Goal: Task Accomplishment & Management: Use online tool/utility

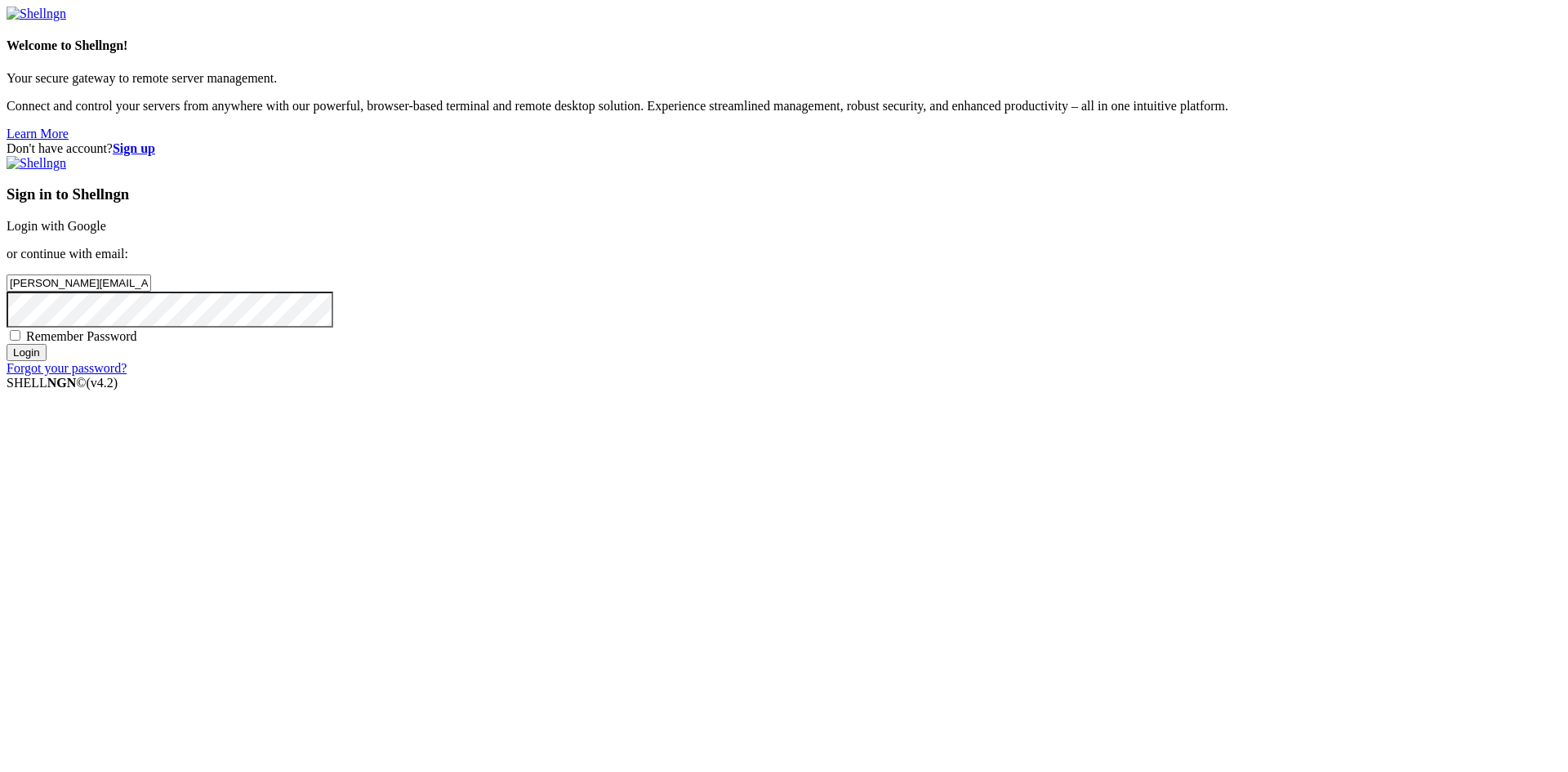
drag, startPoint x: 0, startPoint y: 0, endPoint x: 996, endPoint y: 524, distance: 1125.4
click at [46, 361] on input "Login" at bounding box center [27, 352] width 40 height 17
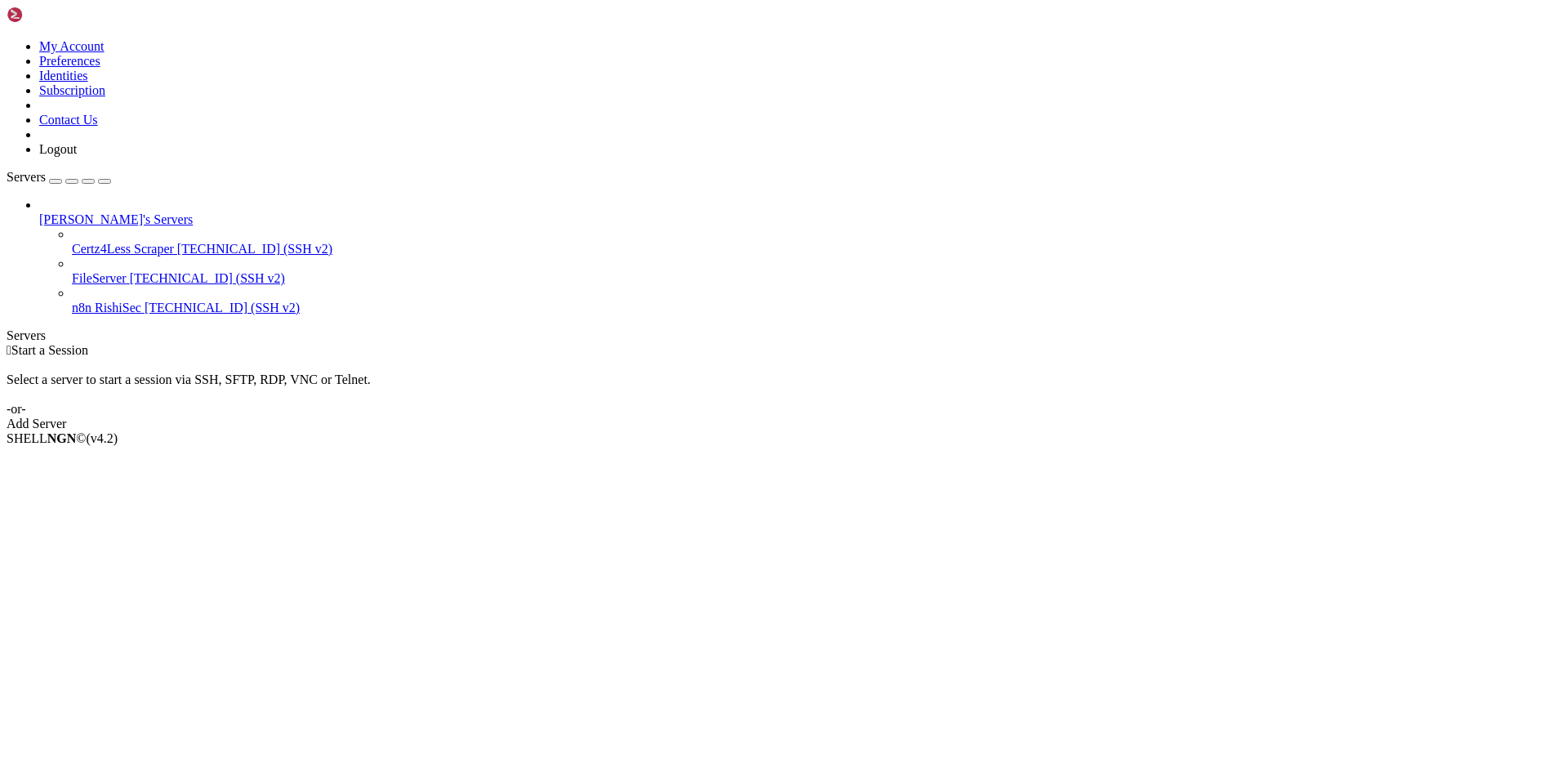
click at [144, 301] on span "[TECHNICAL_ID] (SSH v2)" at bounding box center [222, 307] width 155 height 14
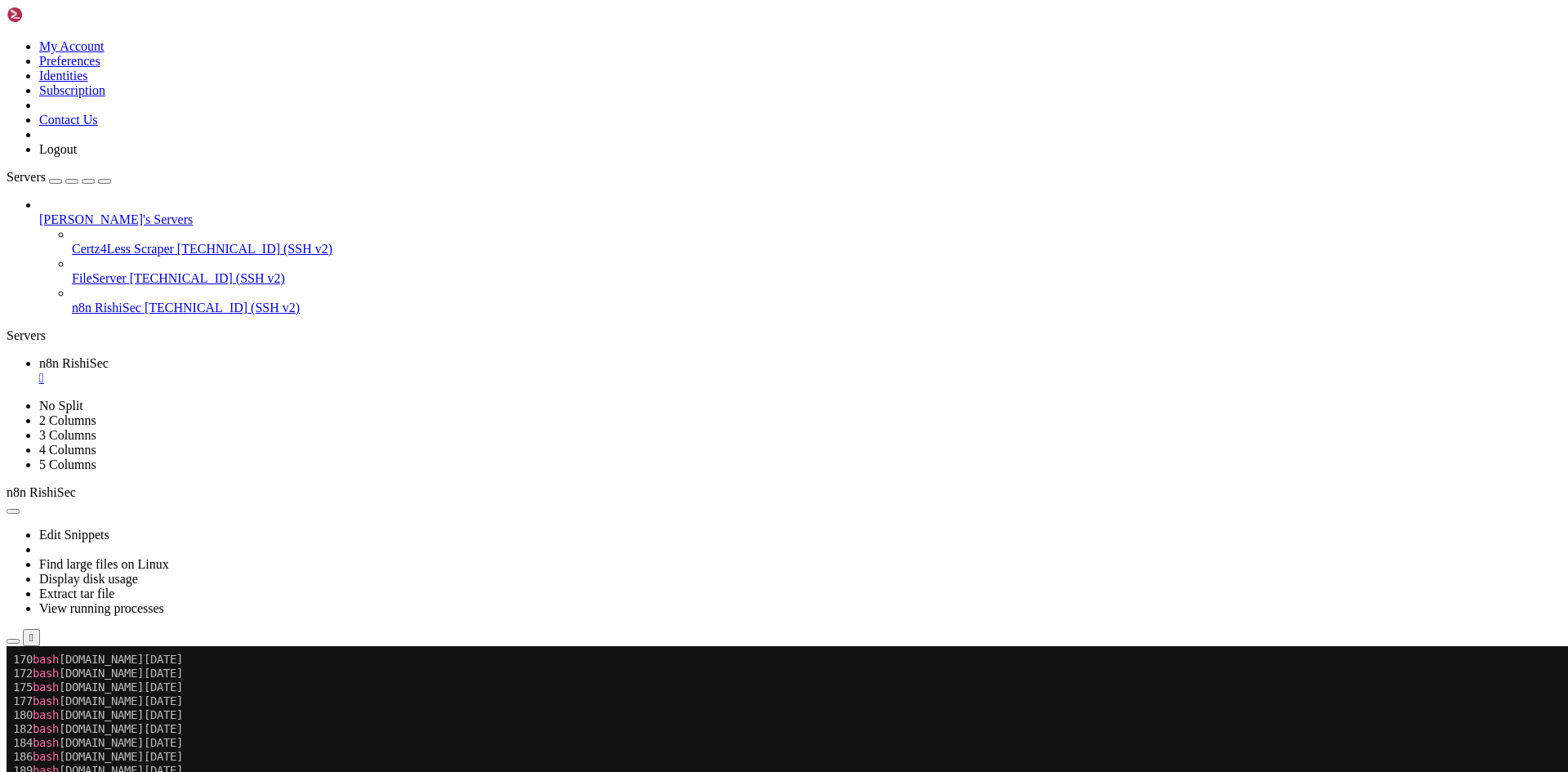
scroll to position [444, 0]
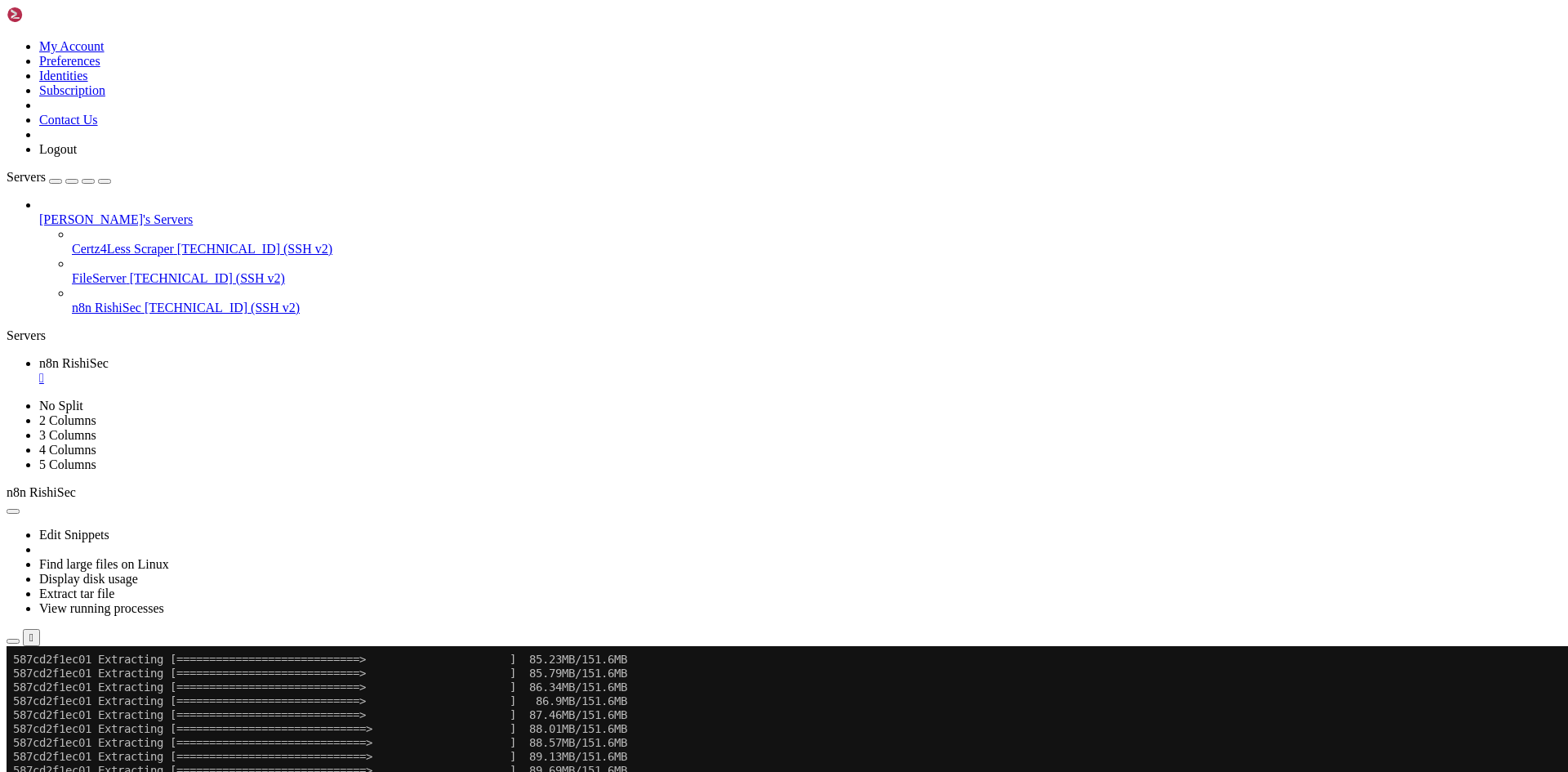
click at [13, 641] on icon "button" at bounding box center [13, 641] width 0 height 0
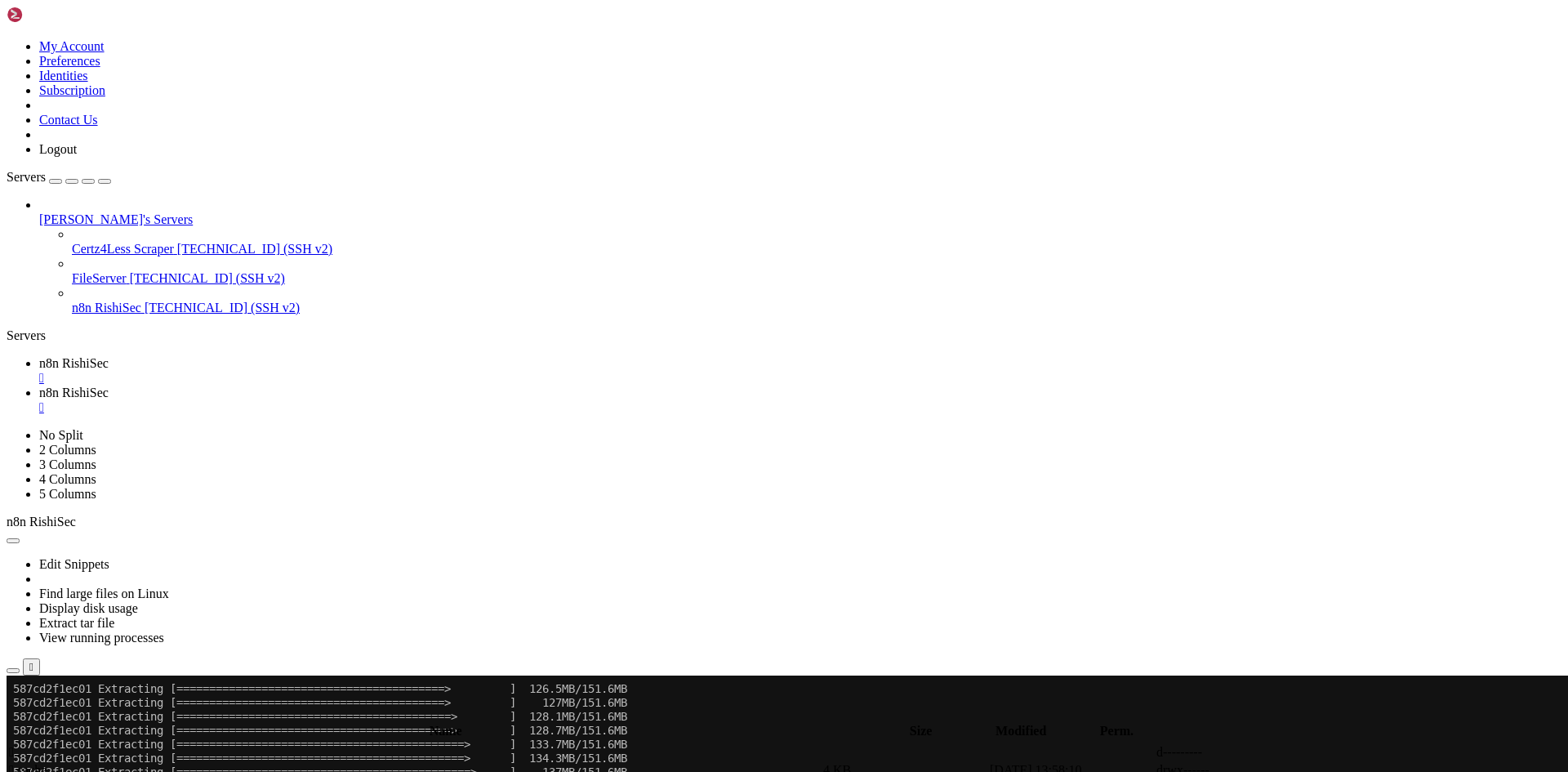
type input "/root/n8n"
click at [272, 357] on link "n8n RishiSec " at bounding box center [800, 371] width 1522 height 29
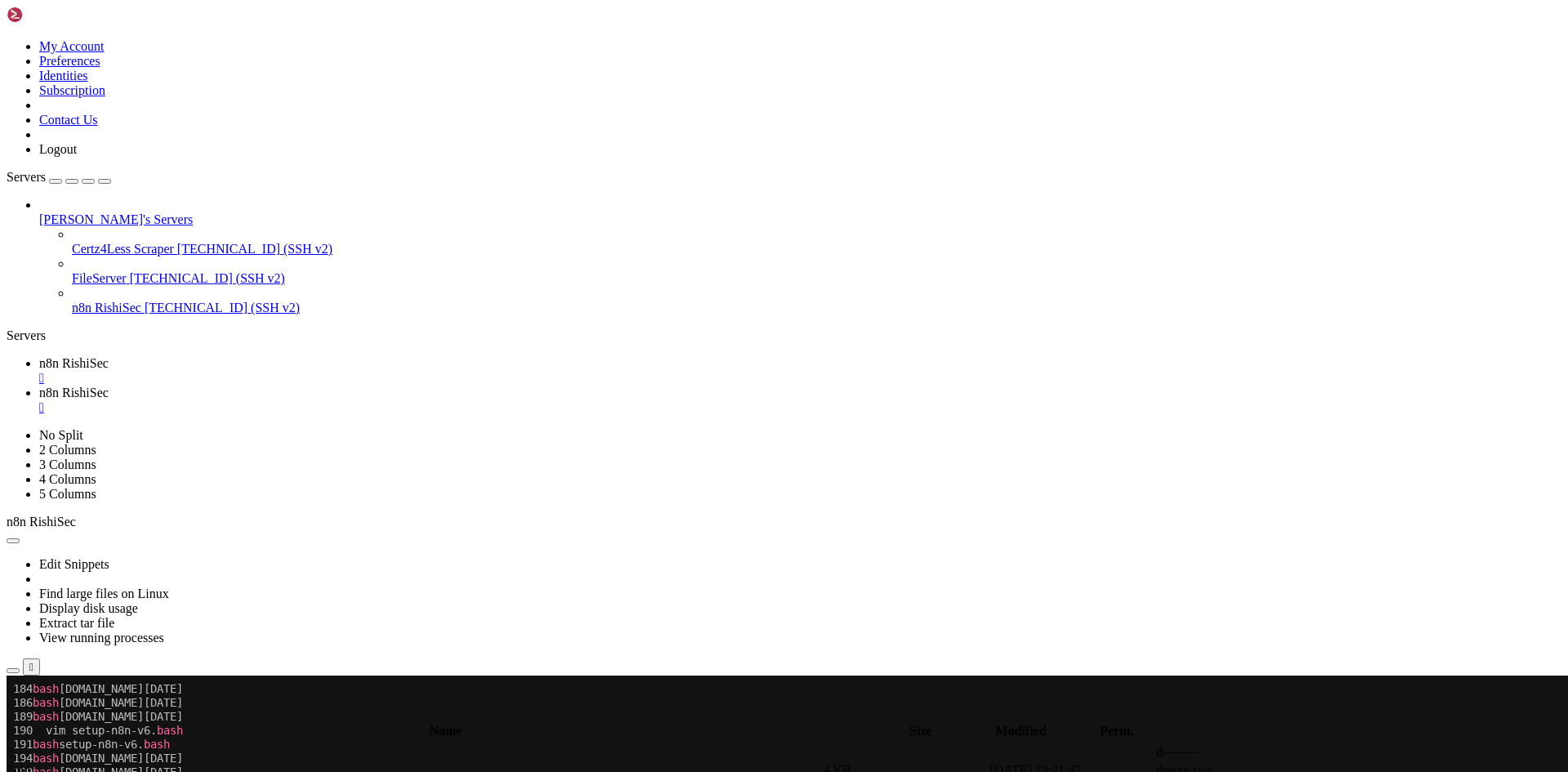
click at [109, 386] on span "n8n RishiSec" at bounding box center [74, 393] width 70 height 14
drag, startPoint x: 258, startPoint y: 27, endPoint x: 266, endPoint y: 1, distance: 27.2
click at [259, 357] on link "n8n RishiSec " at bounding box center [800, 371] width 1522 height 29
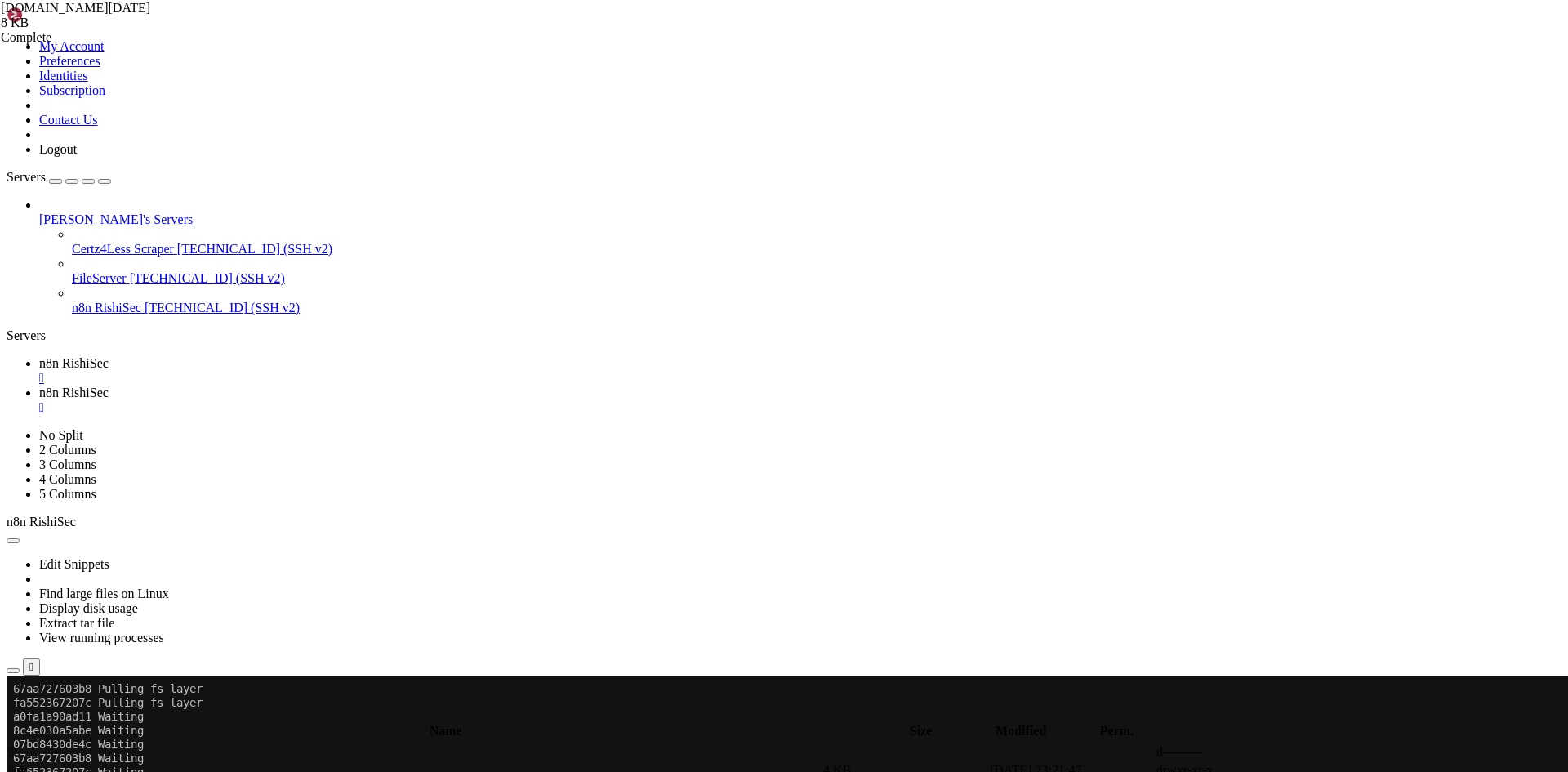
scroll to position [1396, 0]
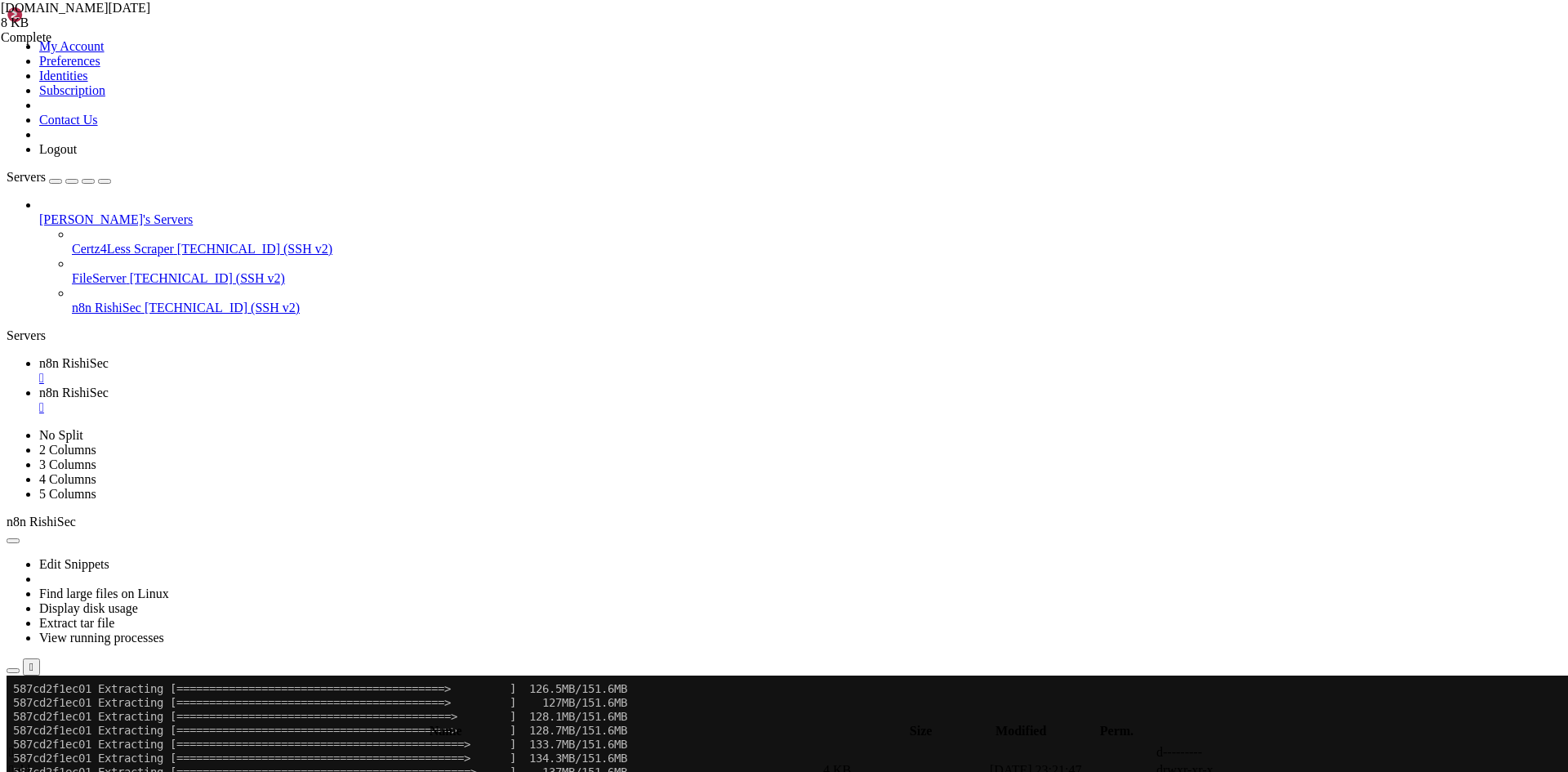
drag, startPoint x: 14, startPoint y: 701, endPoint x: 377, endPoint y: 1313, distance: 711.6
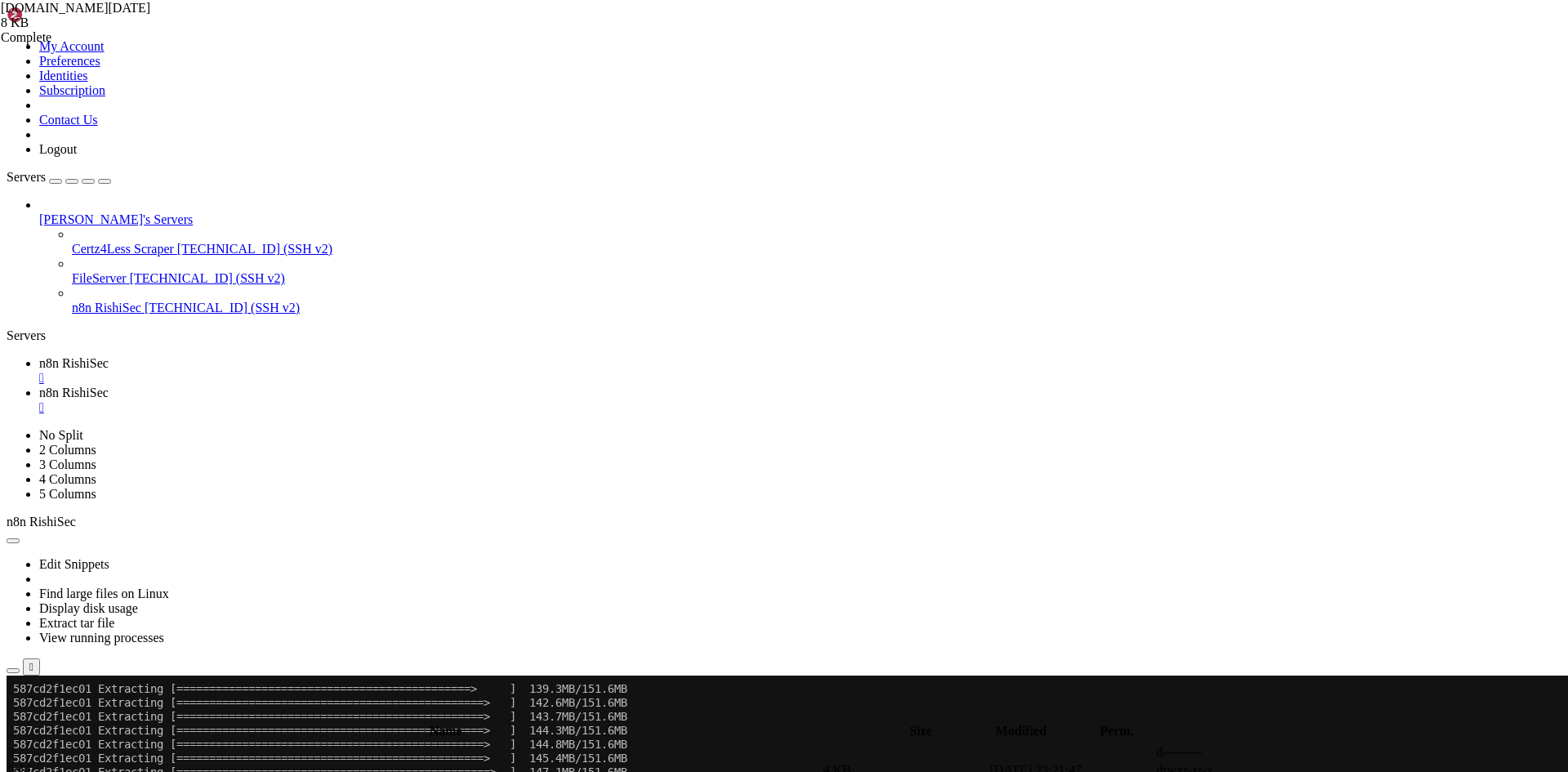
drag, startPoint x: 14, startPoint y: 1231, endPoint x: 282, endPoint y: 1309, distance: 279.1
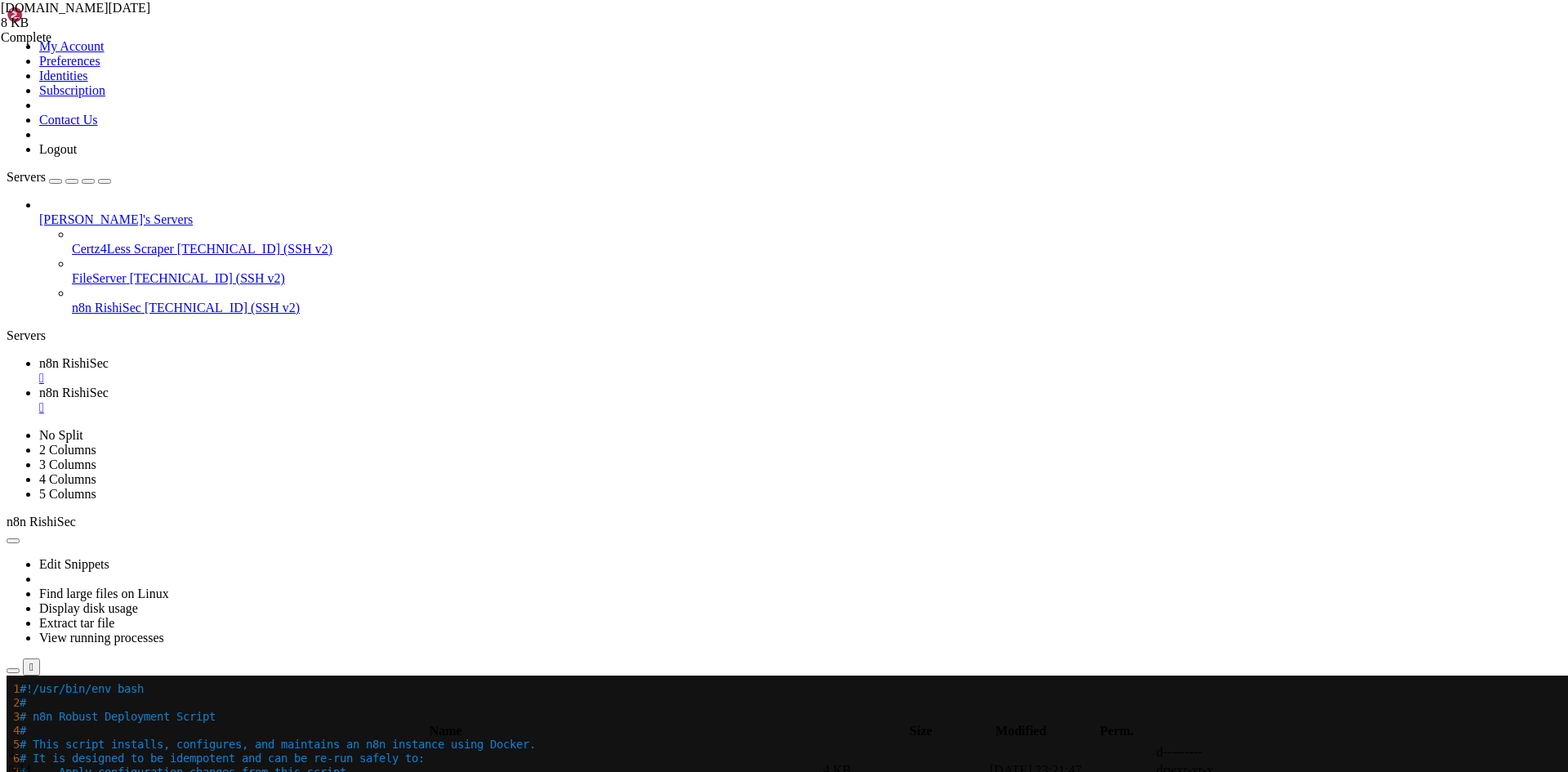
drag, startPoint x: 167, startPoint y: 1012, endPoint x: 108, endPoint y: 999, distance: 60.4
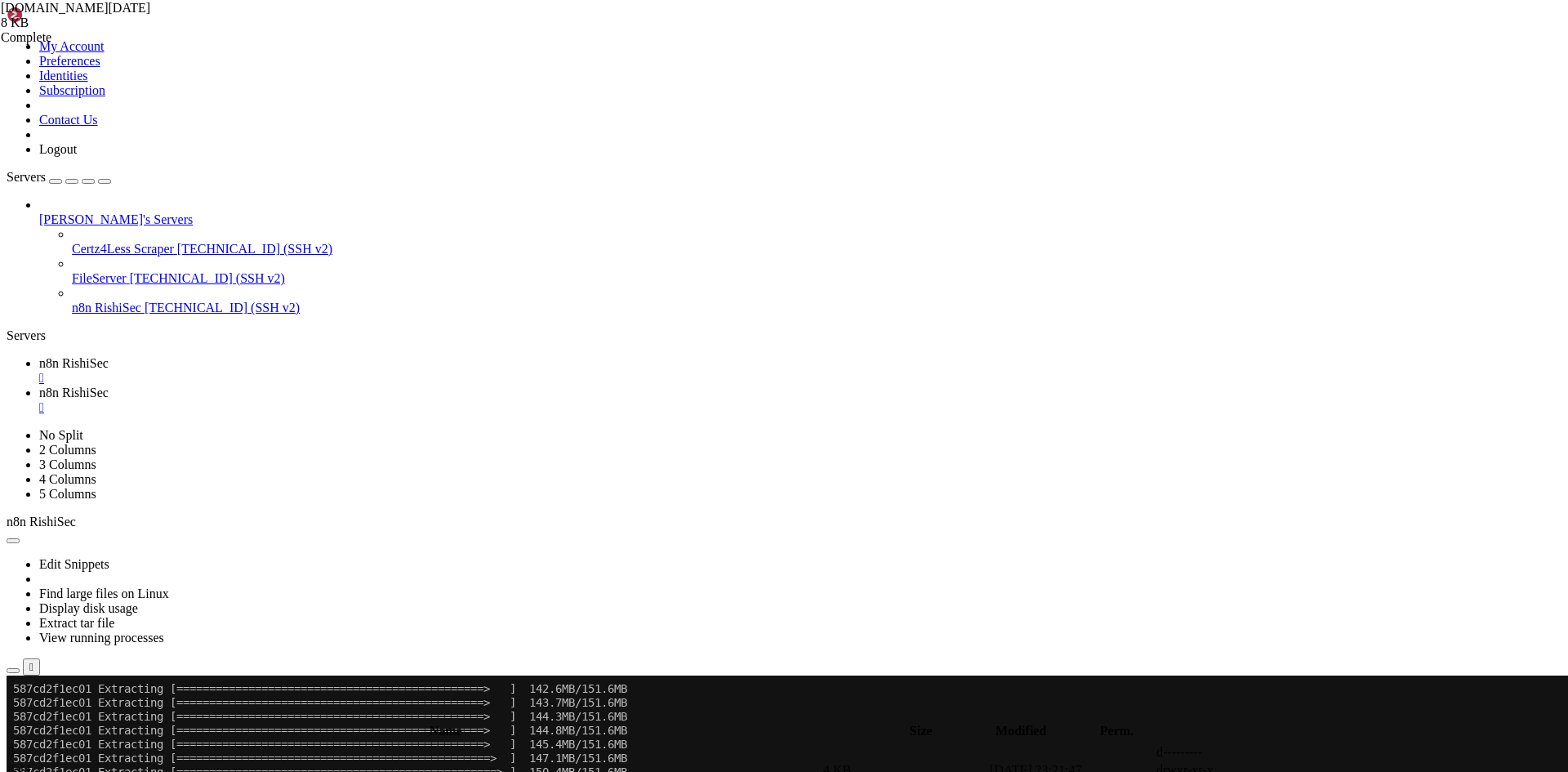
scroll to position [3333, 0]
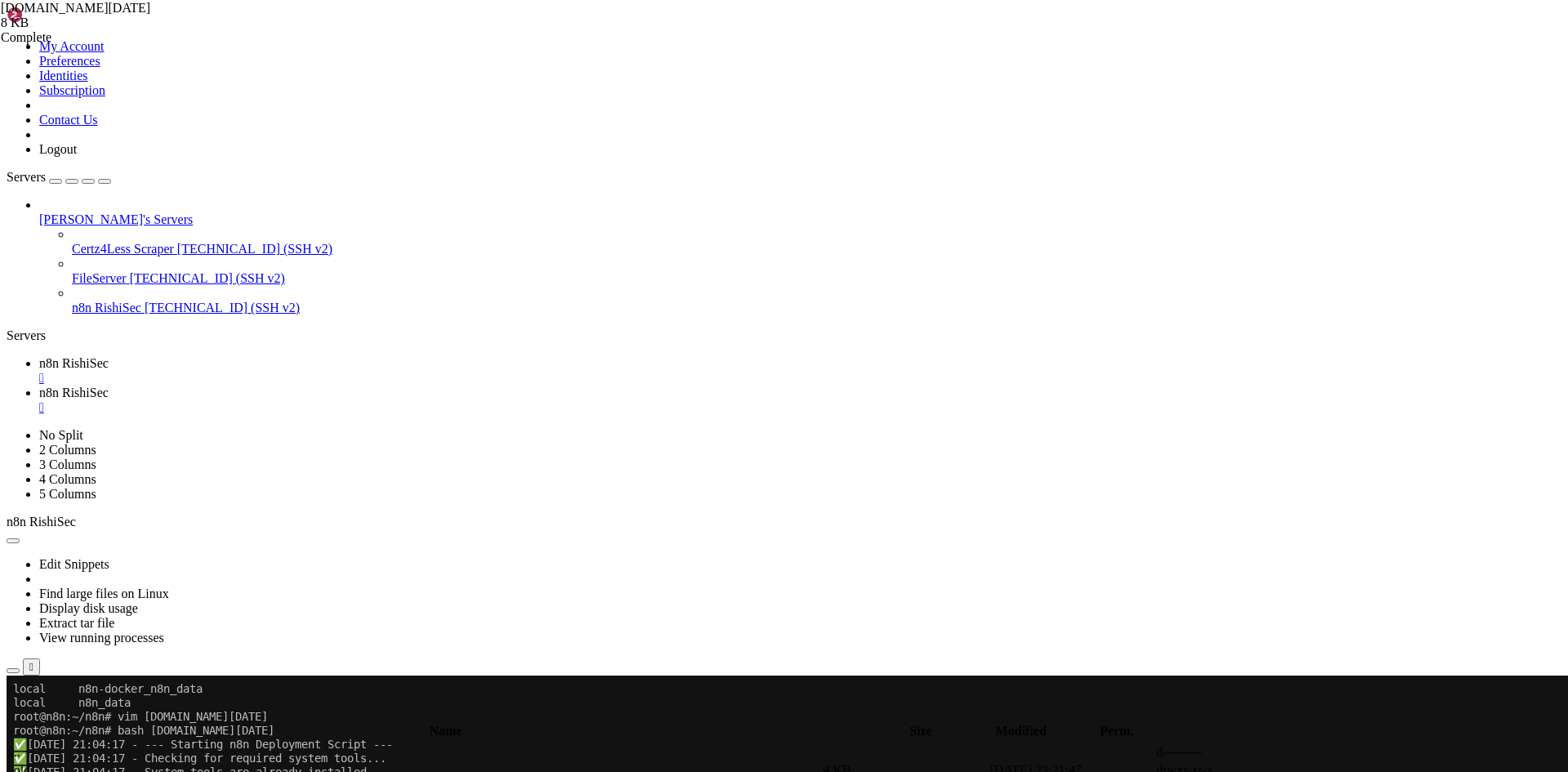
scroll to position [3930, 0]
drag, startPoint x: 12, startPoint y: 717, endPoint x: 453, endPoint y: 1322, distance: 748.7
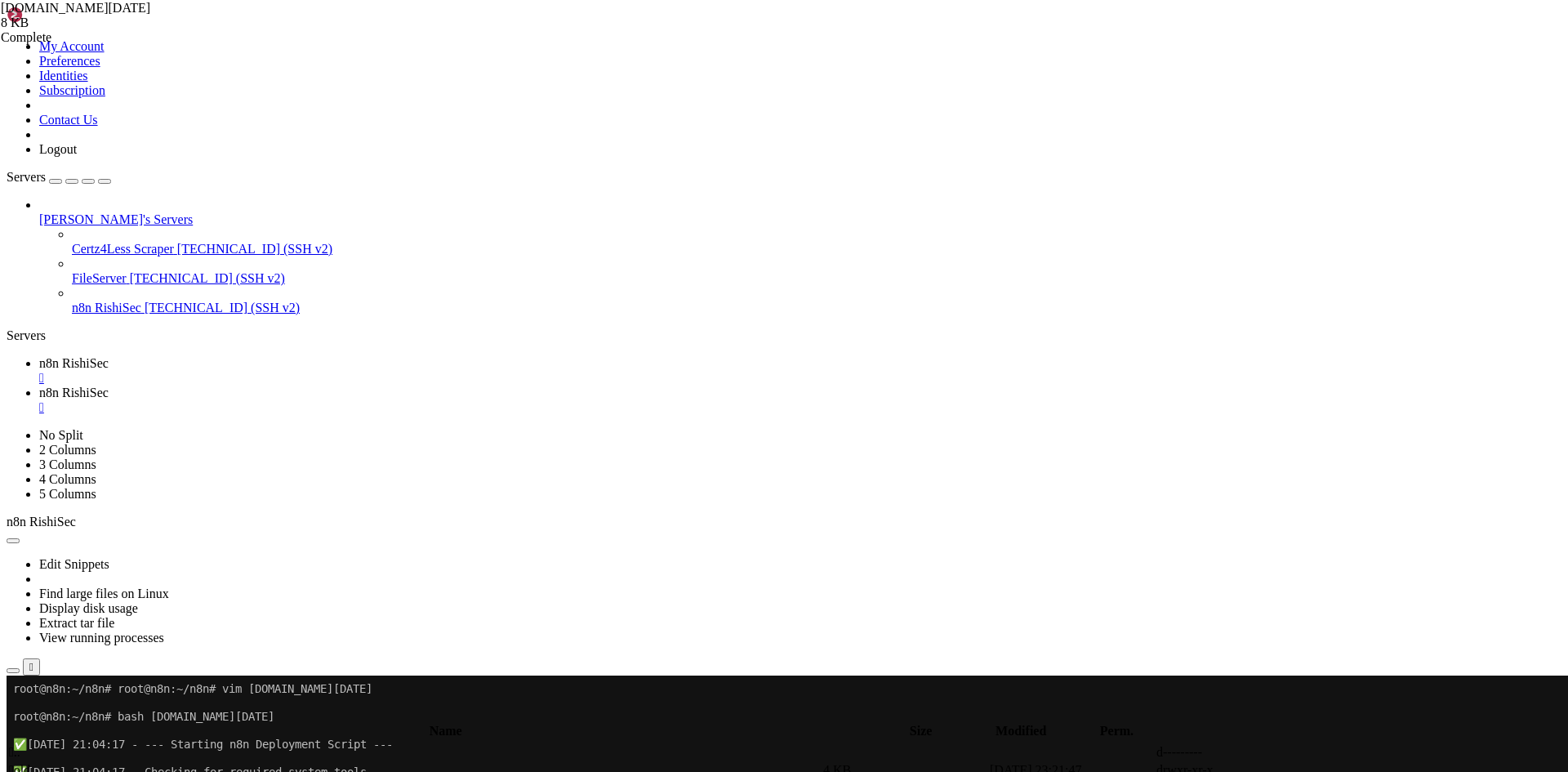
drag, startPoint x: 288, startPoint y: 1191, endPoint x: 226, endPoint y: 1191, distance: 62.0
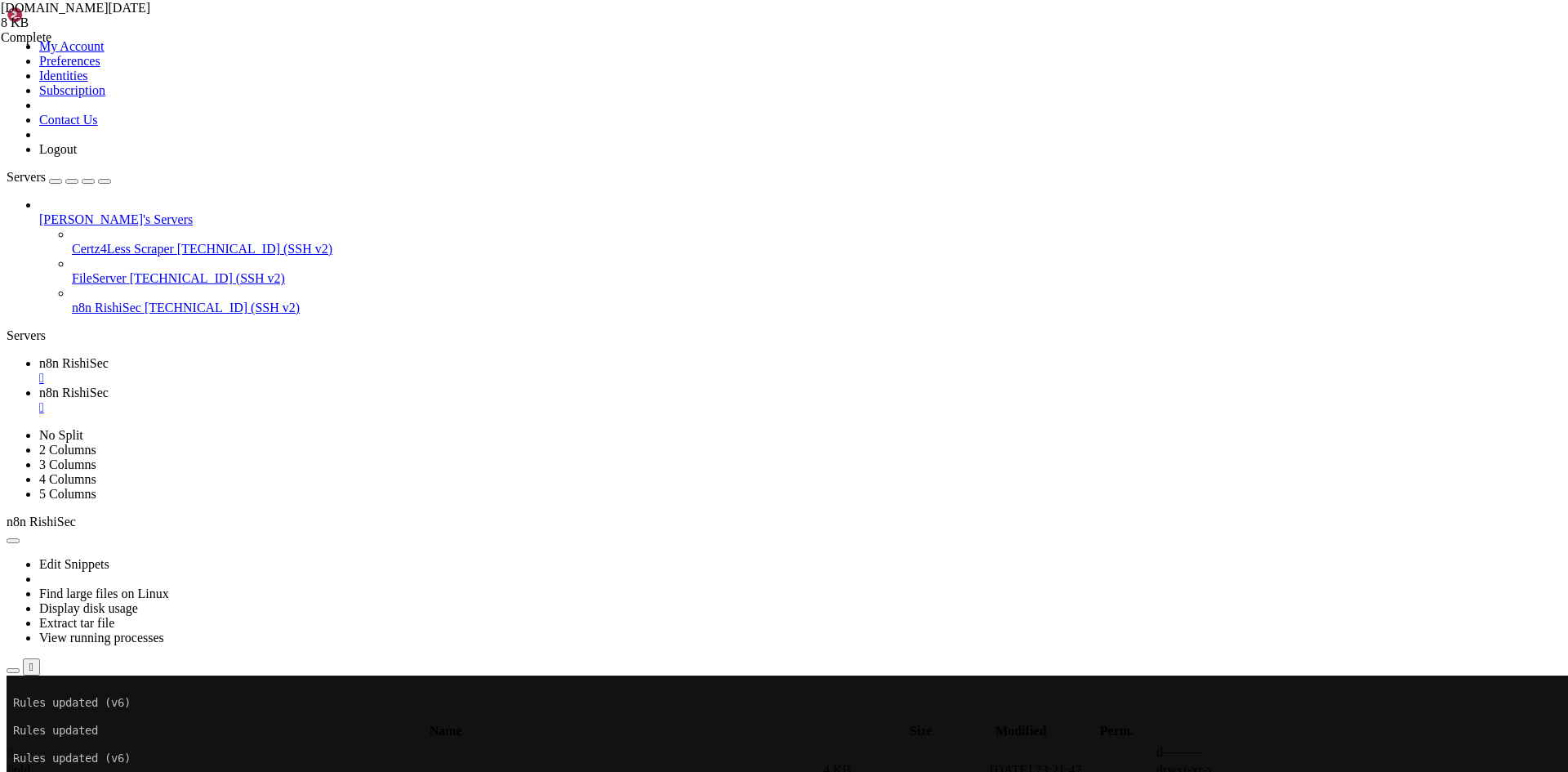
scroll to position [4832, 0]
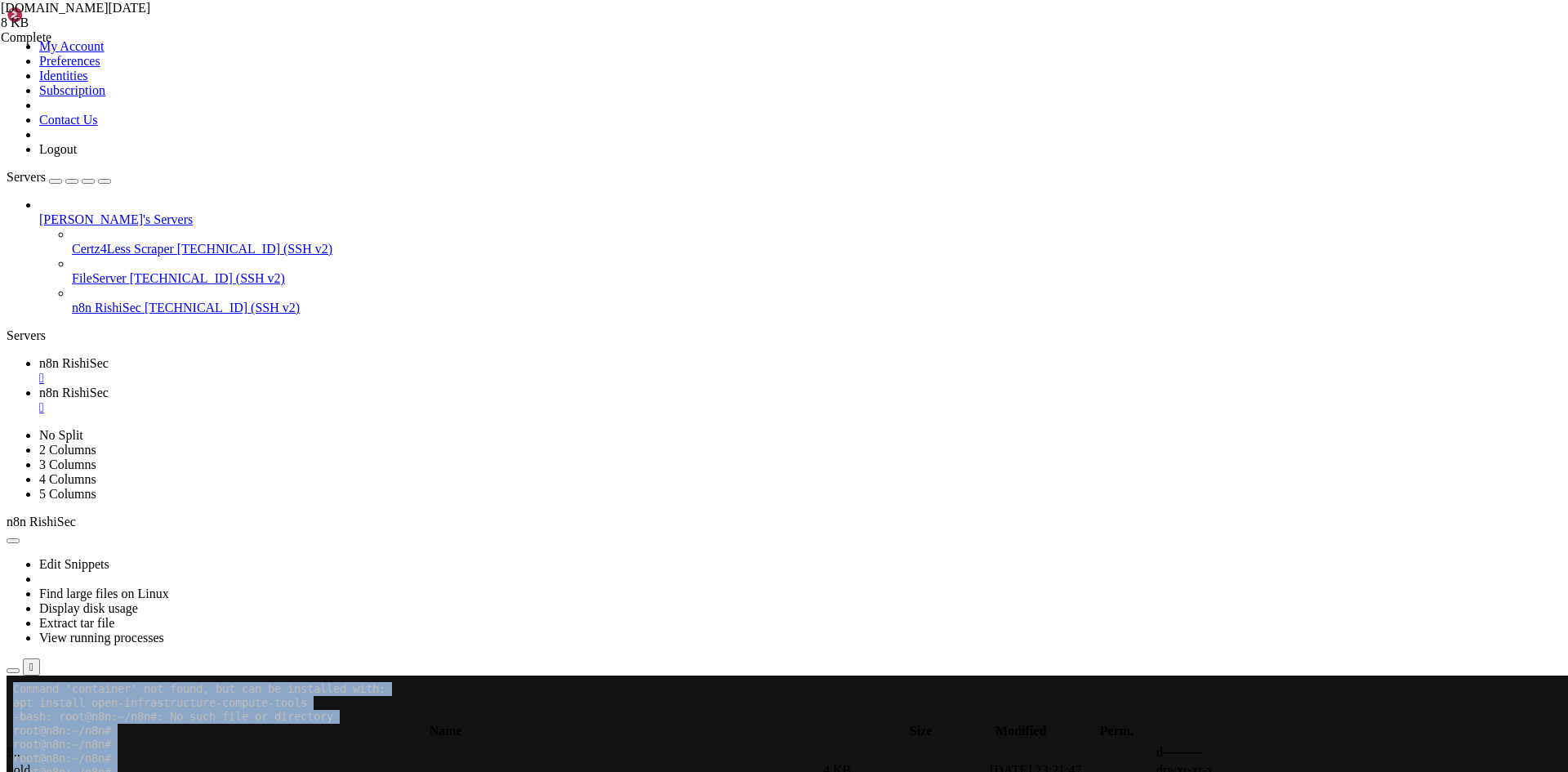
drag, startPoint x: 10, startPoint y: 813, endPoint x: 324, endPoint y: 1128, distance: 444.8
drag, startPoint x: 293, startPoint y: 1065, endPoint x: 253, endPoint y: 1016, distance: 63.3
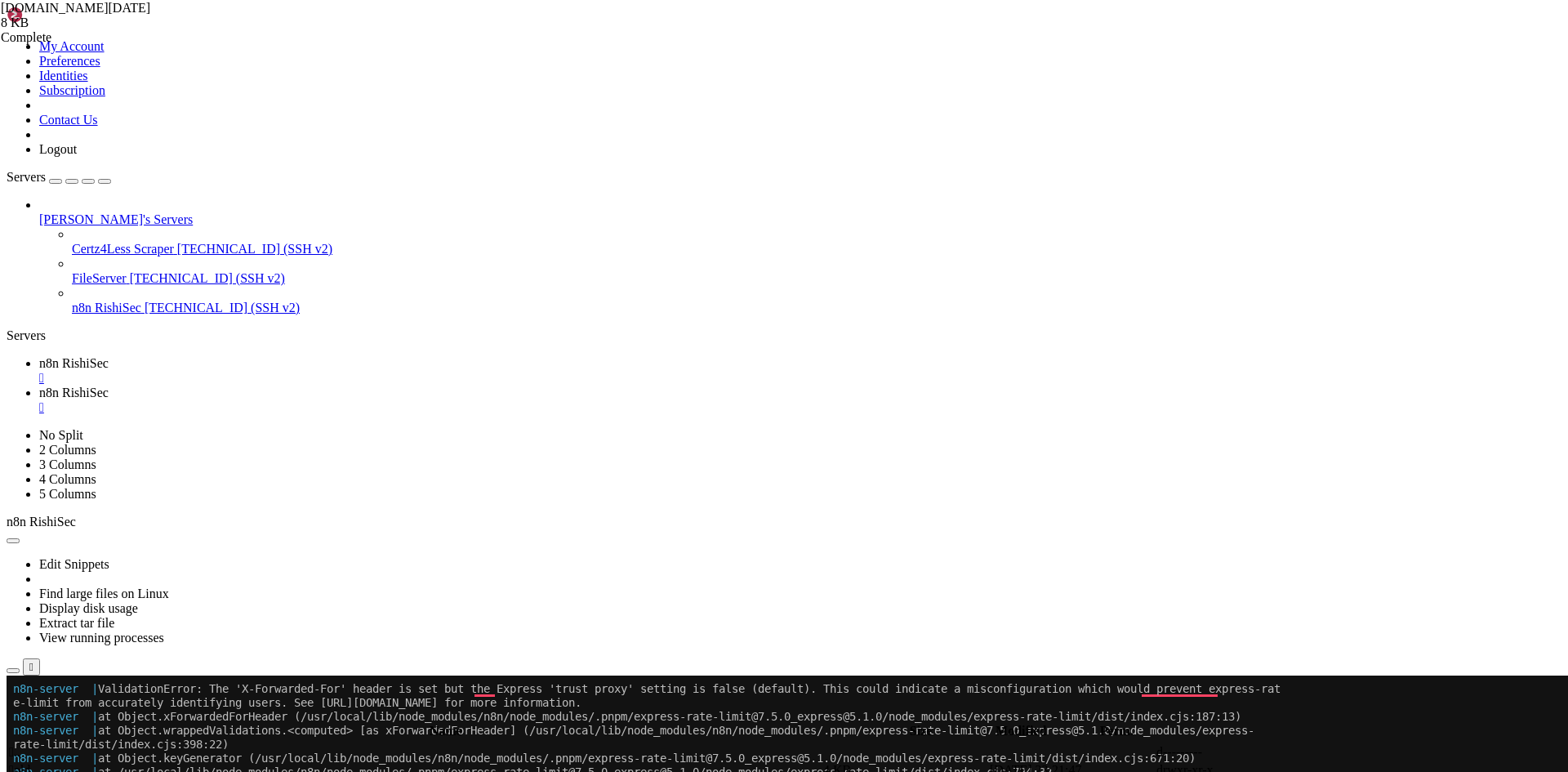
drag, startPoint x: 11, startPoint y: 813, endPoint x: 461, endPoint y: 1330, distance: 685.4
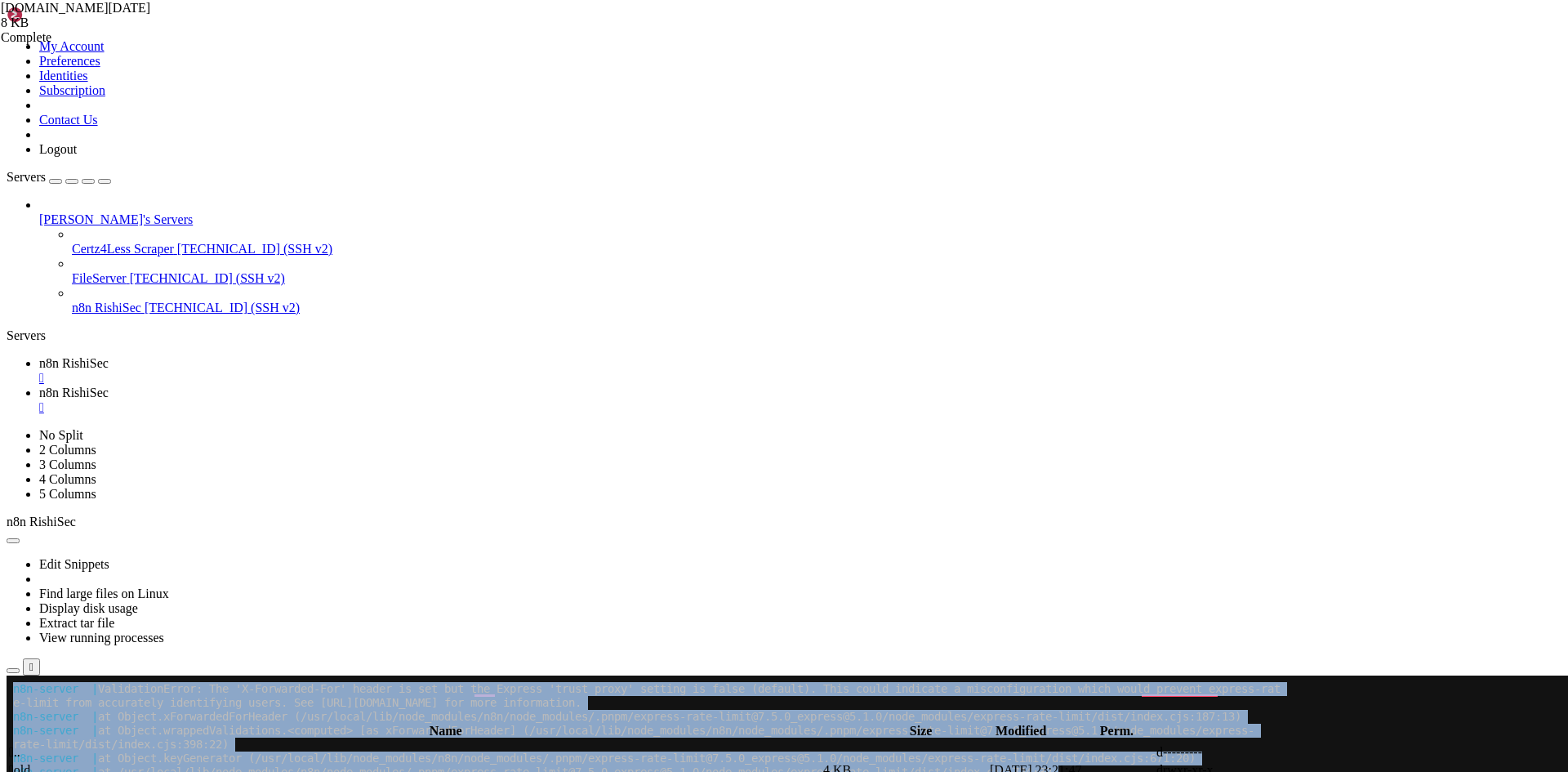
copy div "n8n-server | ValidationError: The 'X-Forwarded-For' header is set but the Expre…"
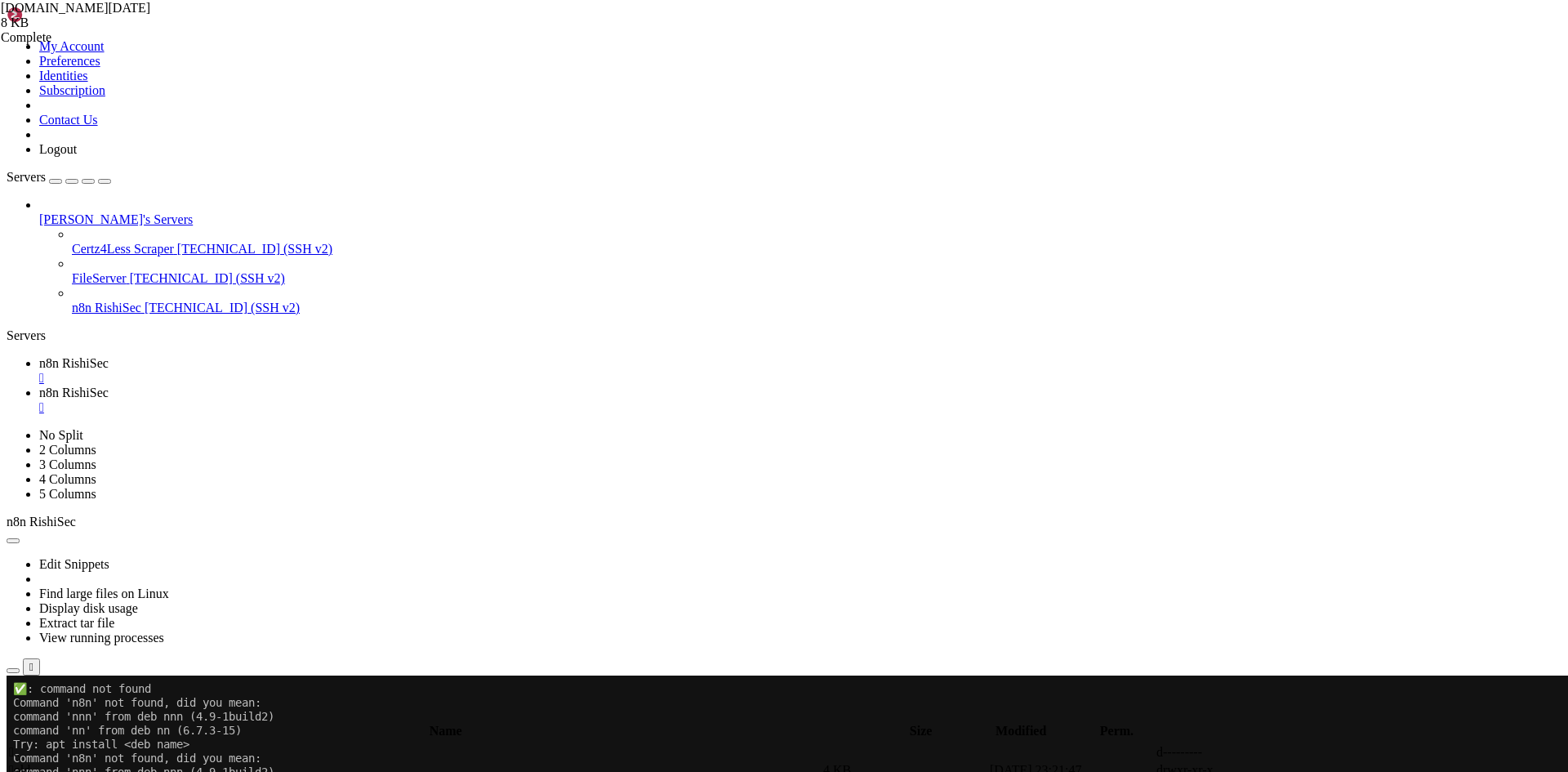
drag, startPoint x: 404, startPoint y: 1326, endPoint x: 13, endPoint y: 1192, distance: 413.3
copy div "root@n8n:~/n8n# cd /opt/n8n-server/ root@n8n:/opt/n8n-server# docker compose lo…"
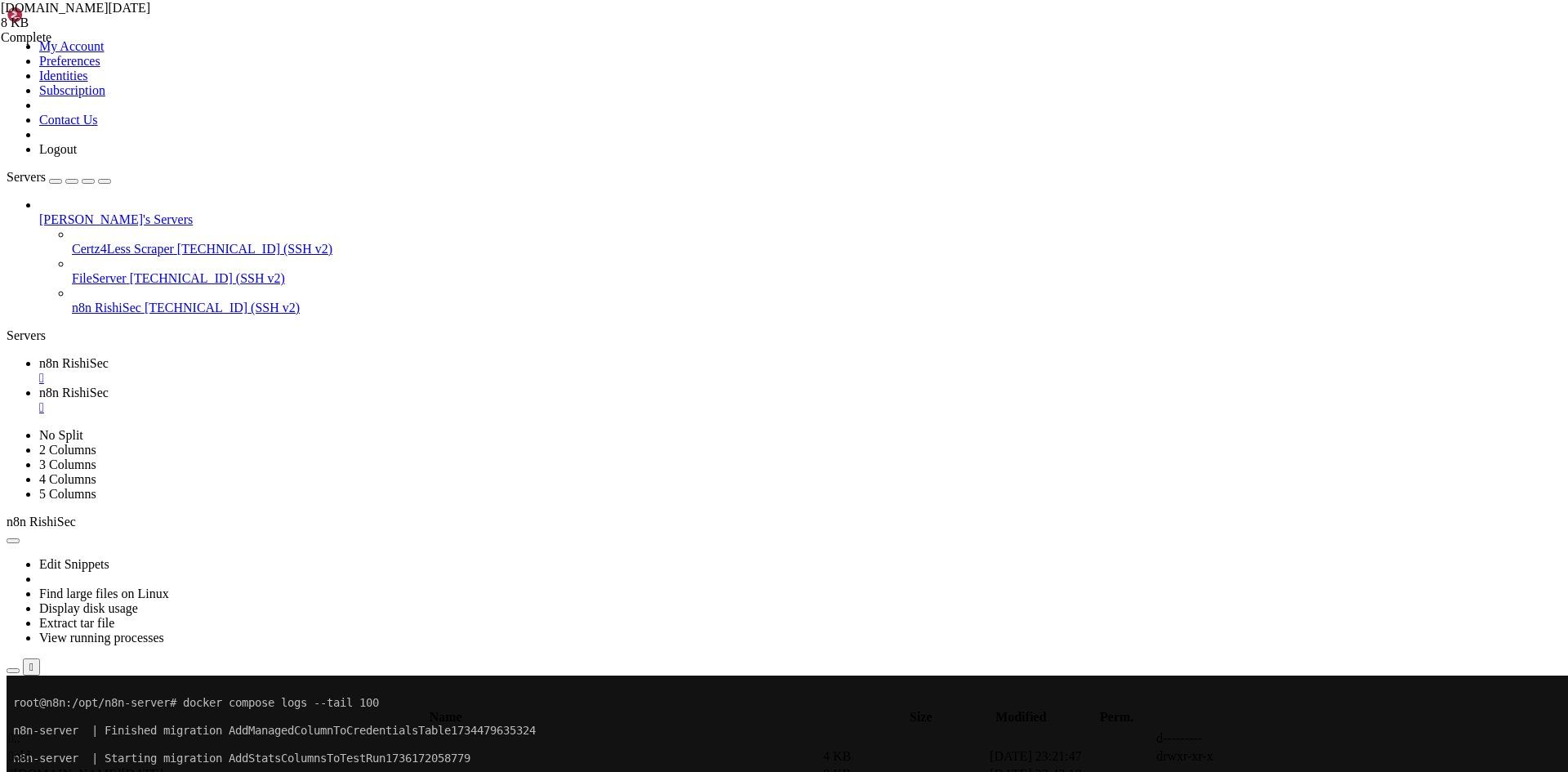
scroll to position [7970, 0]
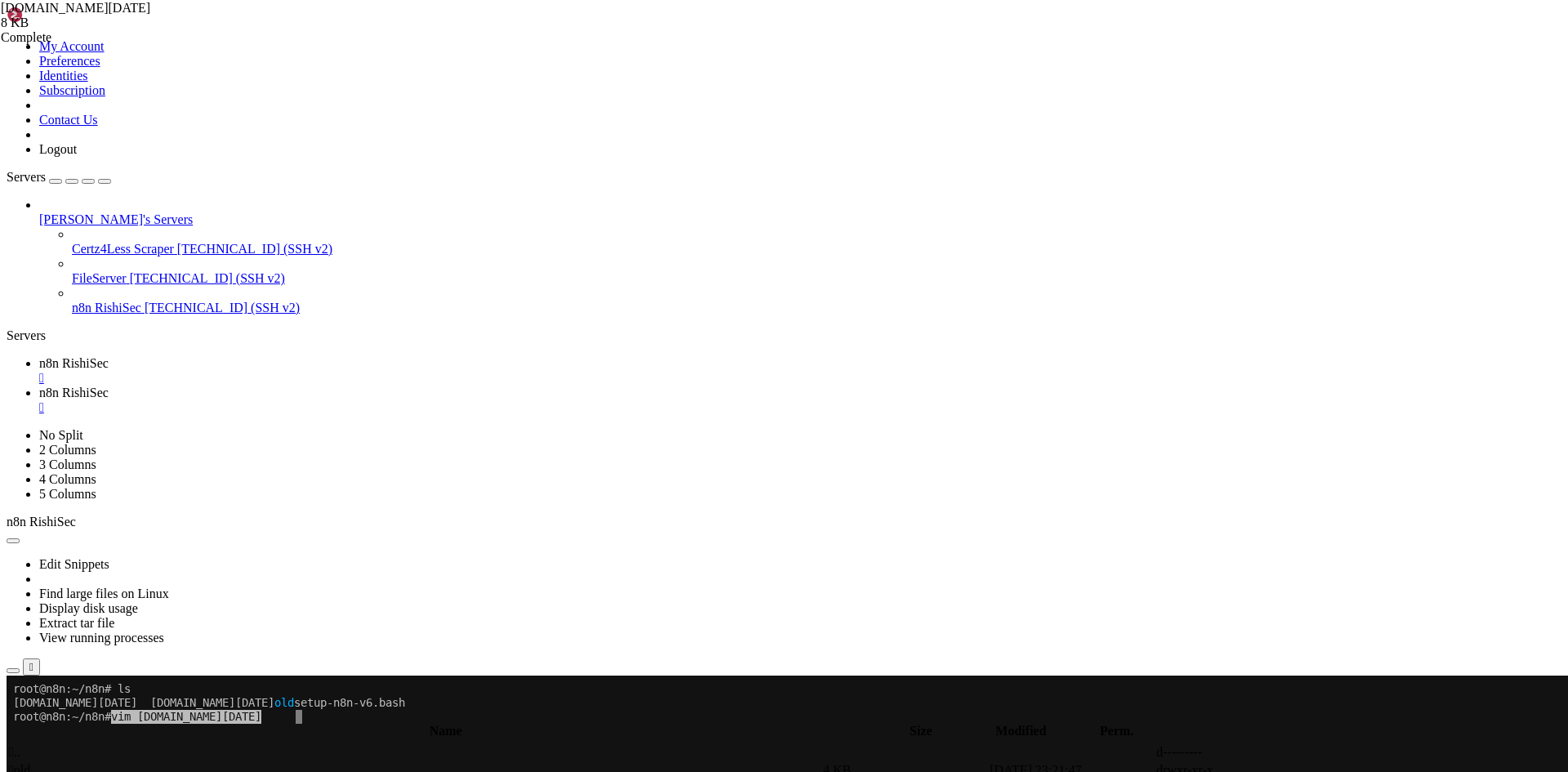
drag, startPoint x: 231, startPoint y: 897, endPoint x: 222, endPoint y: 861, distance: 37.1
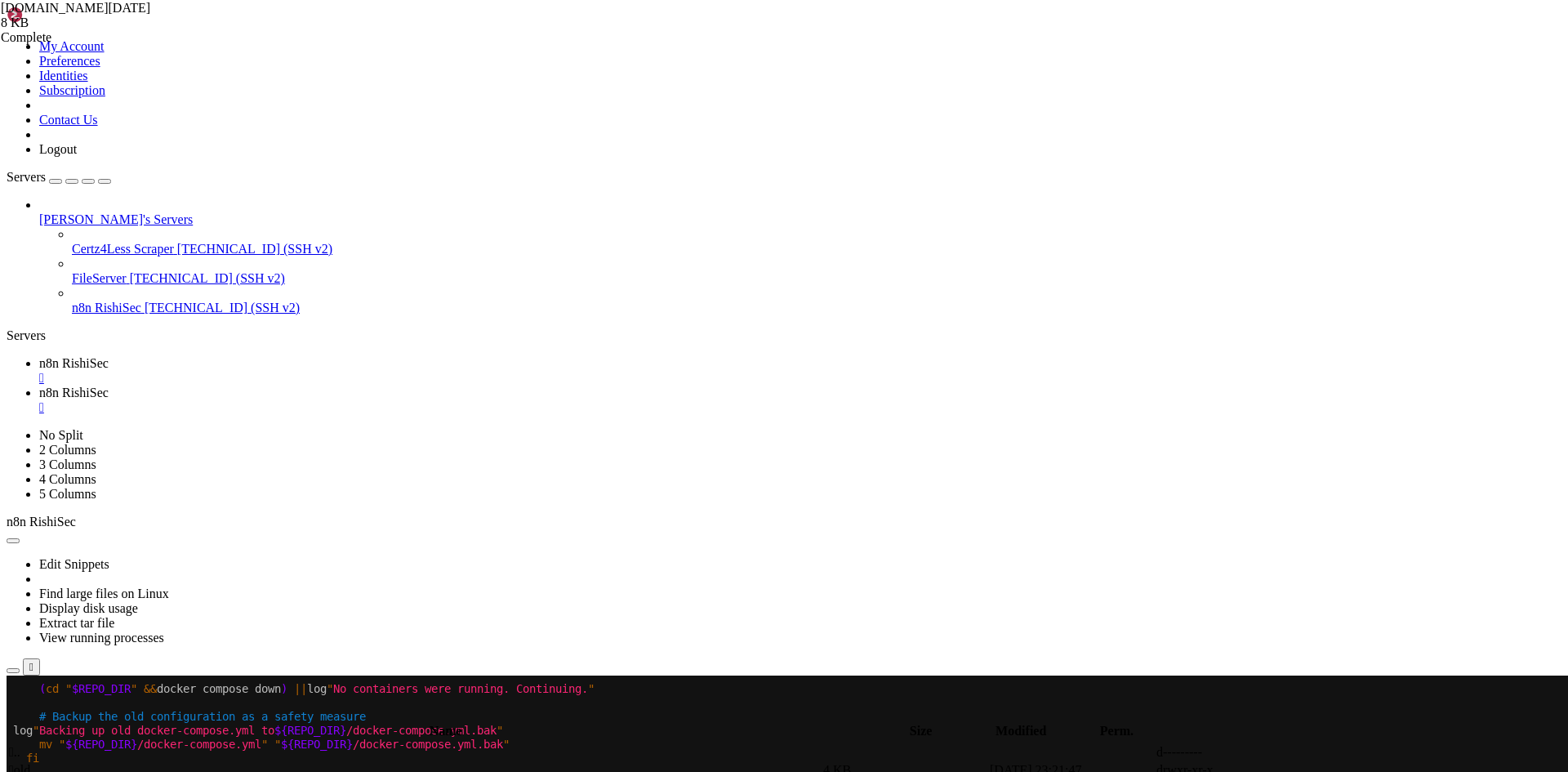
drag, startPoint x: 167, startPoint y: 1050, endPoint x: 134, endPoint y: 1008, distance: 53.4
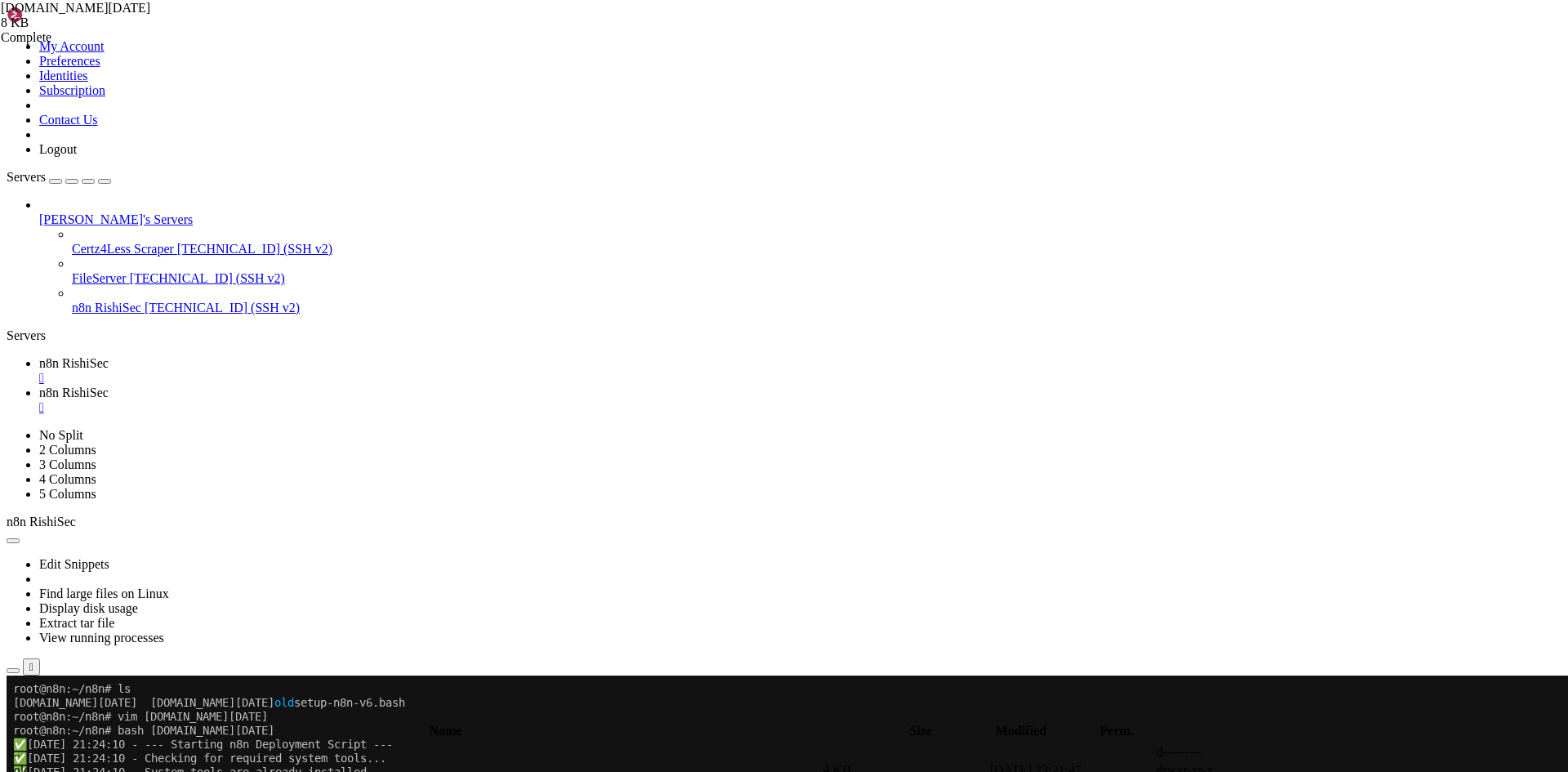
scroll to position [14, 0]
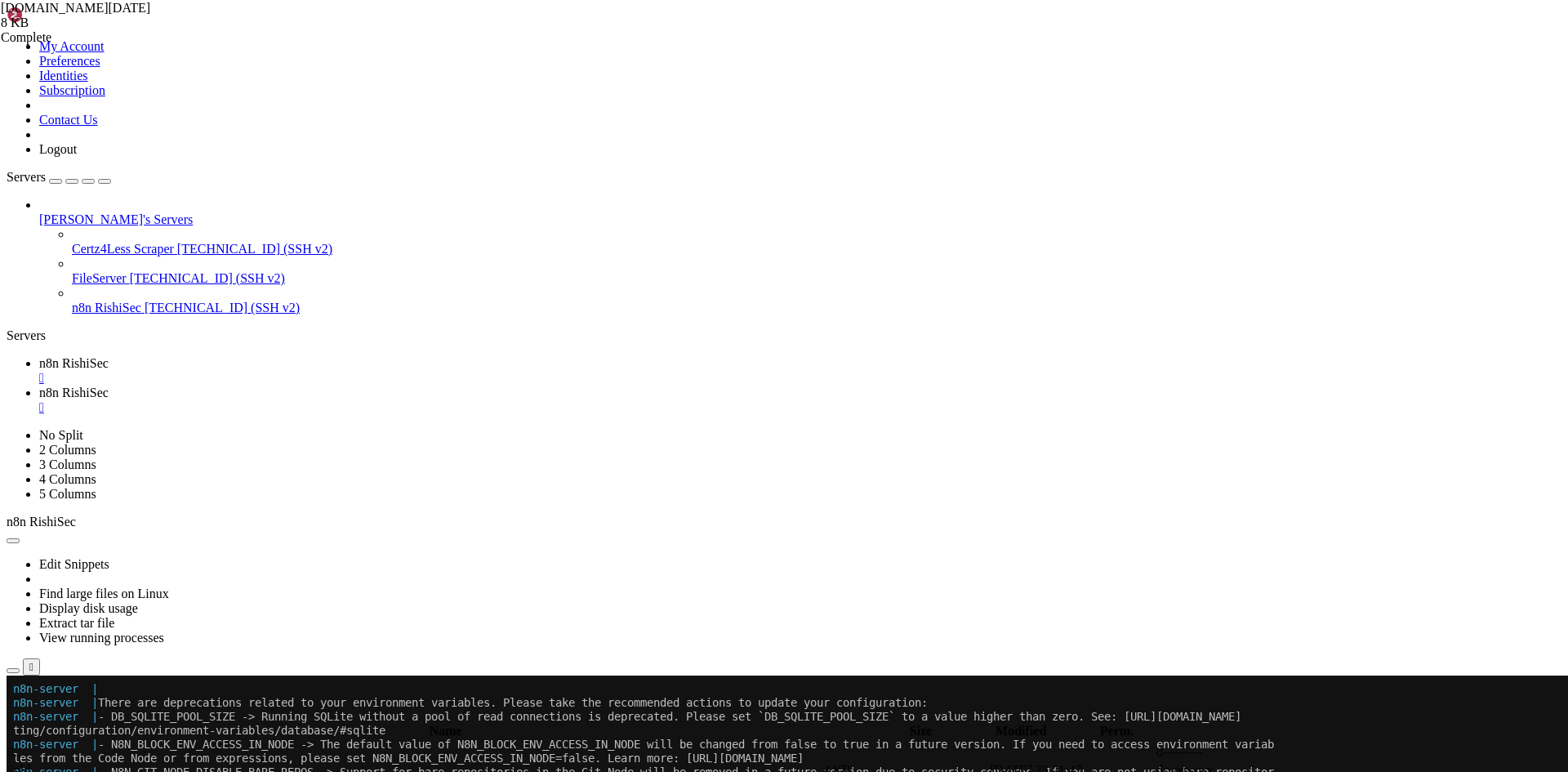
scroll to position [727, 0]
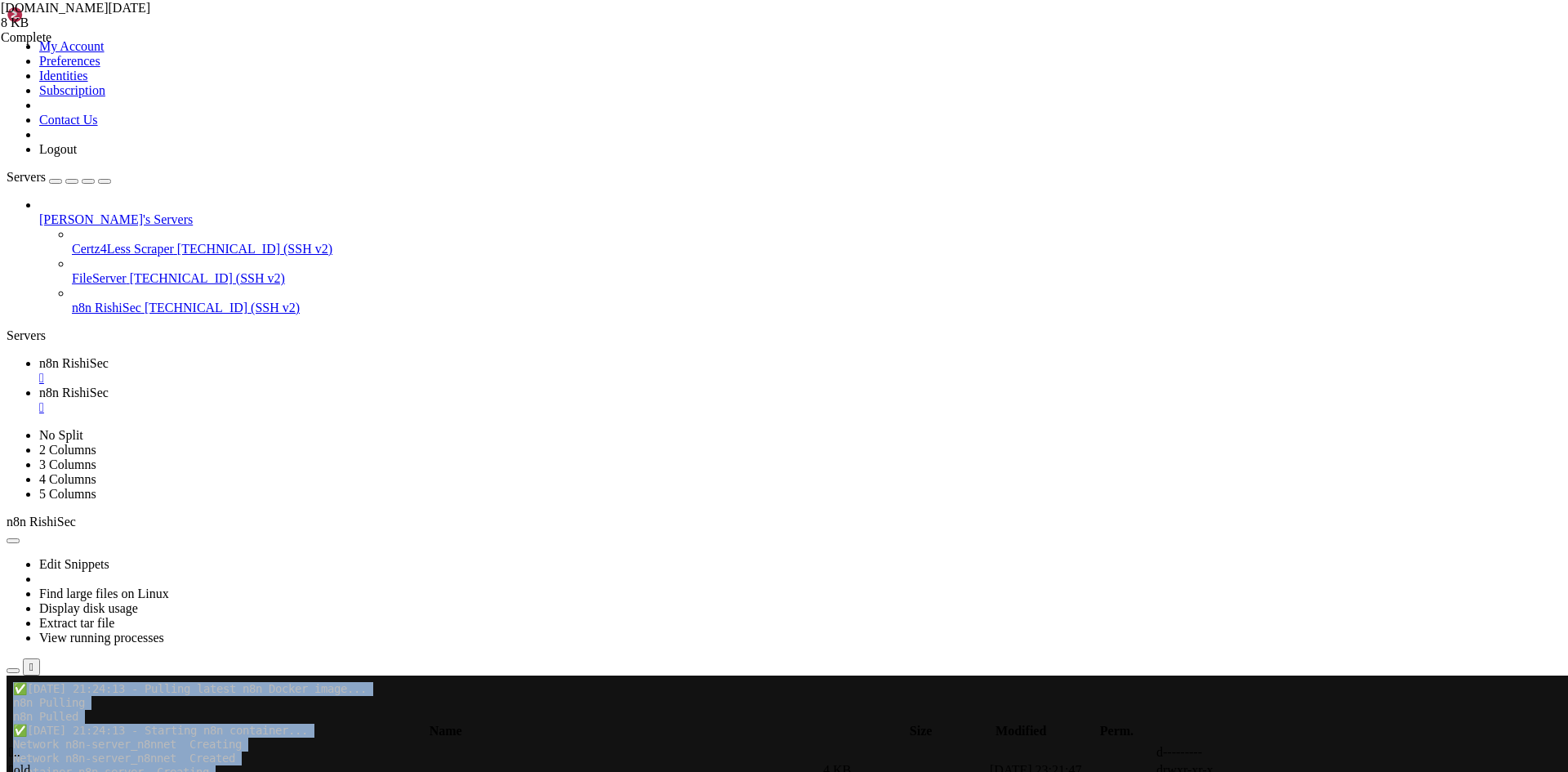
drag, startPoint x: 12, startPoint y: 856, endPoint x: 117, endPoint y: 901, distance: 114.2
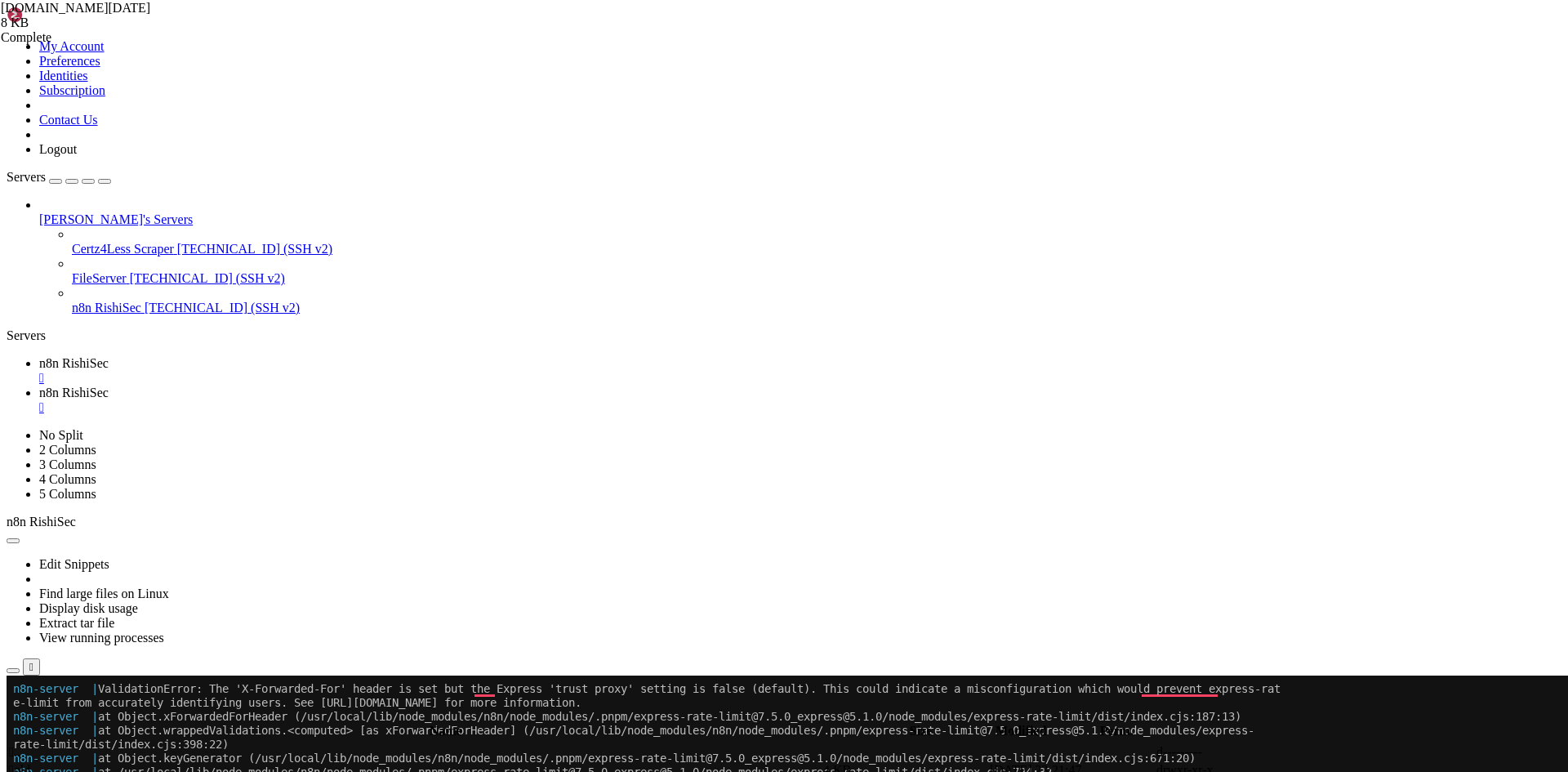
drag, startPoint x: 410, startPoint y: 1405, endPoint x: 104, endPoint y: 1089, distance: 439.9
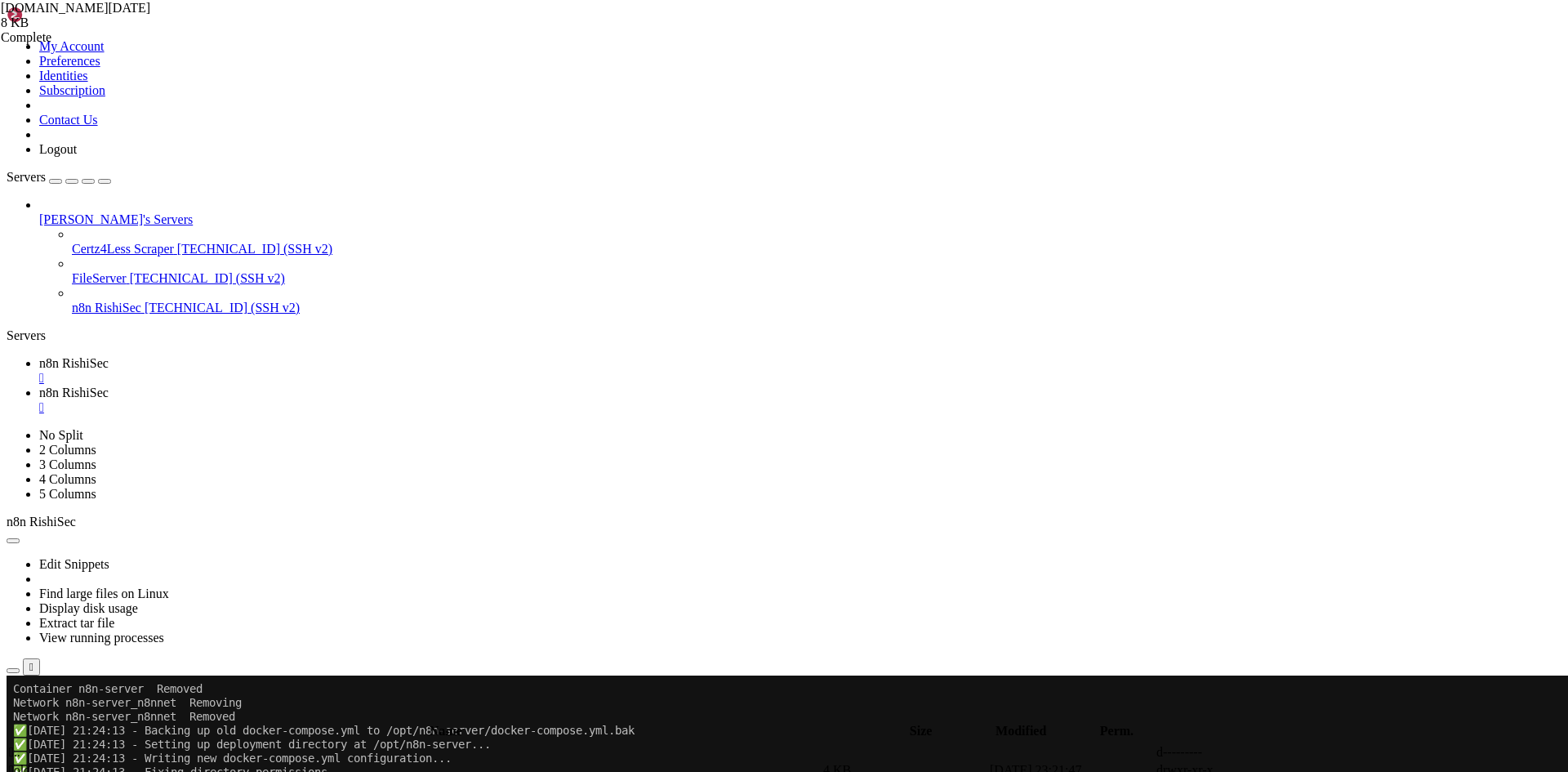
drag, startPoint x: 194, startPoint y: 1322, endPoint x: 17, endPoint y: 941, distance: 420.1
copy div "Croot@n8n:~/n8ncd /opt/n8n-server/ r/ root@n8n:/opt/n8n-server# docker compose …"
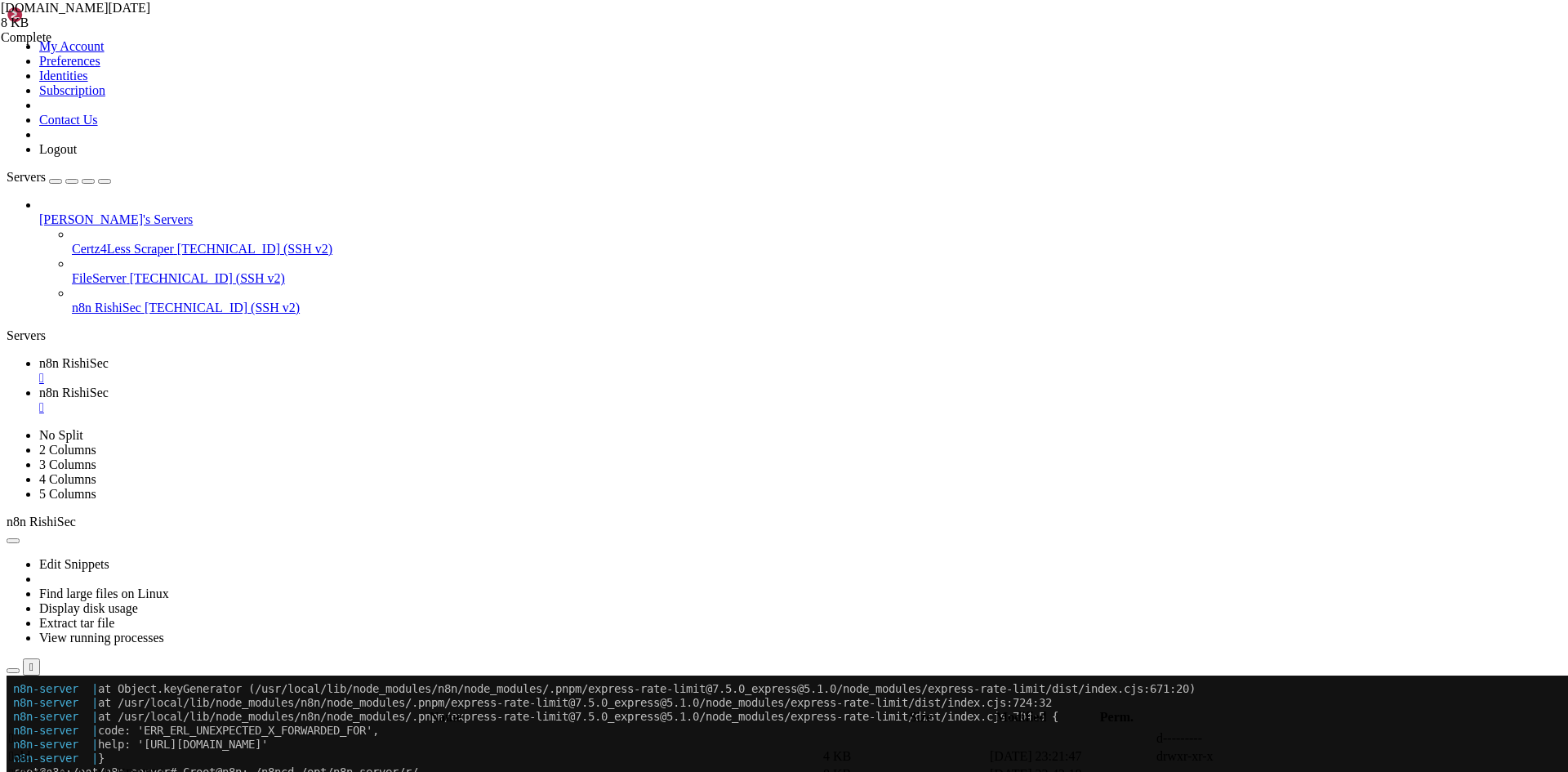
scroll to position [1614, 0]
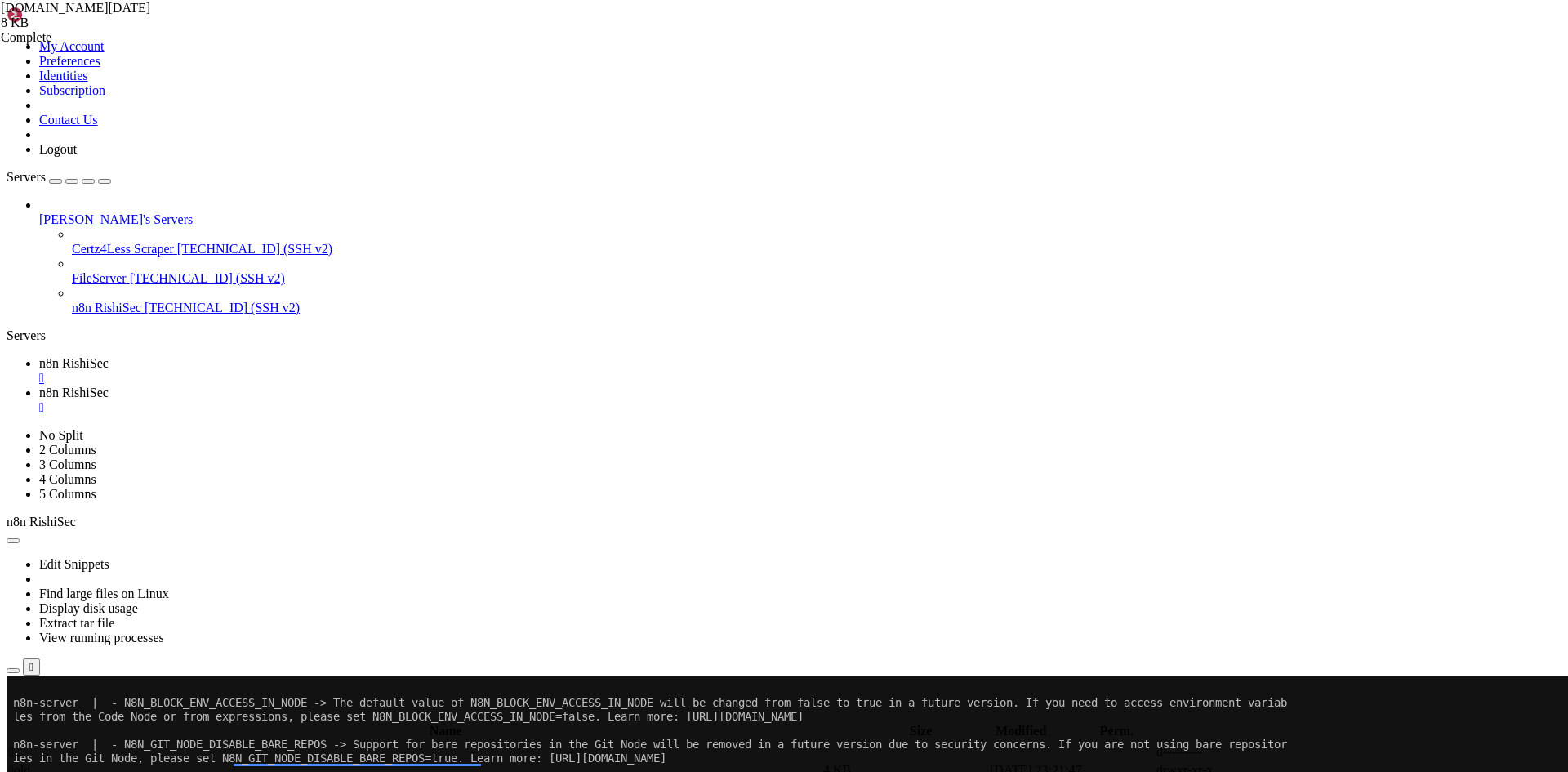
scroll to position [1916, 0]
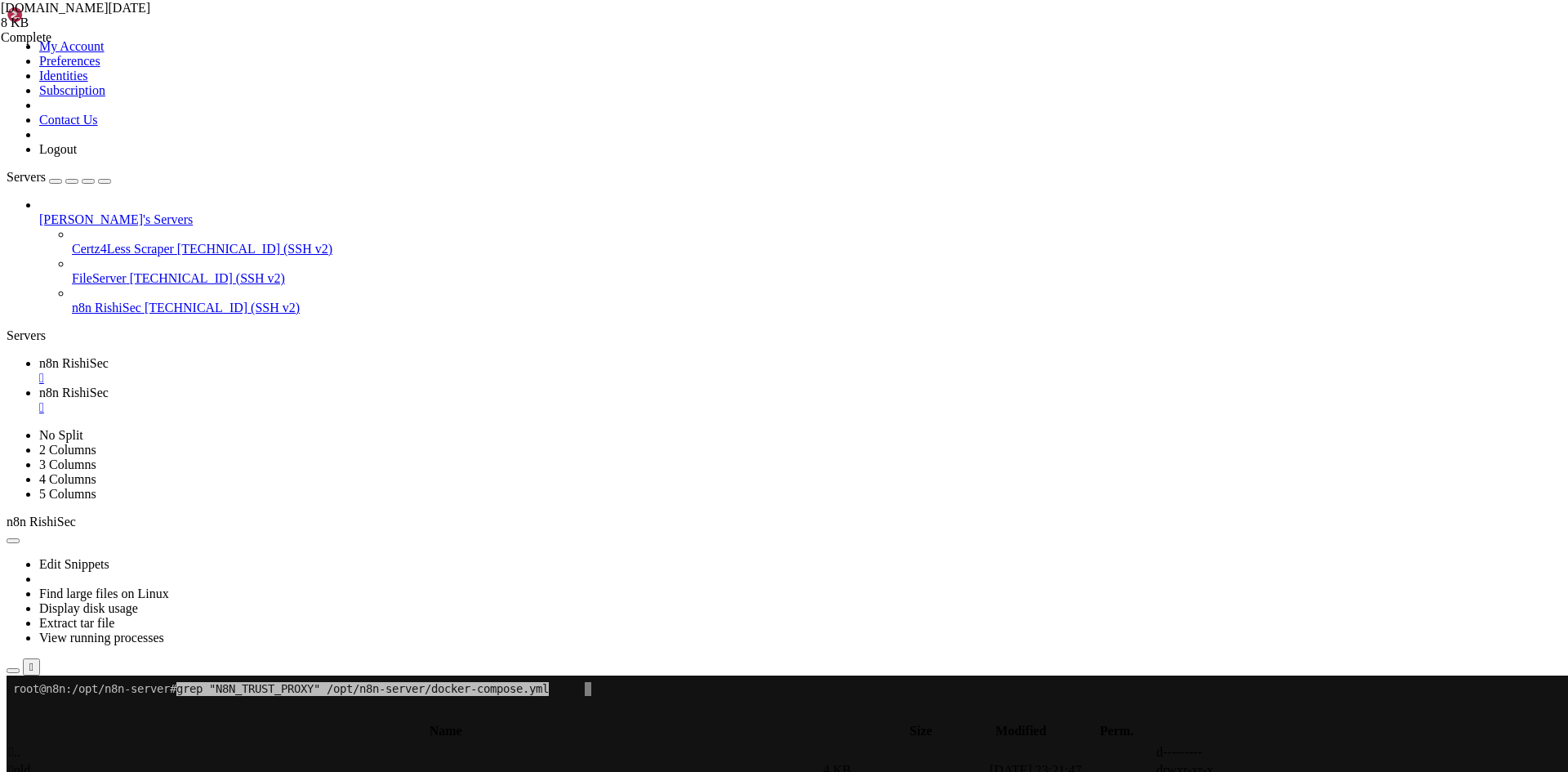
drag, startPoint x: 380, startPoint y: 980, endPoint x: 337, endPoint y: 929, distance: 66.7
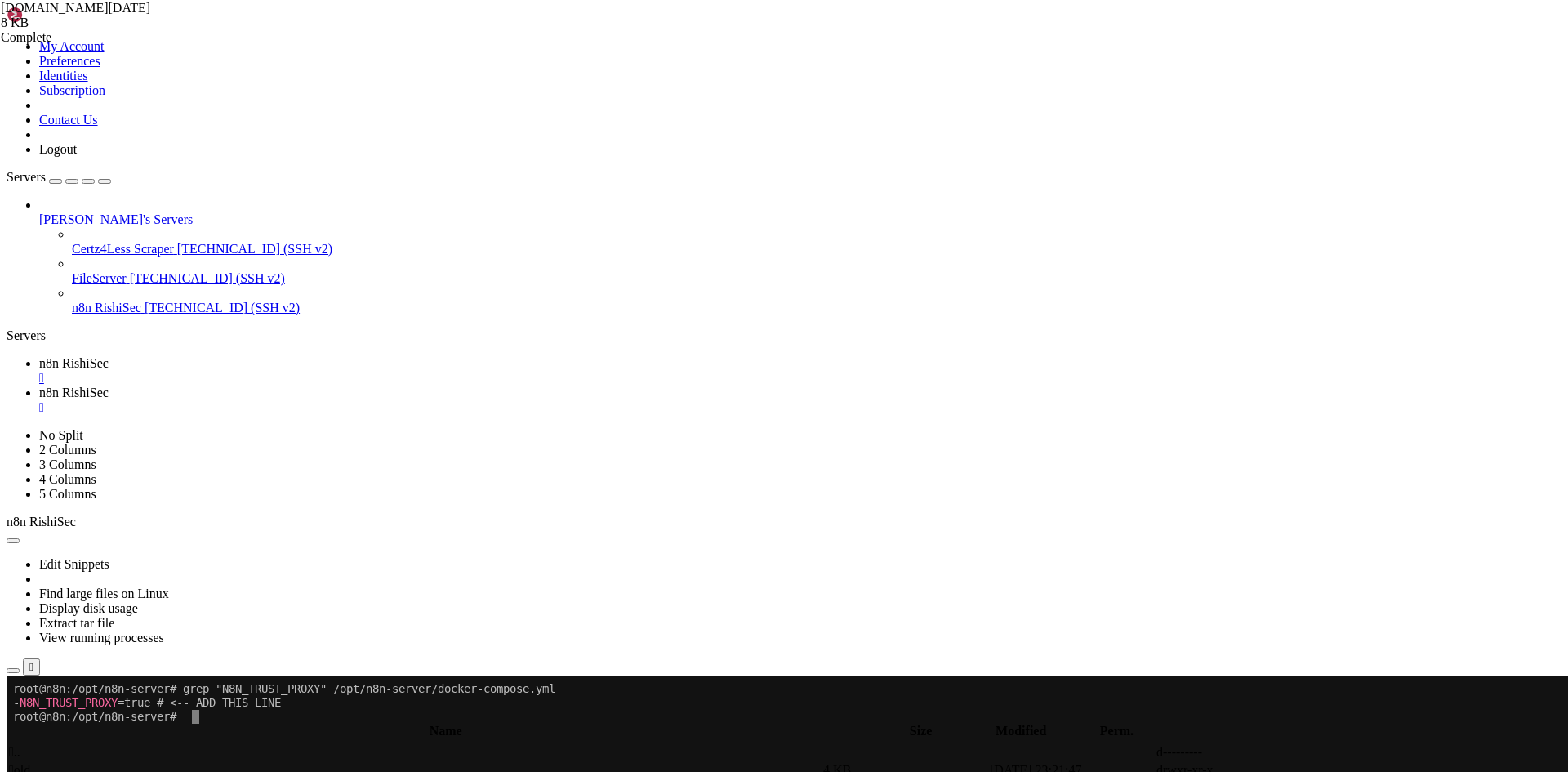
drag, startPoint x: 14, startPoint y: 685, endPoint x: 245, endPoint y: 713, distance: 232.7
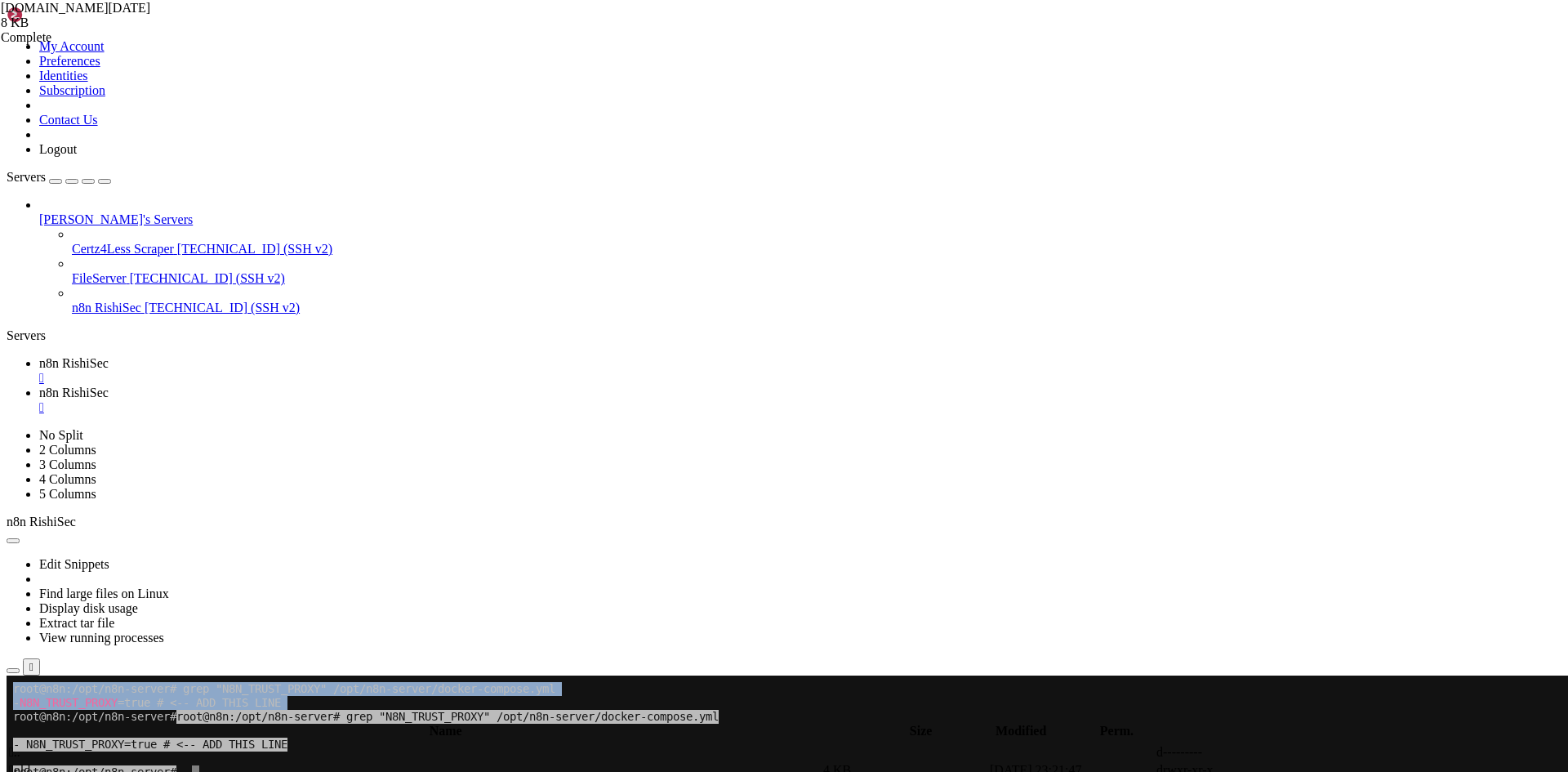
copy div "root@n8n:/opt/n8n-server# grep "N8N_TRUST_PROXY" /opt/n8n-server/docker-compose…"
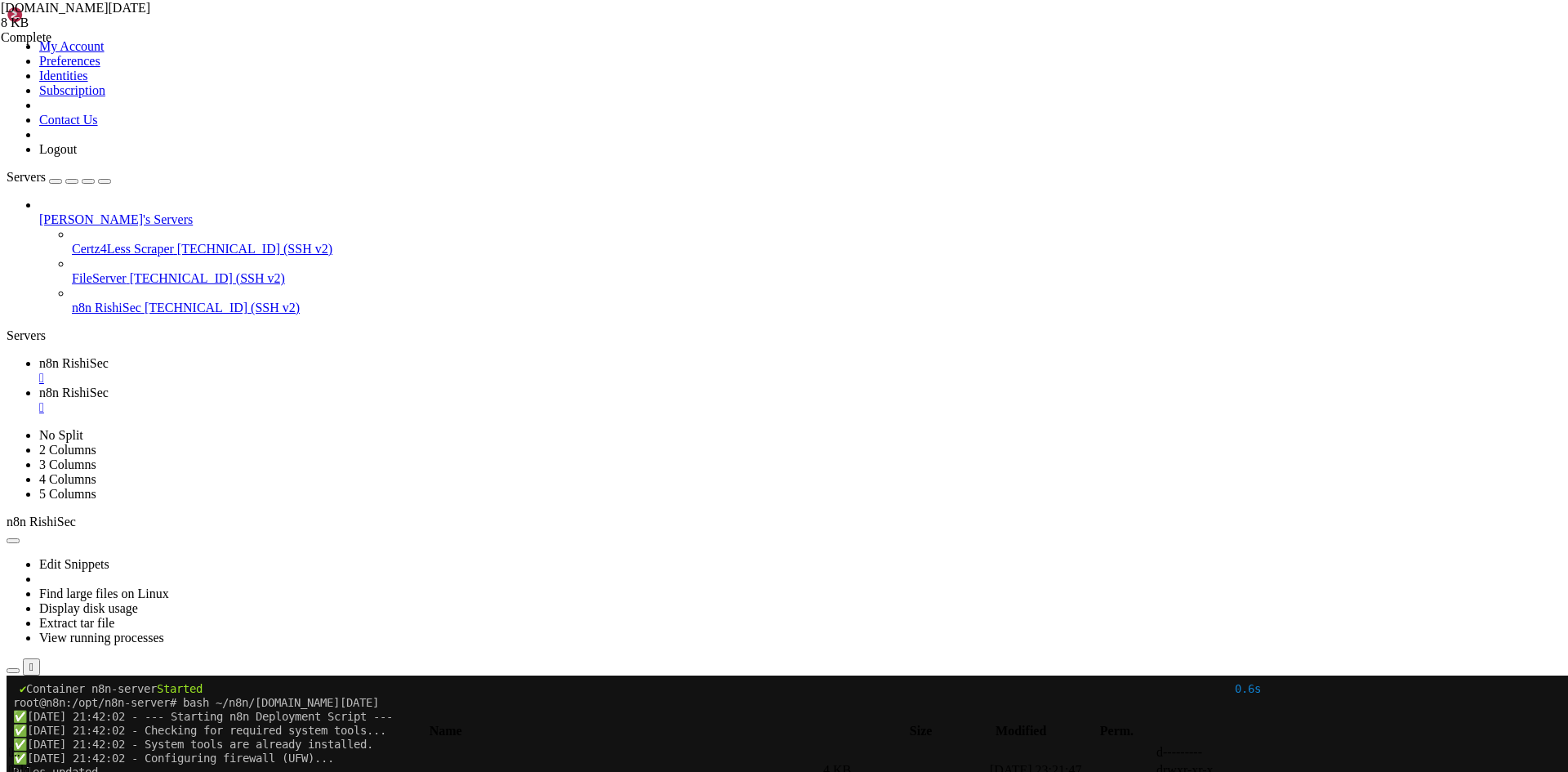
scroll to position [749, 0]
drag, startPoint x: 371, startPoint y: 1324, endPoint x: 350, endPoint y: 1323, distance: 21.0
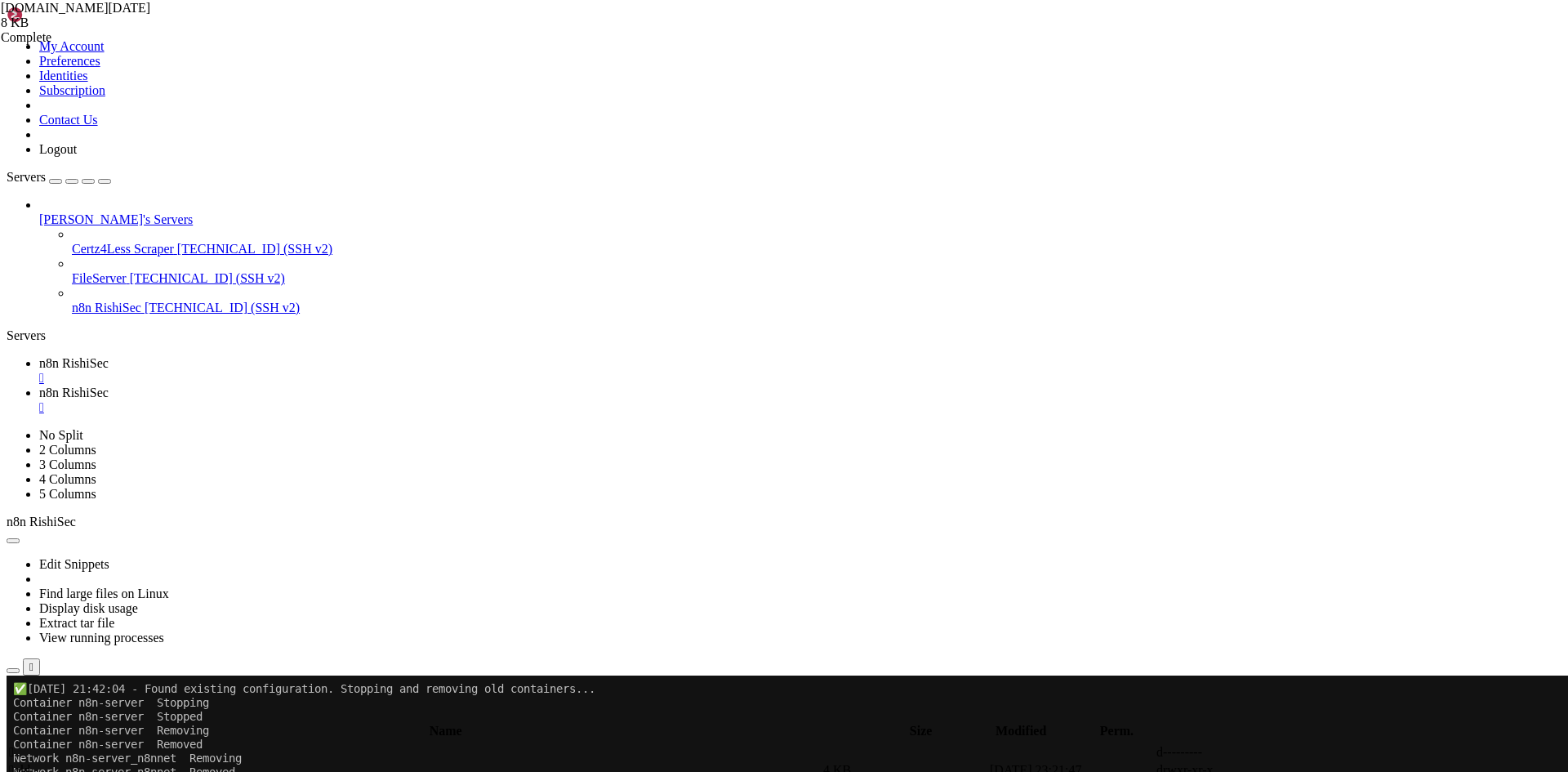
scroll to position [1000, 0]
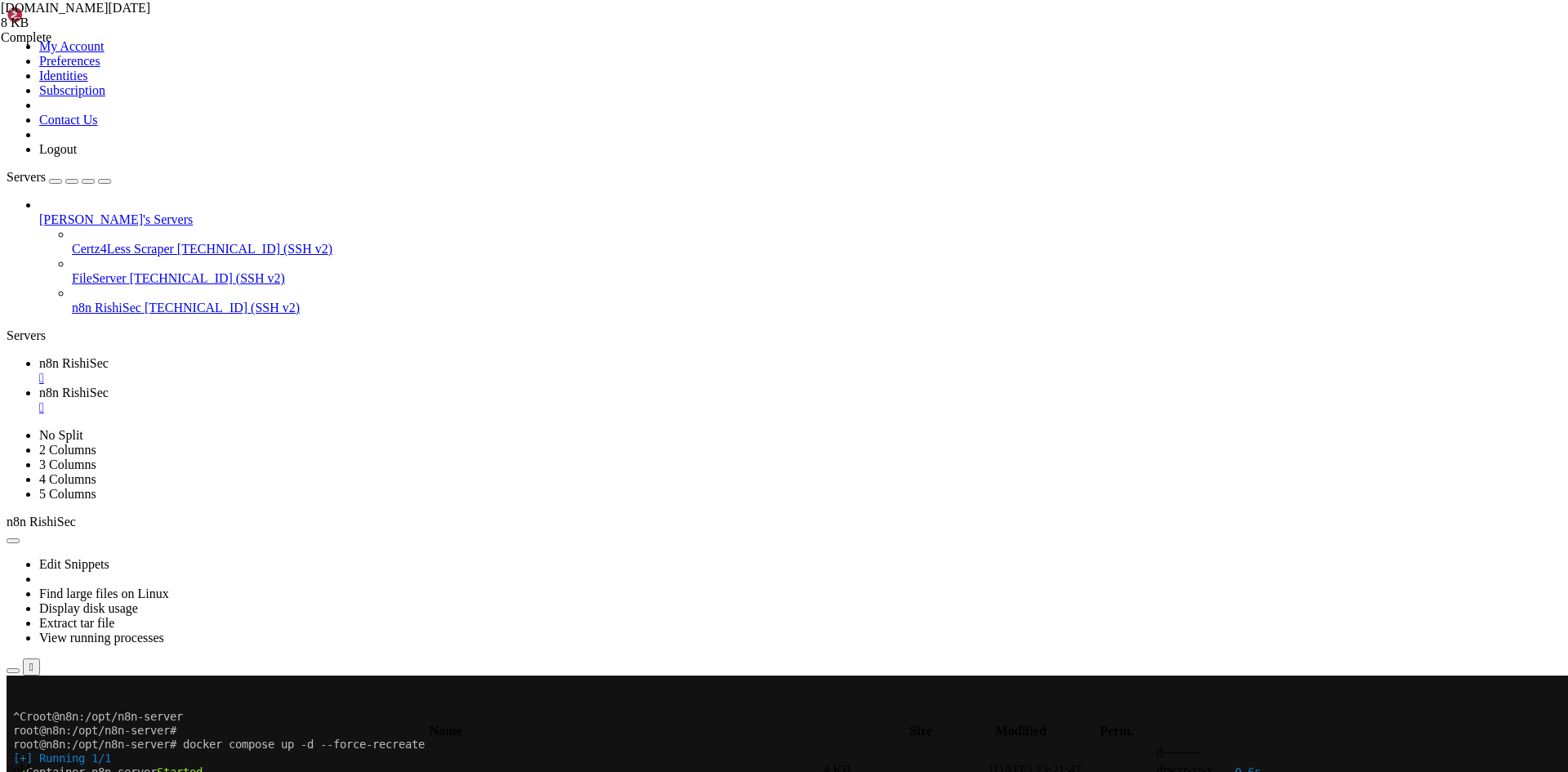
drag, startPoint x: 25, startPoint y: 681, endPoint x: 526, endPoint y: 779, distance: 510.5
click at [526, 771] on x-row "root@n8n:/opt/n8n-server# bash ~/n8n/[DOMAIN_NAME][DATE]" at bounding box center [687, 786] width 1349 height 14
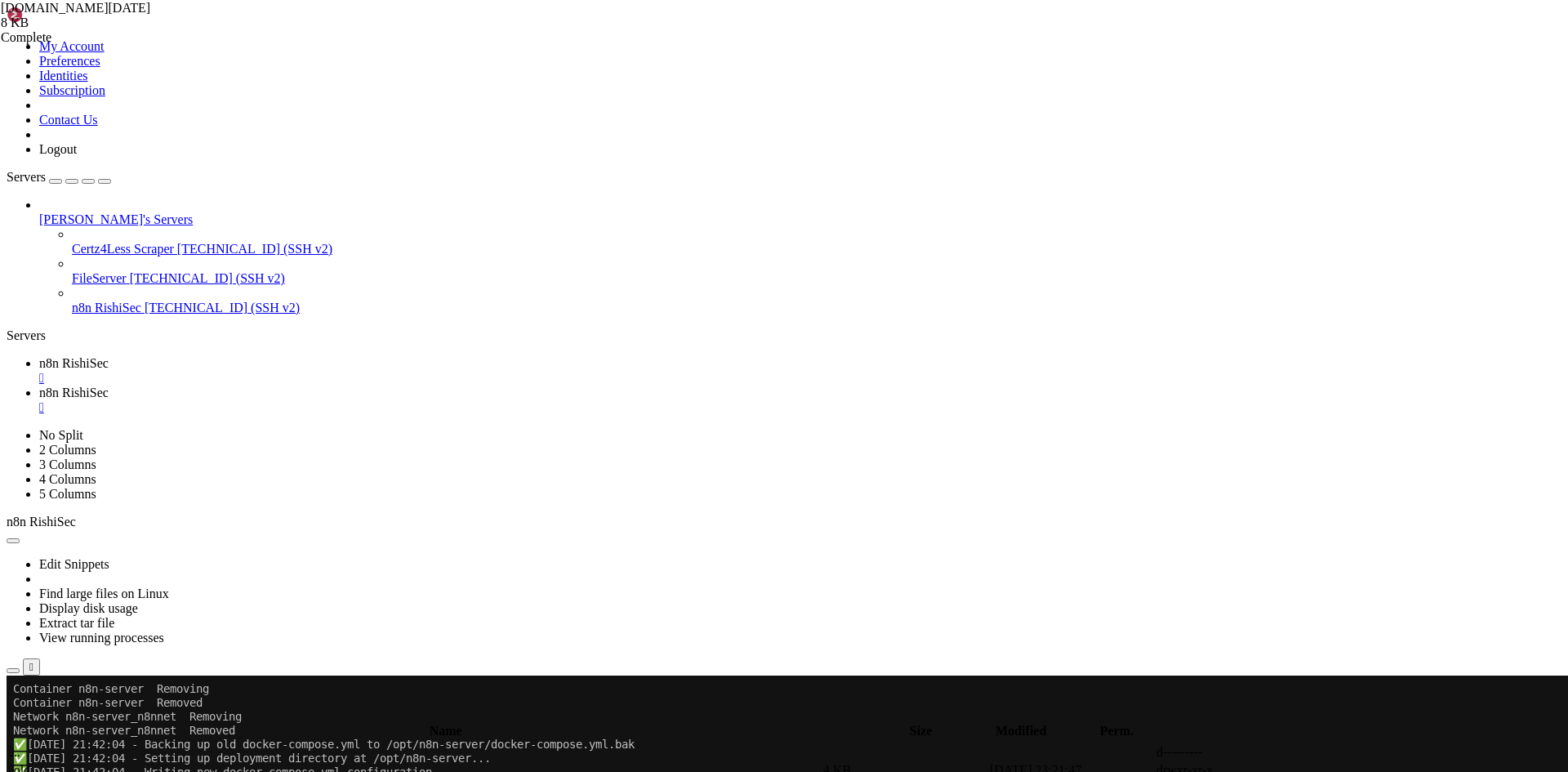
drag, startPoint x: 409, startPoint y: 1405, endPoint x: 133, endPoint y: 987, distance: 500.9
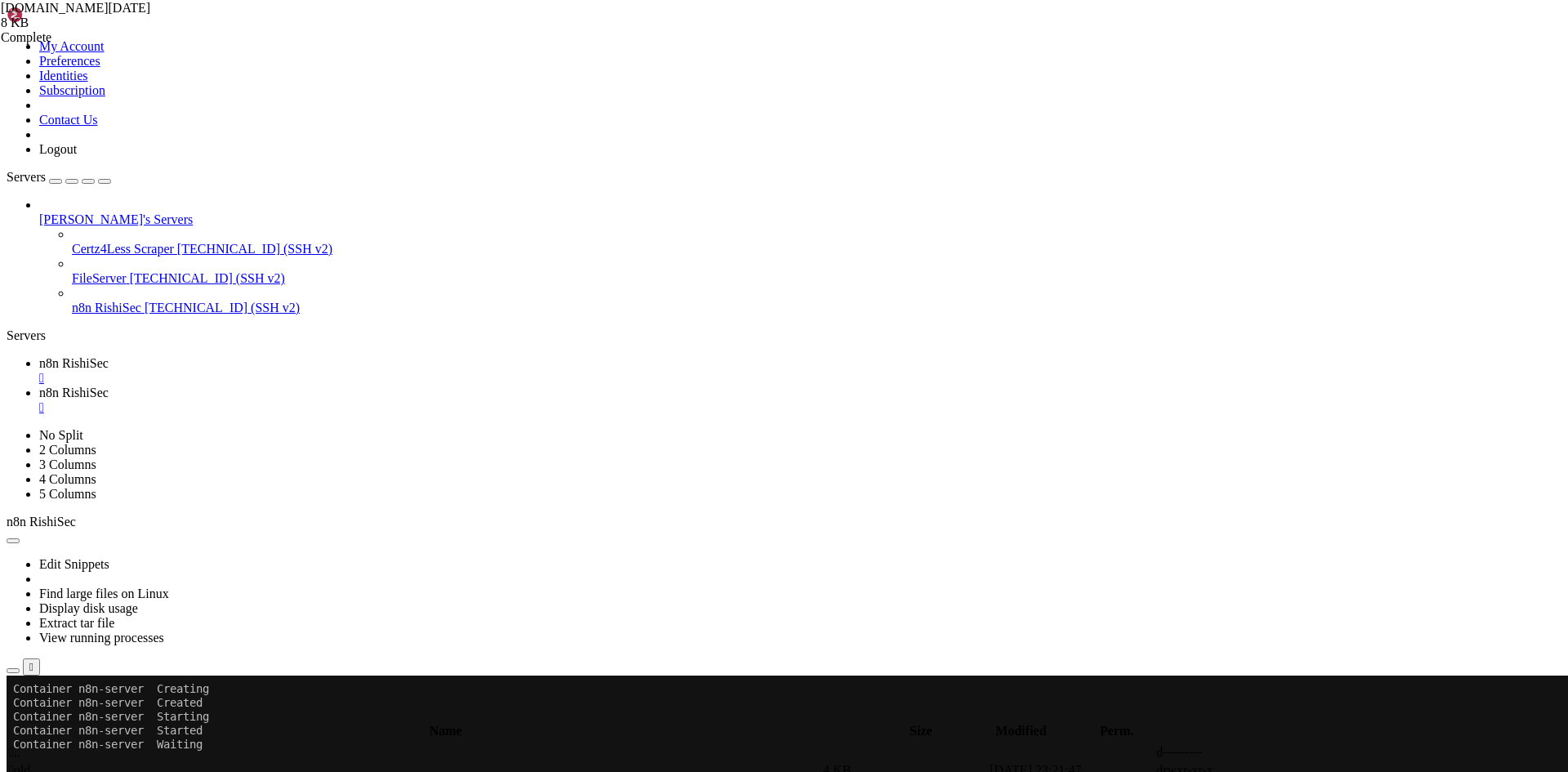
drag, startPoint x: 193, startPoint y: 1327, endPoint x: 12, endPoint y: 802, distance: 555.3
copy div "^Lorem@i9d:/sit/a0c-adipis elit@s3d:/eiu/t9i-utlabo# etdo@m2a:/eni/a0m-veniam# …"
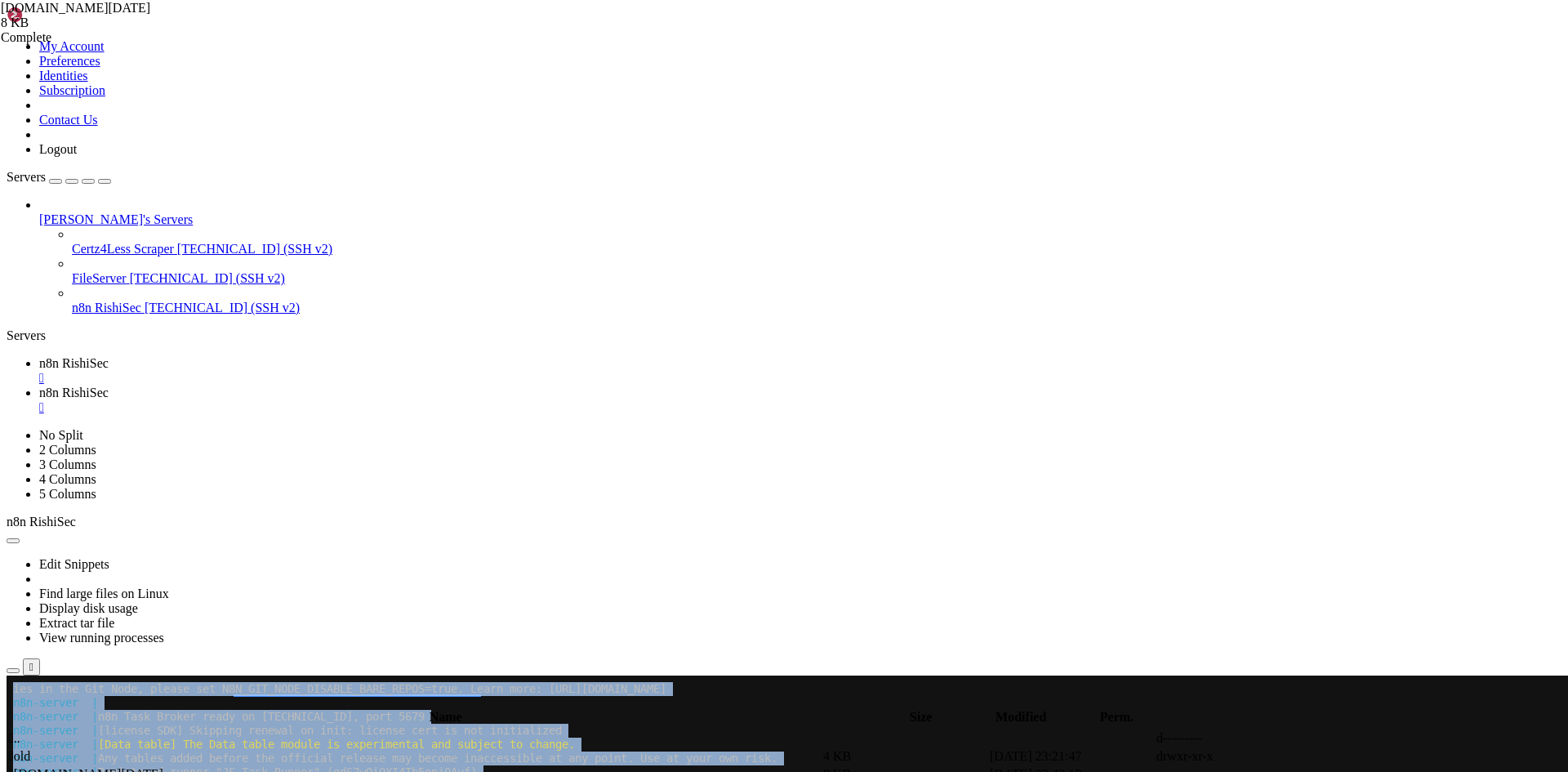
scroll to position [1722, 0]
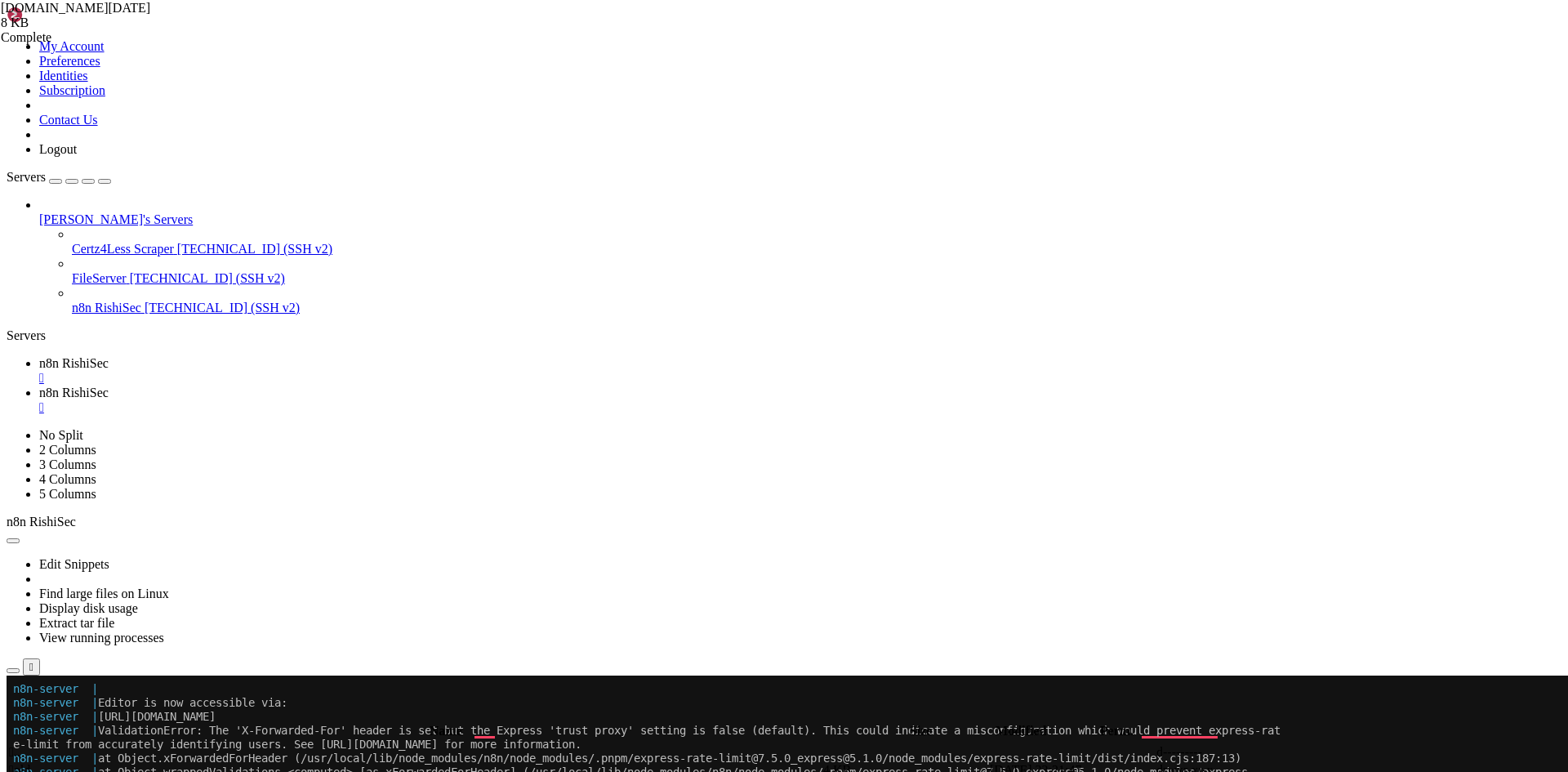
scroll to position [5485, 0]
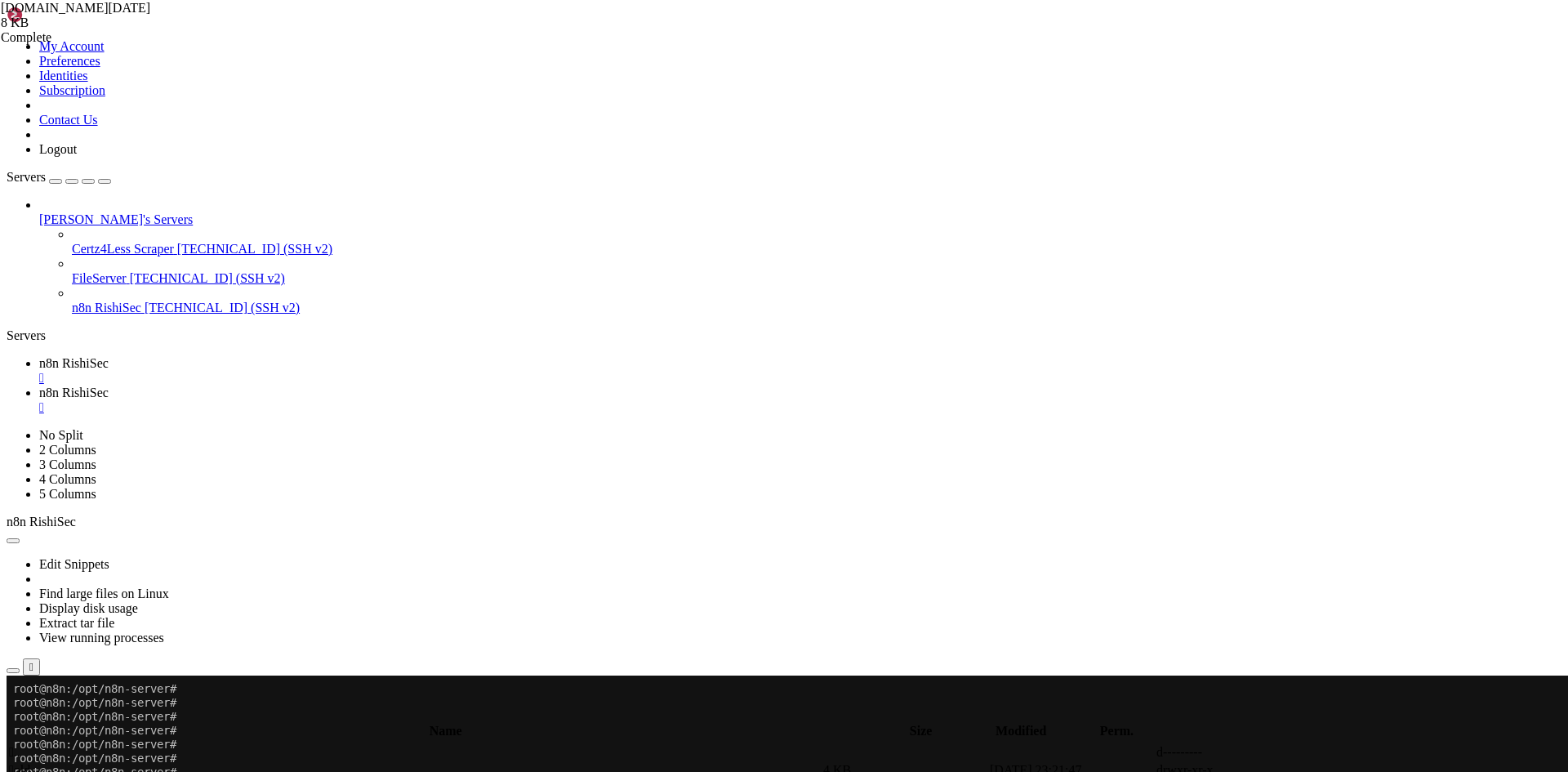
drag, startPoint x: 192, startPoint y: 1327, endPoint x: 13, endPoint y: 834, distance: 524.5
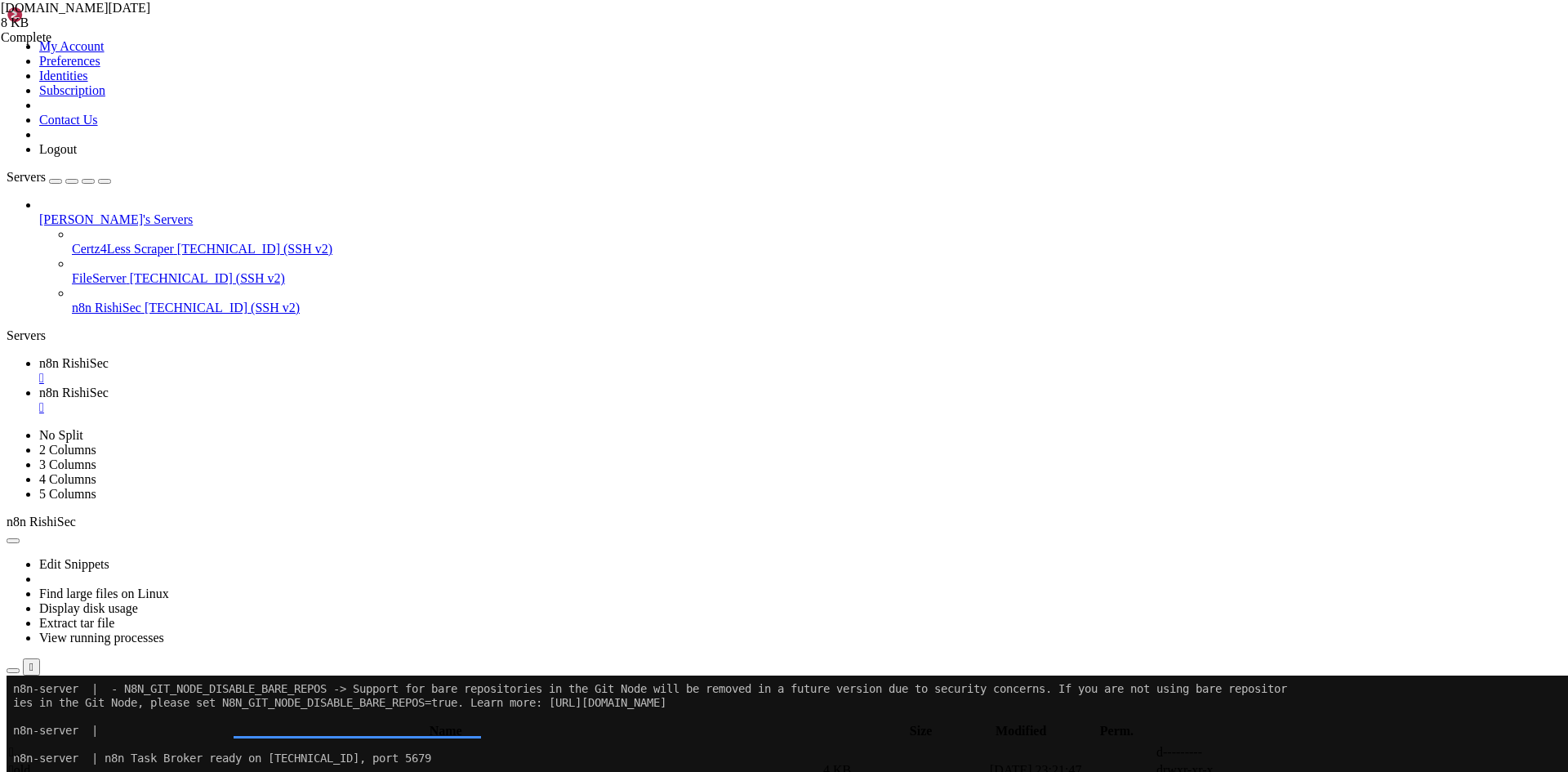
scroll to position [6540, 0]
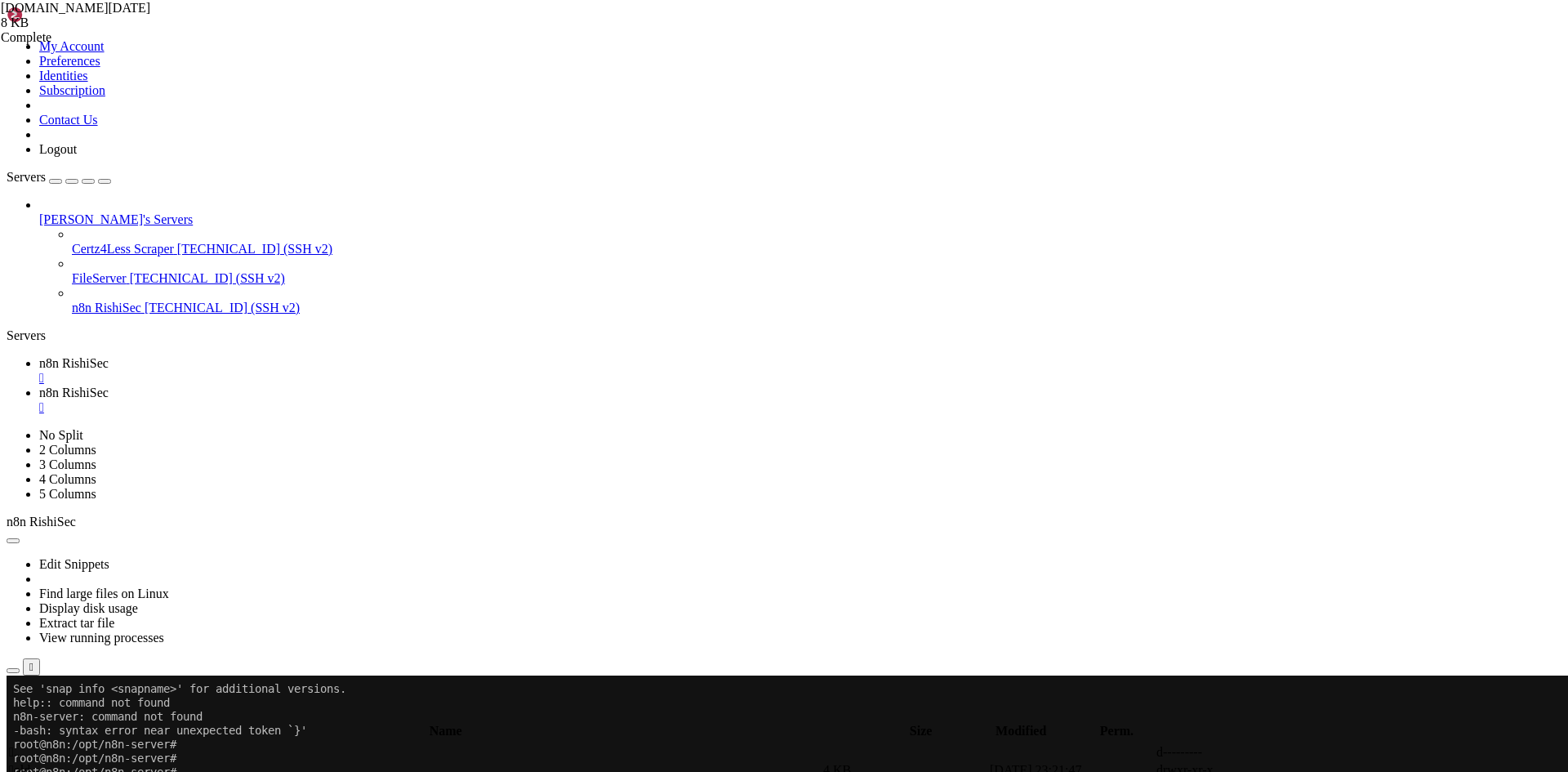
drag, startPoint x: 198, startPoint y: 1326, endPoint x: 14, endPoint y: 789, distance: 567.6
drag, startPoint x: 482, startPoint y: 56, endPoint x: 391, endPoint y: 50, distance: 91.2
click at [391, 529] on div "Edit Snippets Find large files on Linux Display disk usage Extract tar file Vie…" at bounding box center [784, 602] width 1554 height 146
copy div "root@n8n:/opt/n8n-server# cat ~/n8n/[DOMAIN_NAME][DATE] #!/usr/bin/env bash # #…"
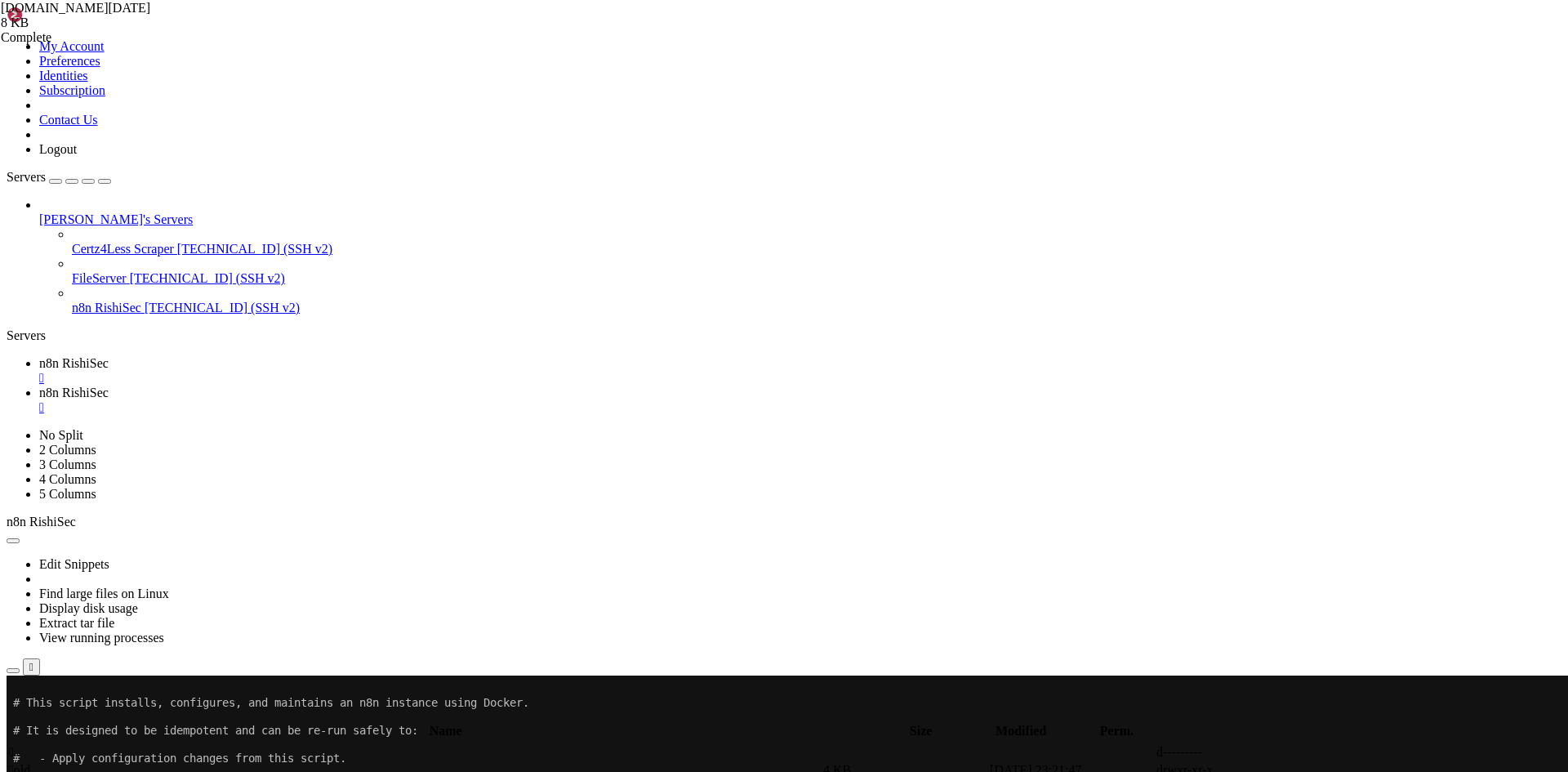
scroll to position [12692, 0]
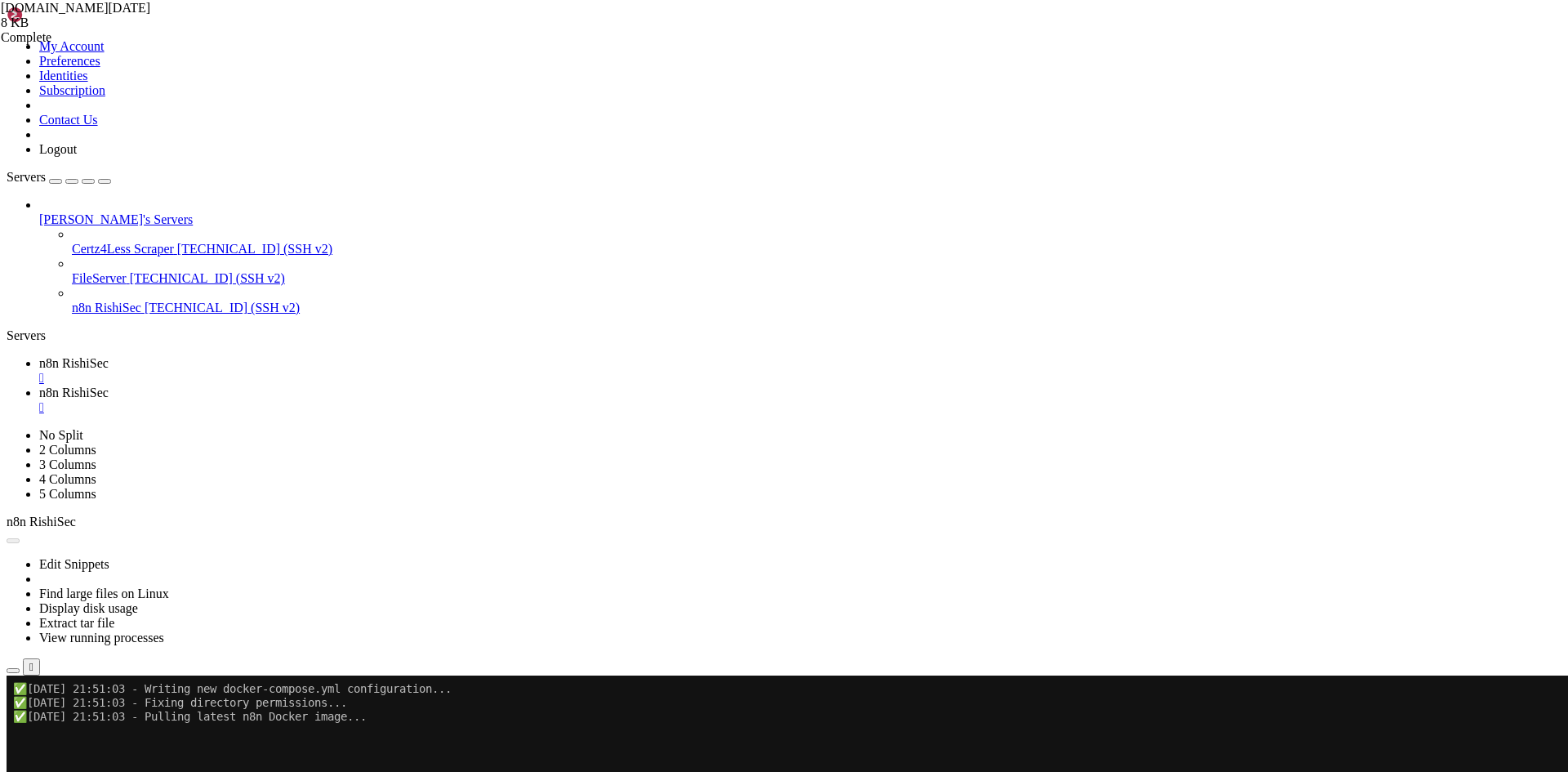
click at [72, 721] on button "Reconnect" at bounding box center [39, 729] width 66 height 17
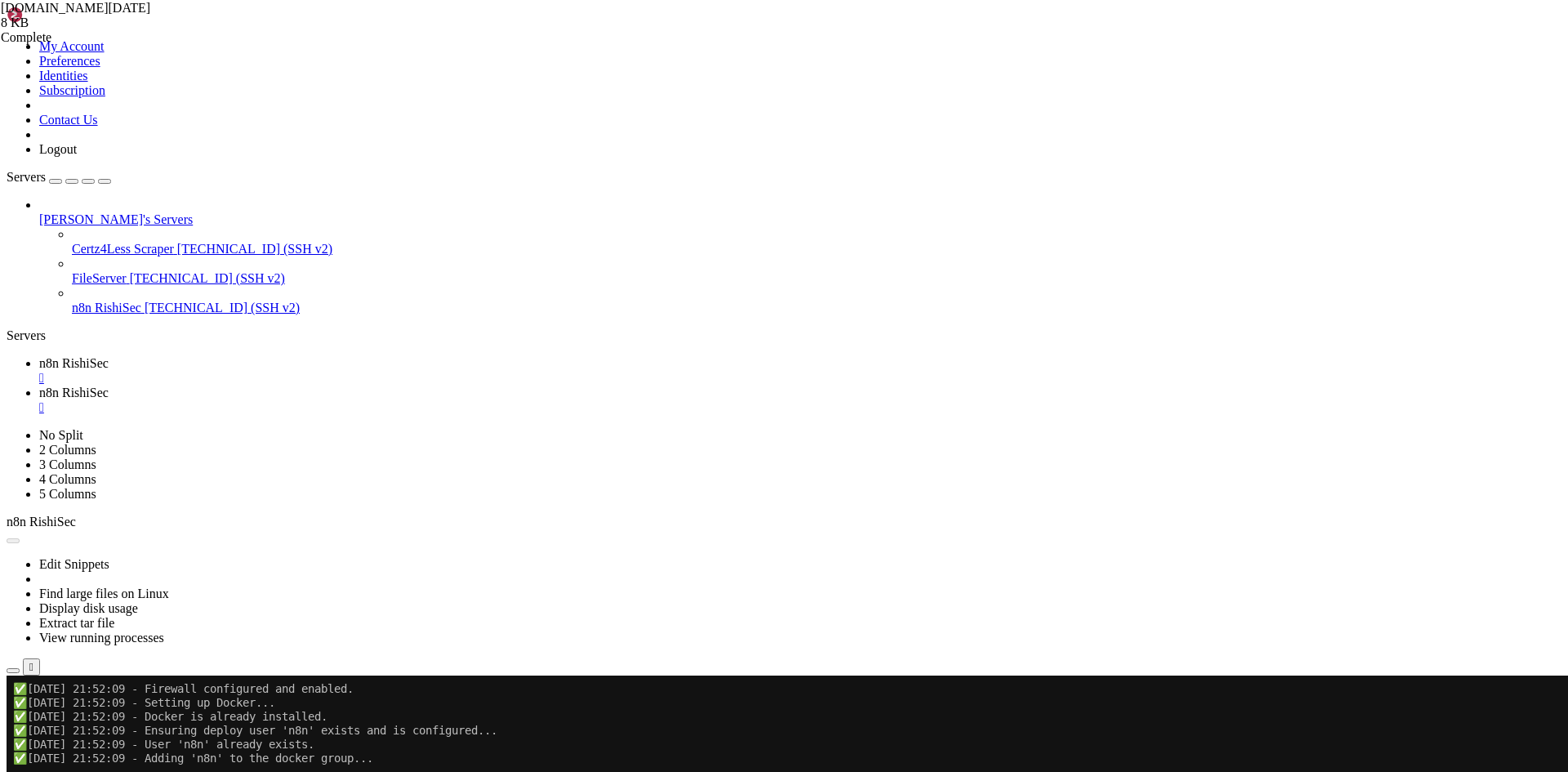
click at [72, 721] on button "Reconnect" at bounding box center [39, 729] width 66 height 17
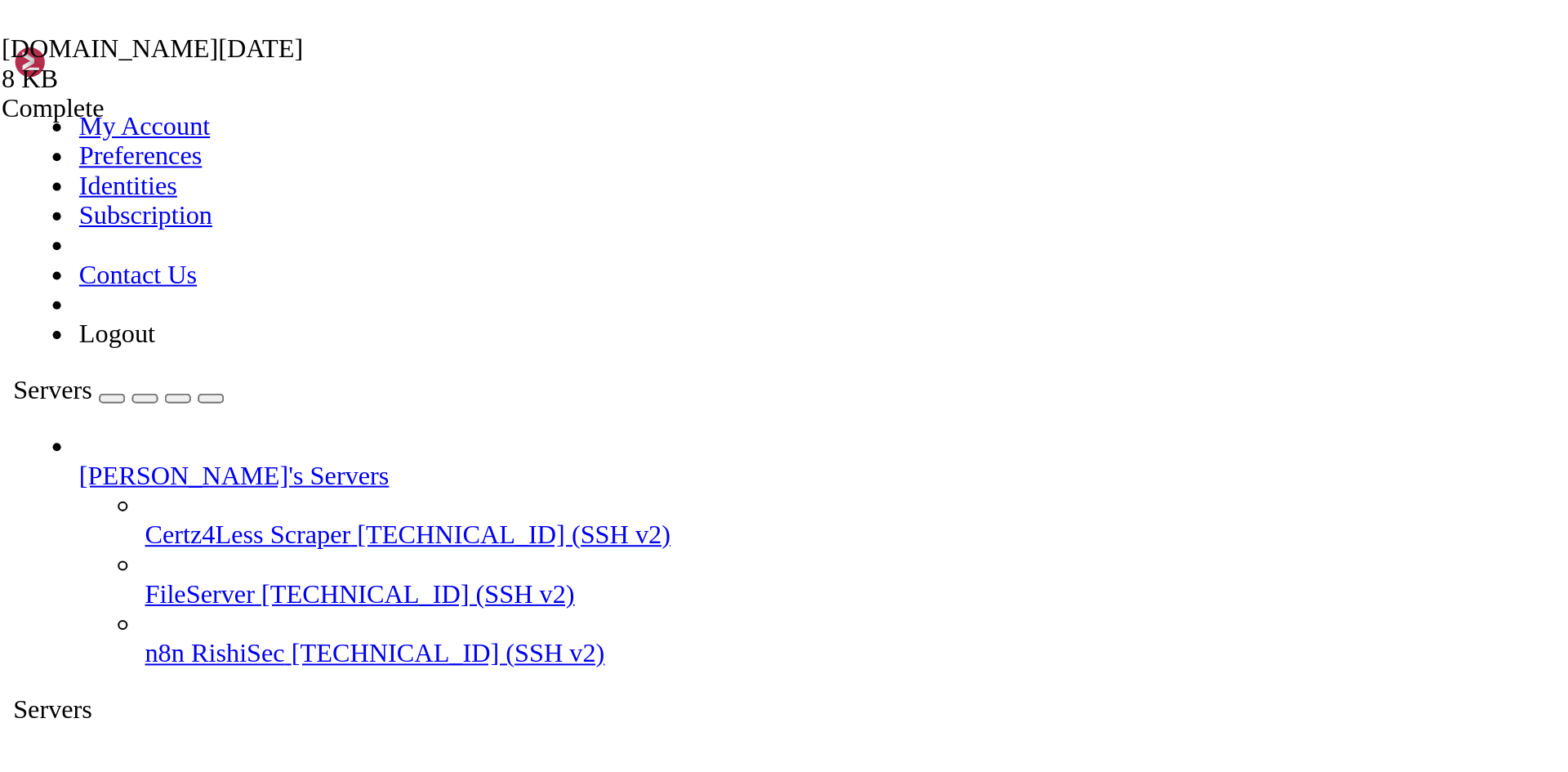
scroll to position [15927, 0]
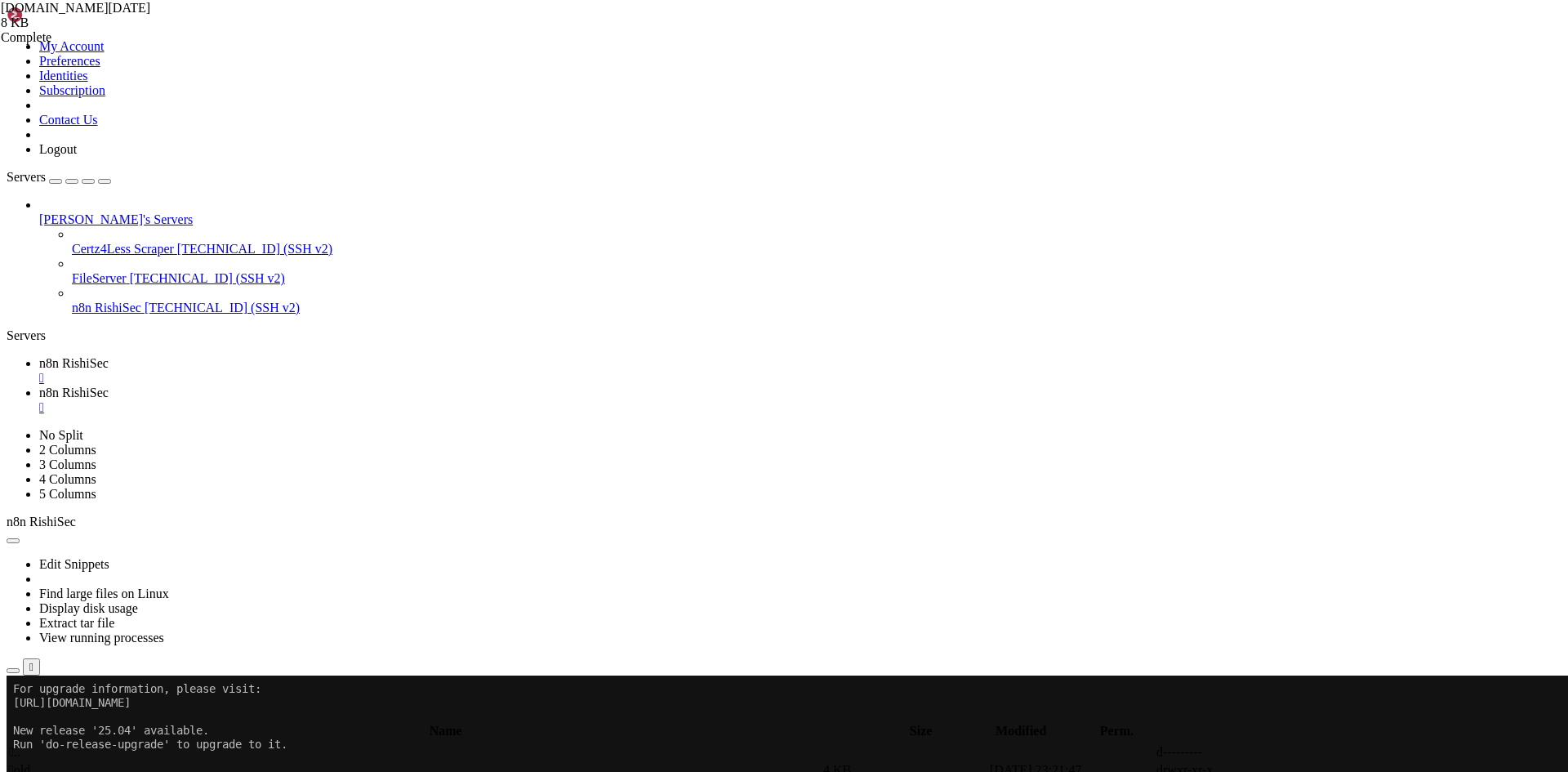
click at [99, 301] on span "n8n RishiSec" at bounding box center [106, 307] width 70 height 14
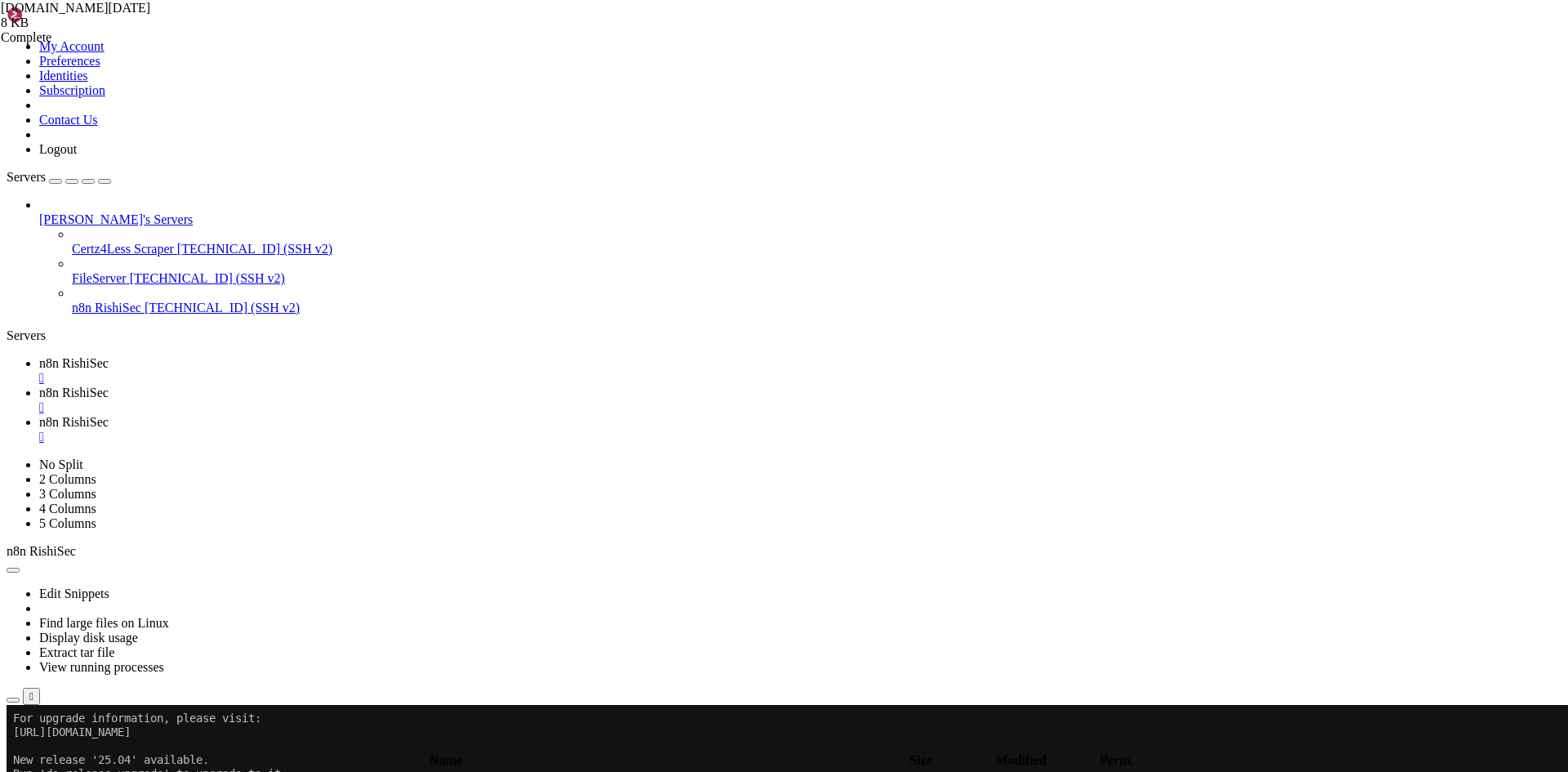
scroll to position [0, 0]
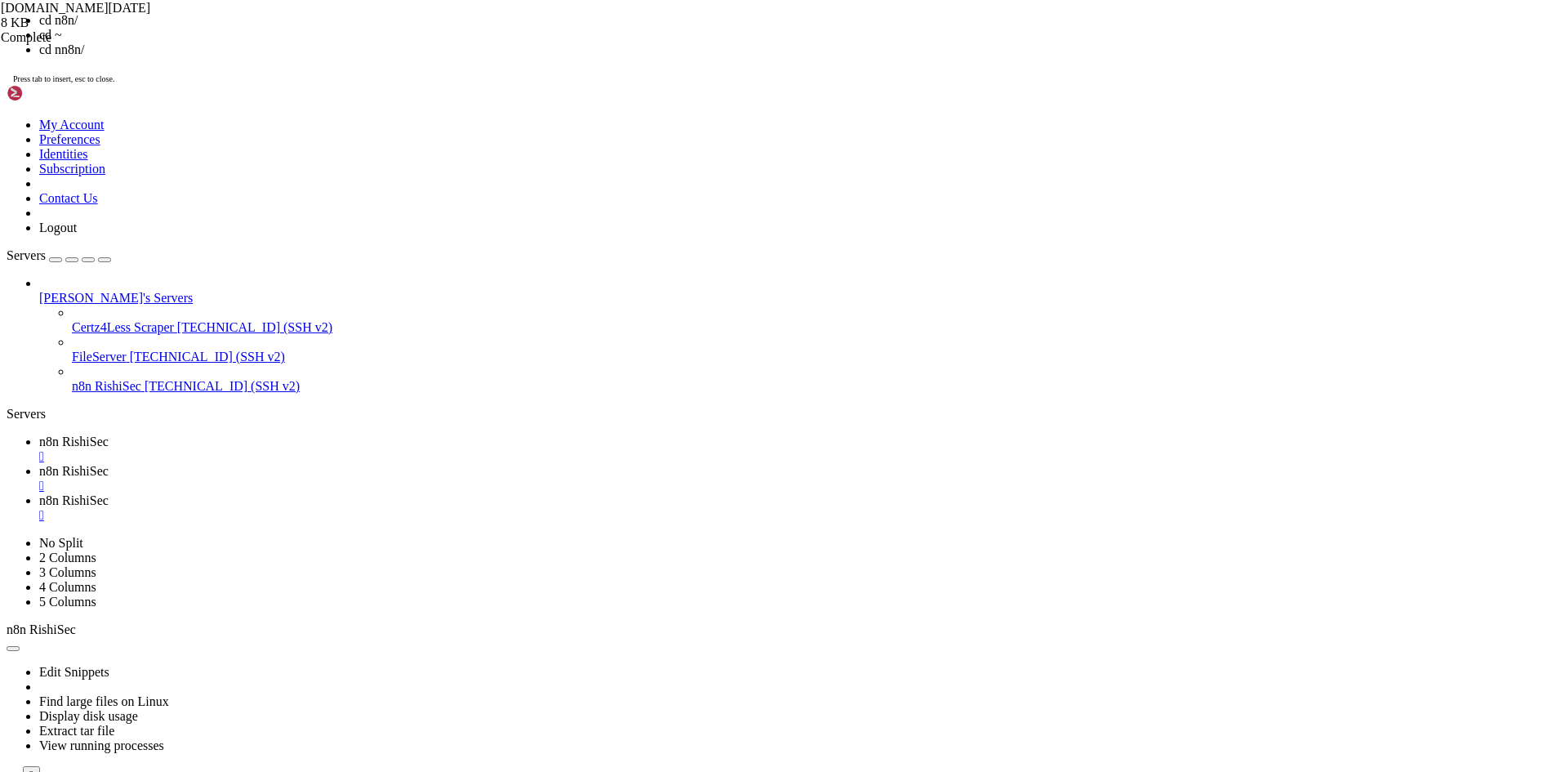
scroll to position [15927, 0]
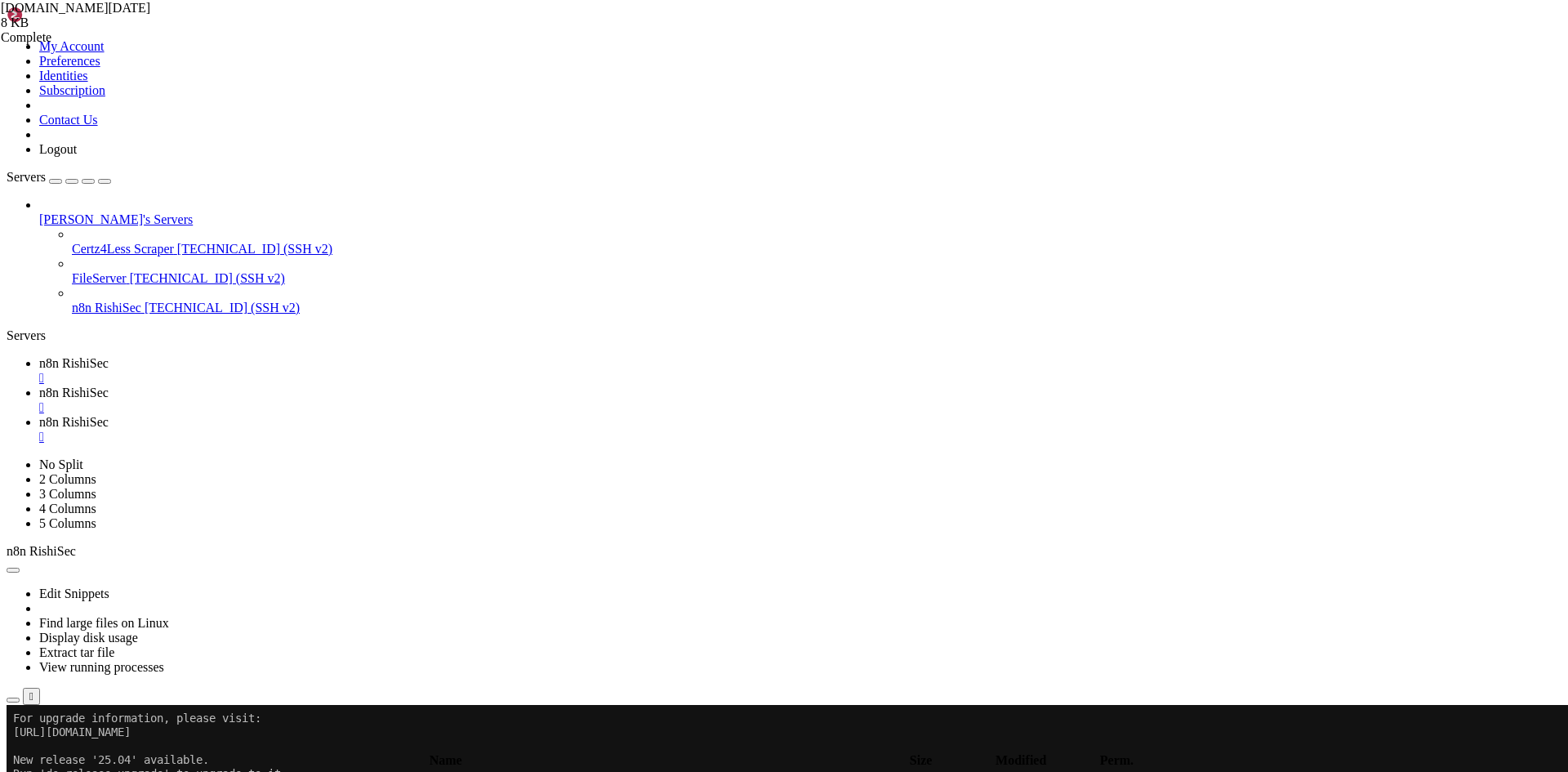
click at [285, 357] on link "n8n RishiSec " at bounding box center [800, 371] width 1522 height 29
click at [516, 414] on link "n8n RishiSec " at bounding box center [800, 429] width 1522 height 29
click at [109, 357] on span "n8n RishiSec" at bounding box center [74, 363] width 70 height 14
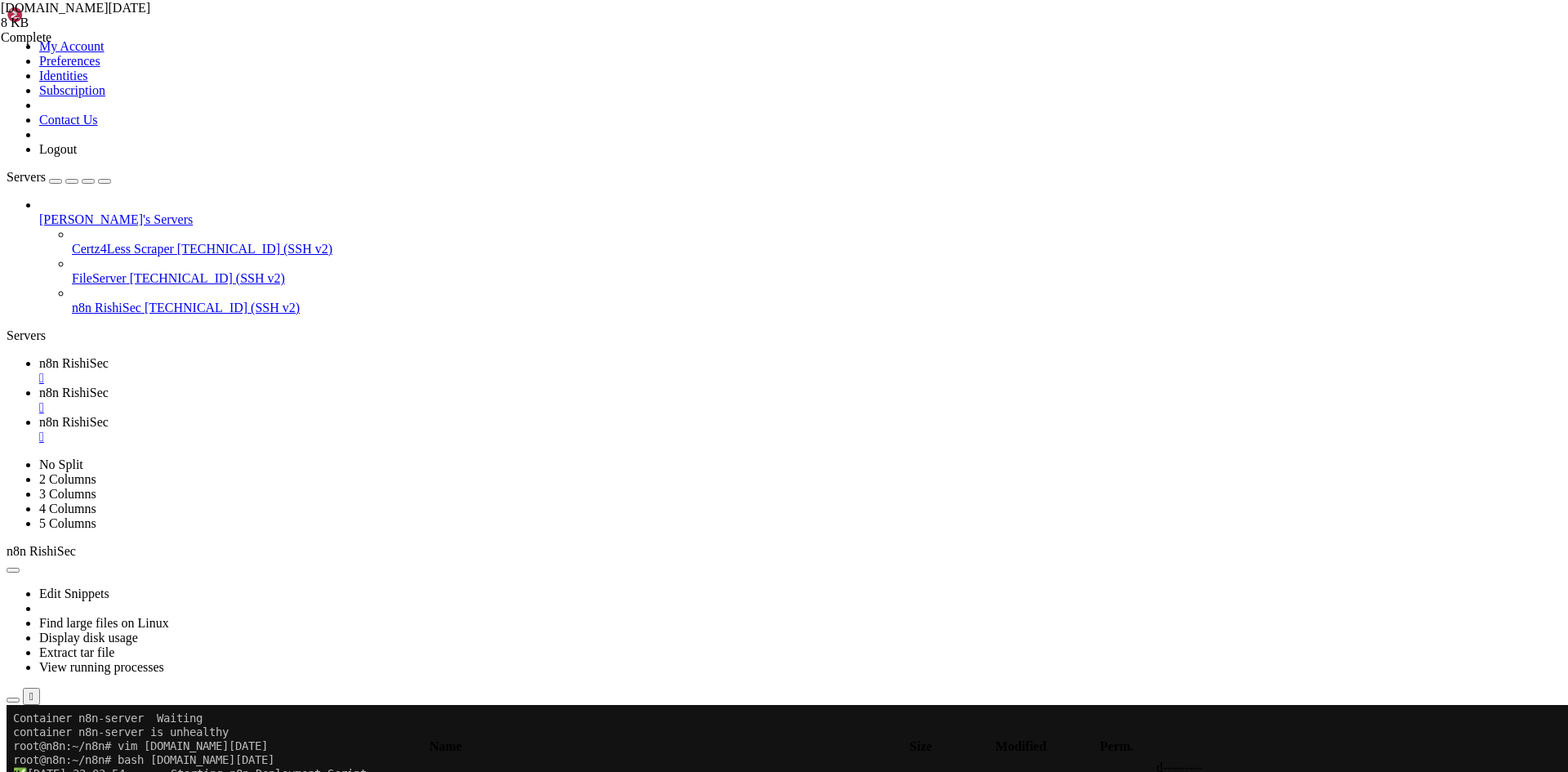
scroll to position [16567, 0]
click at [109, 414] on span "n8n RishiSec" at bounding box center [74, 421] width 70 height 14
drag, startPoint x: 247, startPoint y: 22, endPoint x: 267, endPoint y: 23, distance: 20.0
click at [109, 357] on span "n8n RishiSec" at bounding box center [74, 363] width 70 height 14
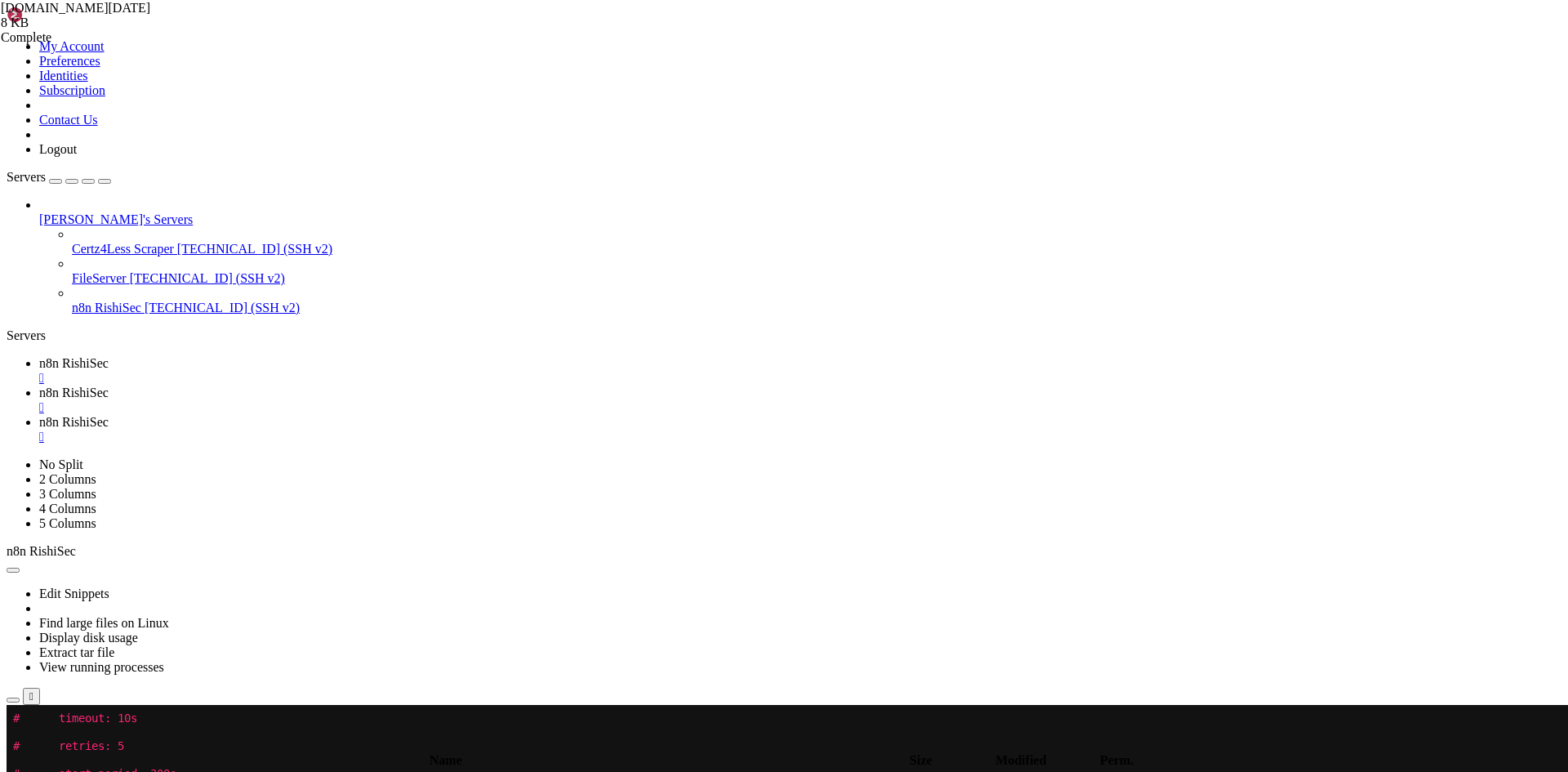
scroll to position [14, 0]
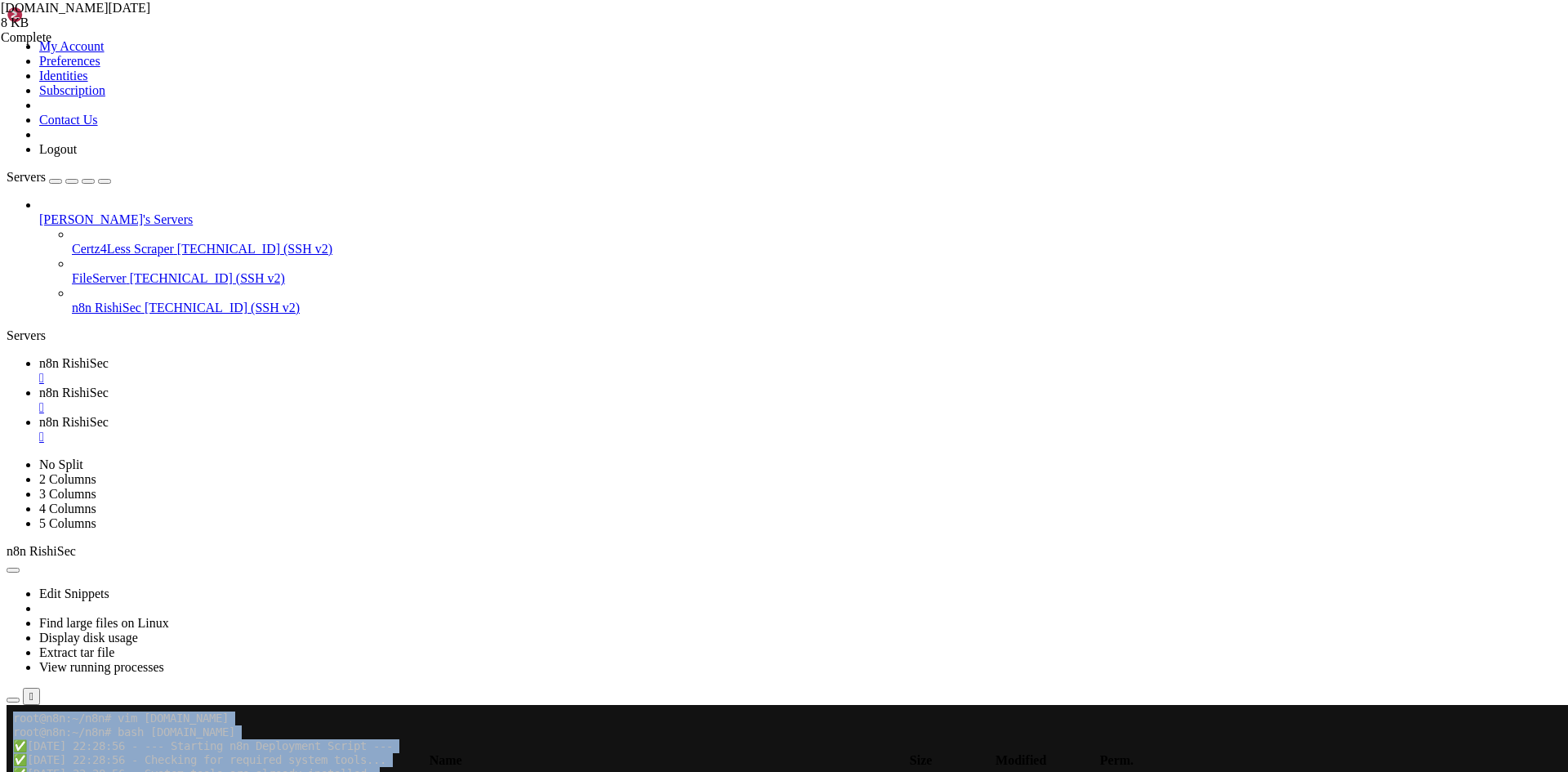
drag, startPoint x: 12, startPoint y: 718, endPoint x: 723, endPoint y: 1308, distance: 923.9
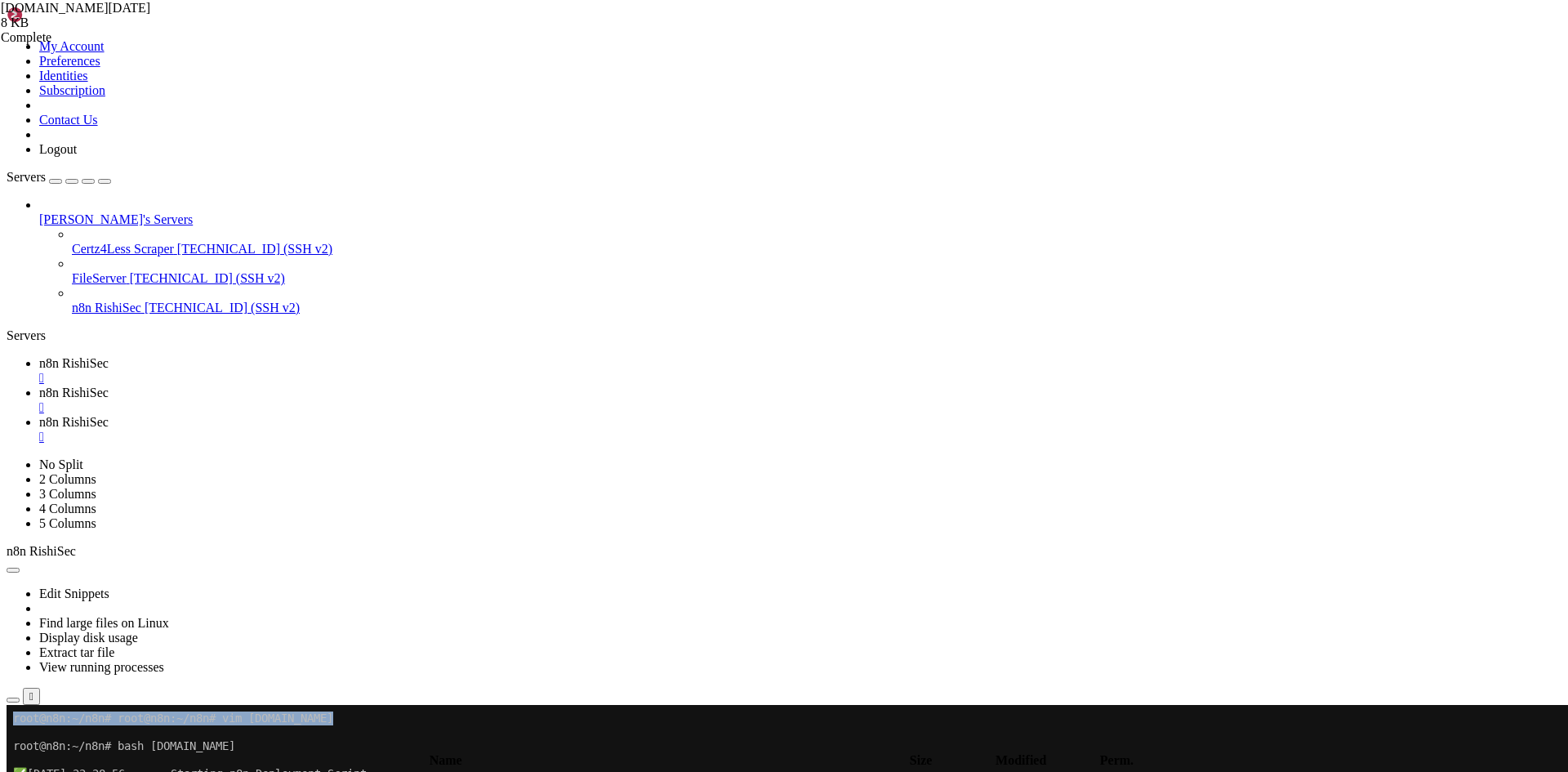
copy div "root@n8n:~/n8n# vim rebuild-n8n.sh root@n8n:~/n8n# bash rebuild-n8n.sh ✅ 2025-1…"
click at [109, 414] on span "n8n RishiSec" at bounding box center [74, 421] width 70 height 14
drag, startPoint x: 187, startPoint y: 2297, endPoint x: 15, endPoint y: 1924, distance: 410.7
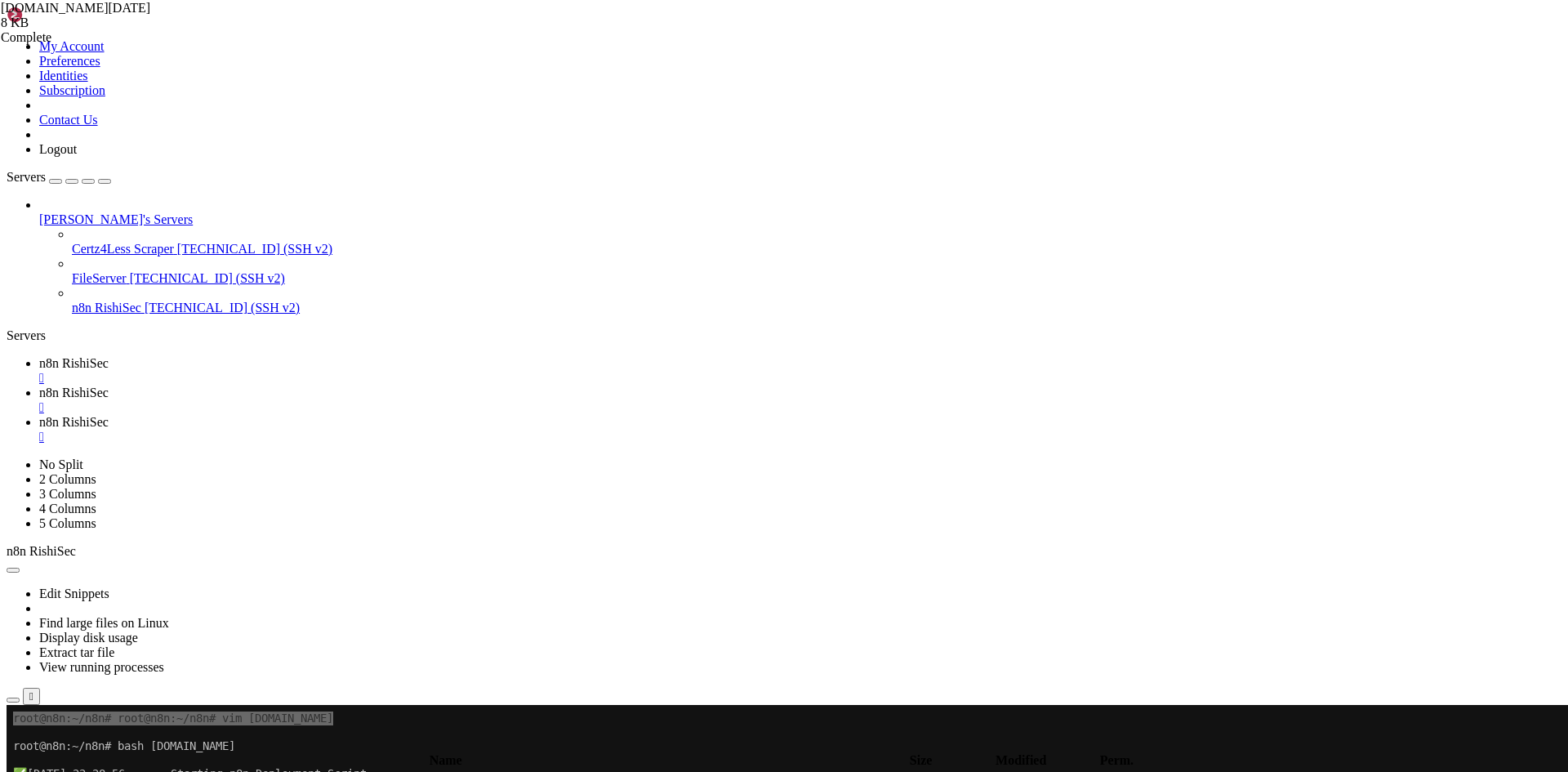
copy div "root@n8n:/opt/n8n-server# docker compose logs --tail 100 n8n-server | Permissio…"
click at [274, 357] on link "n8n RishiSec " at bounding box center [800, 371] width 1522 height 29
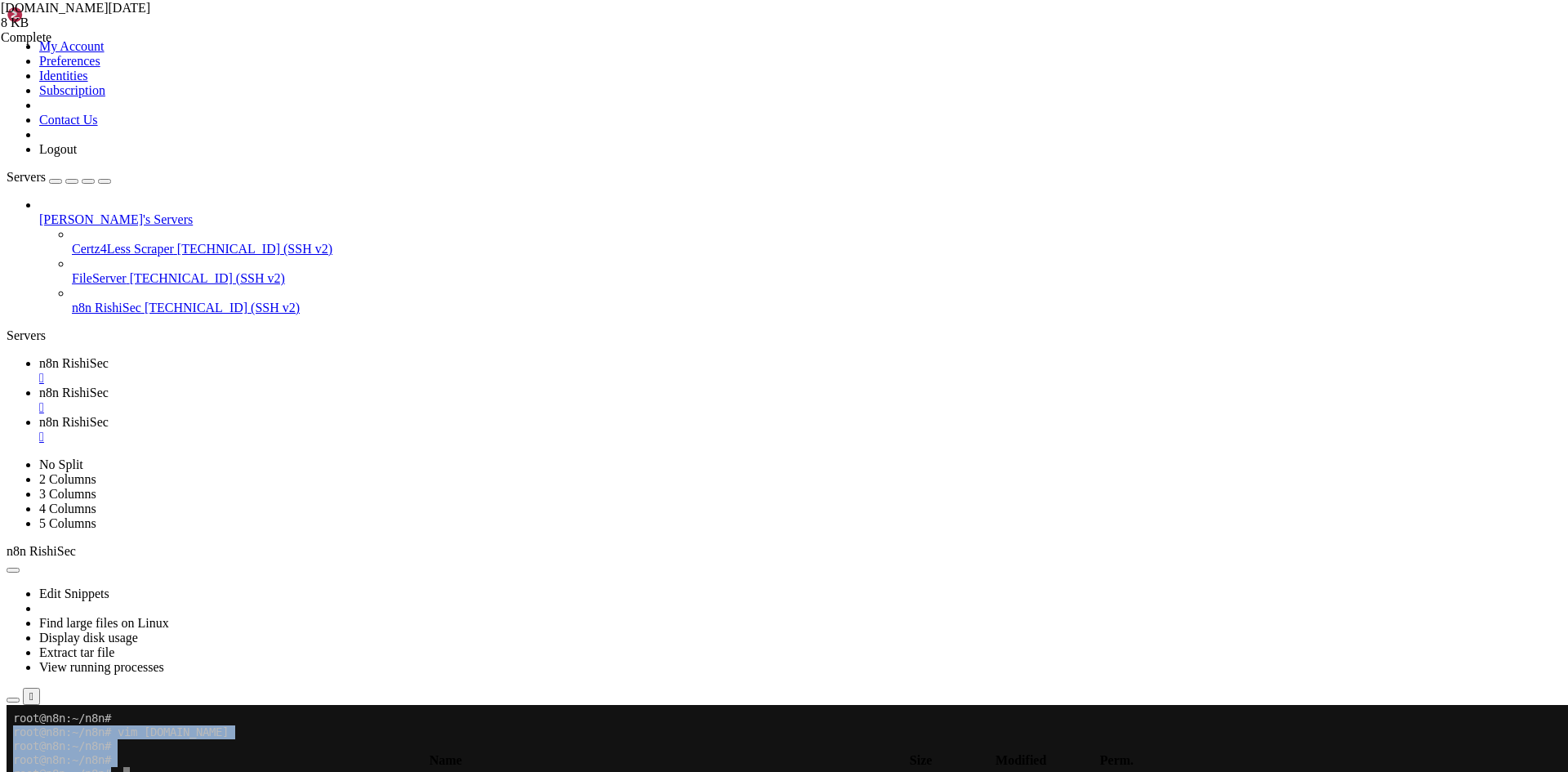
drag, startPoint x: 289, startPoint y: 902, endPoint x: 247, endPoint y: 1055, distance: 158.7
drag, startPoint x: 73, startPoint y: 1302, endPoint x: 41, endPoint y: 784, distance: 519.0
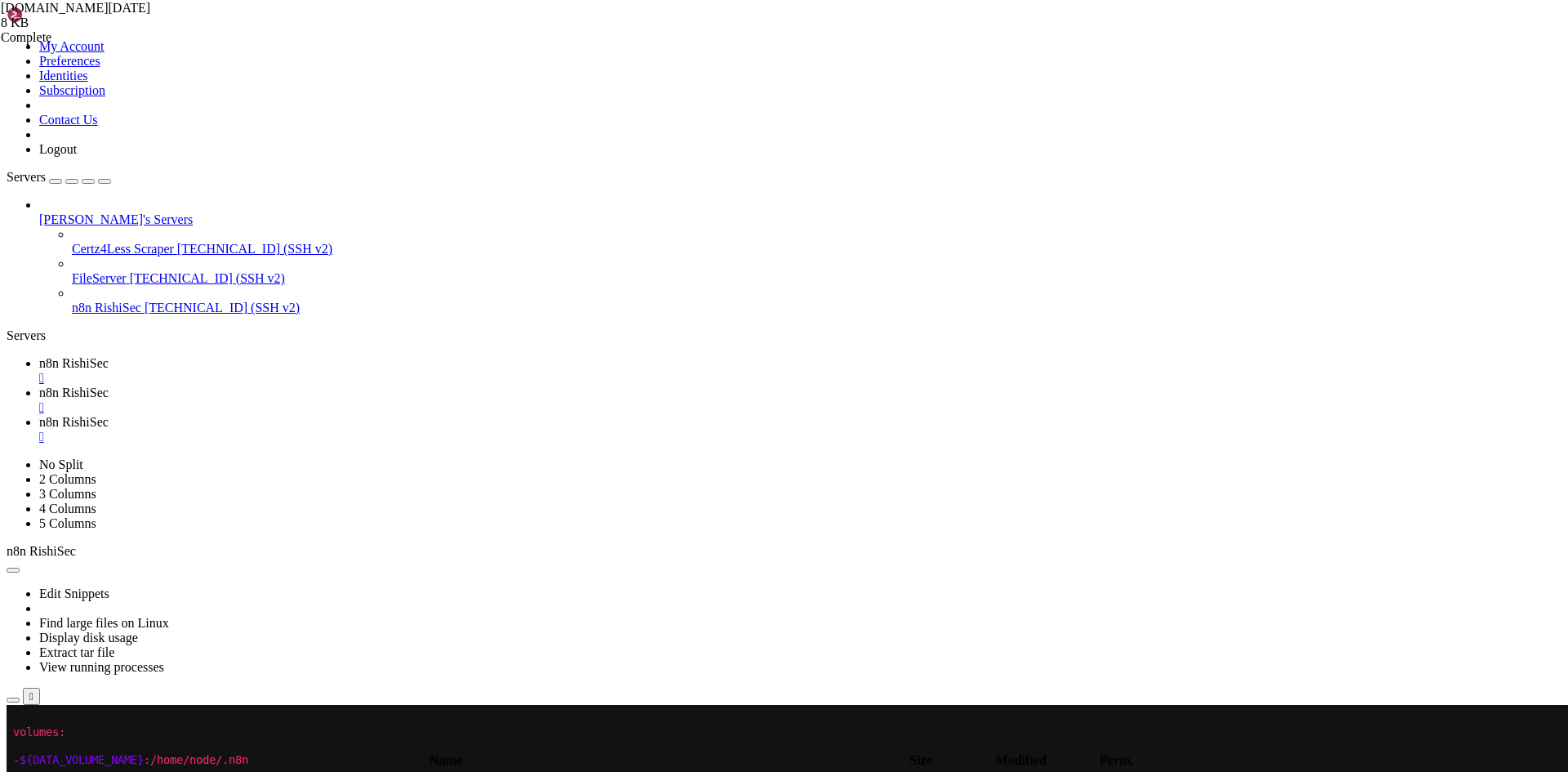
scroll to position [14, 0]
click at [109, 414] on span "n8n RishiSec" at bounding box center [74, 421] width 70 height 14
drag, startPoint x: 366, startPoint y: 2267, endPoint x: 337, endPoint y: 2263, distance: 29.3
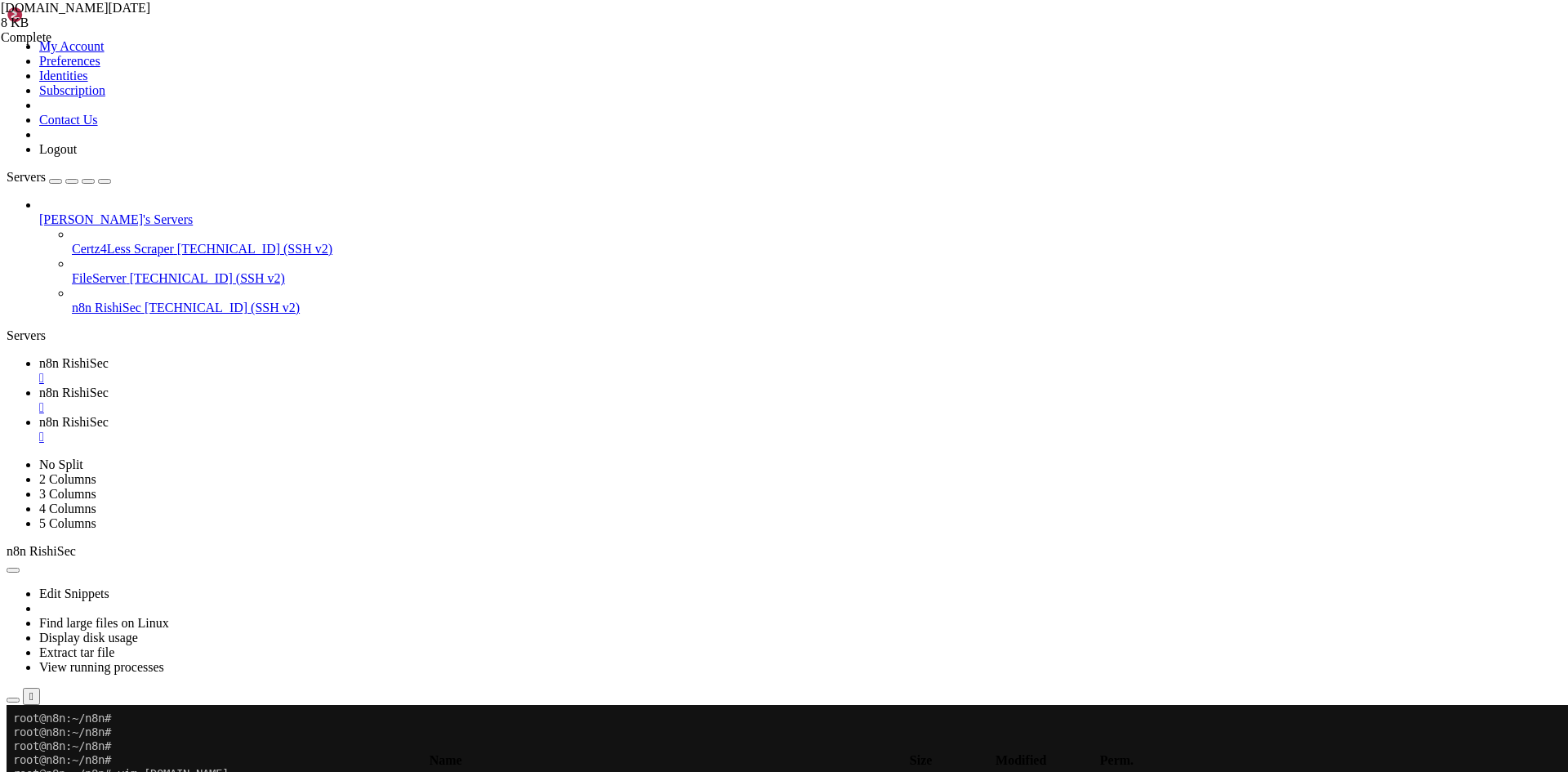
scroll to position [4443, 0]
click at [109, 357] on span "n8n RishiSec" at bounding box center [74, 363] width 70 height 14
click at [477, 414] on link "n8n RishiSec " at bounding box center [800, 429] width 1522 height 29
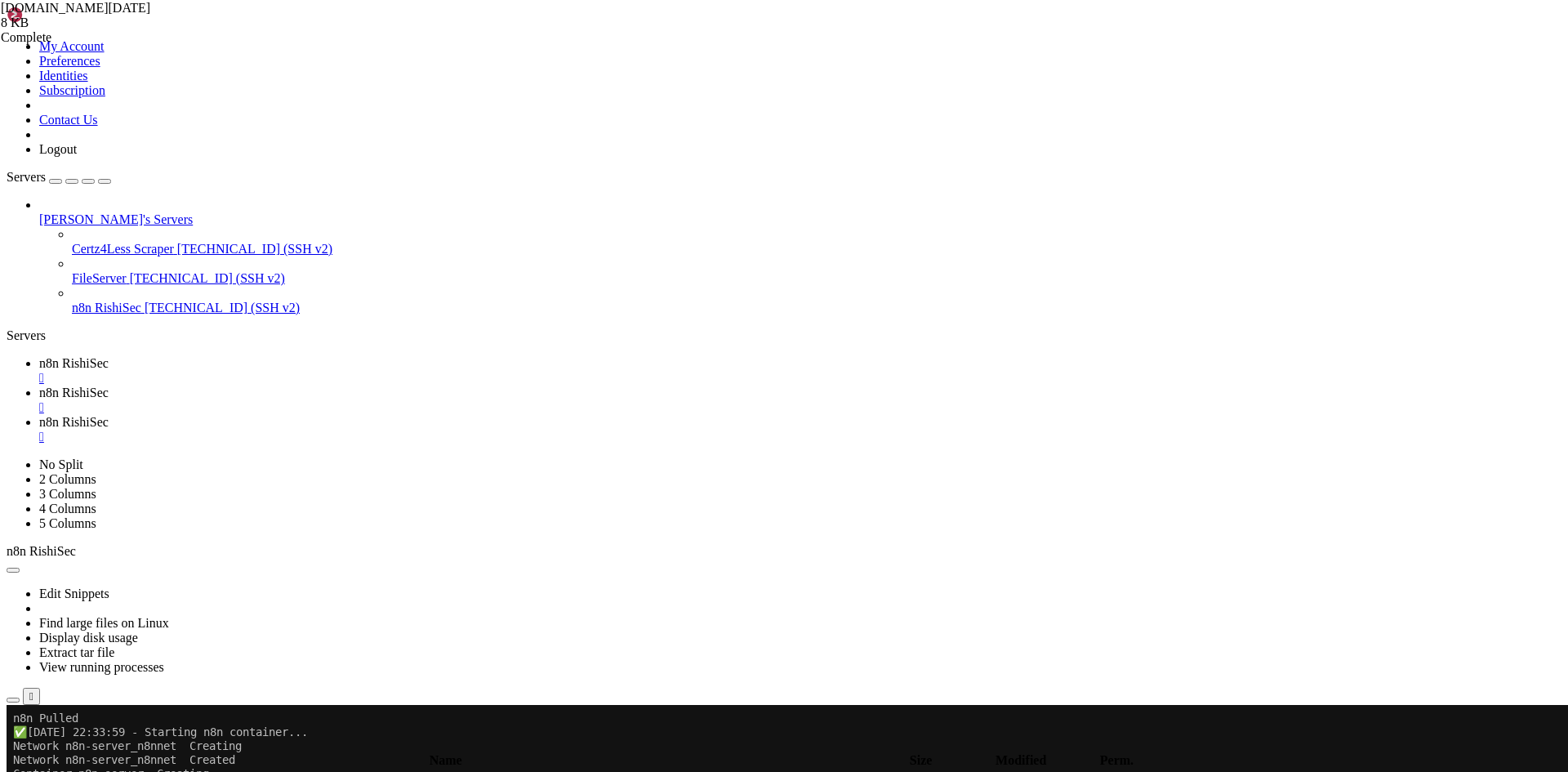
click at [109, 357] on span "n8n RishiSec" at bounding box center [74, 363] width 70 height 14
click at [109, 386] on span "n8n RishiSec" at bounding box center [74, 393] width 70 height 14
click at [21, 771] on span " .." at bounding box center [15, 781] width 12 height 14
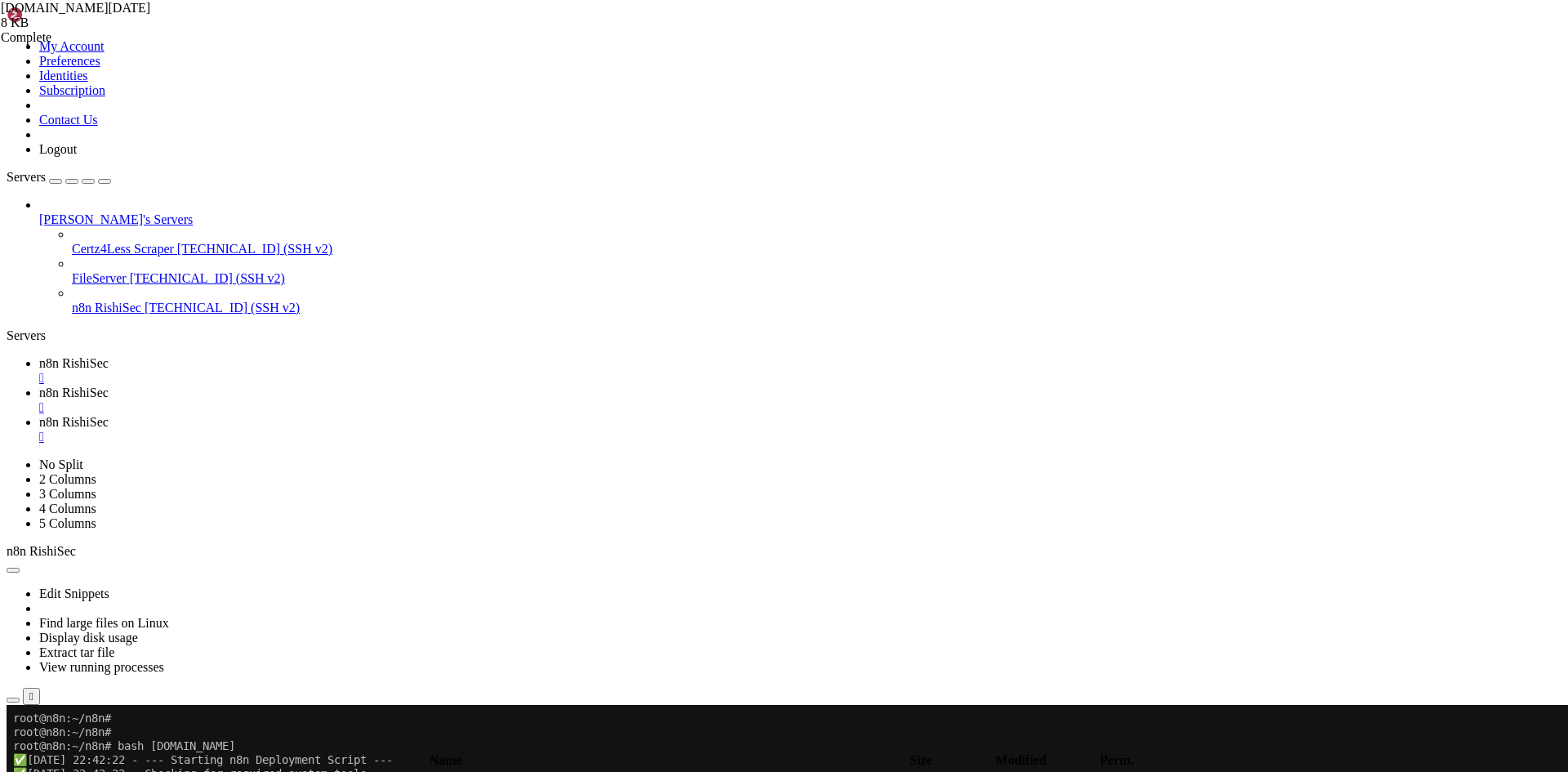
click at [21, 771] on span " .." at bounding box center [15, 781] width 12 height 14
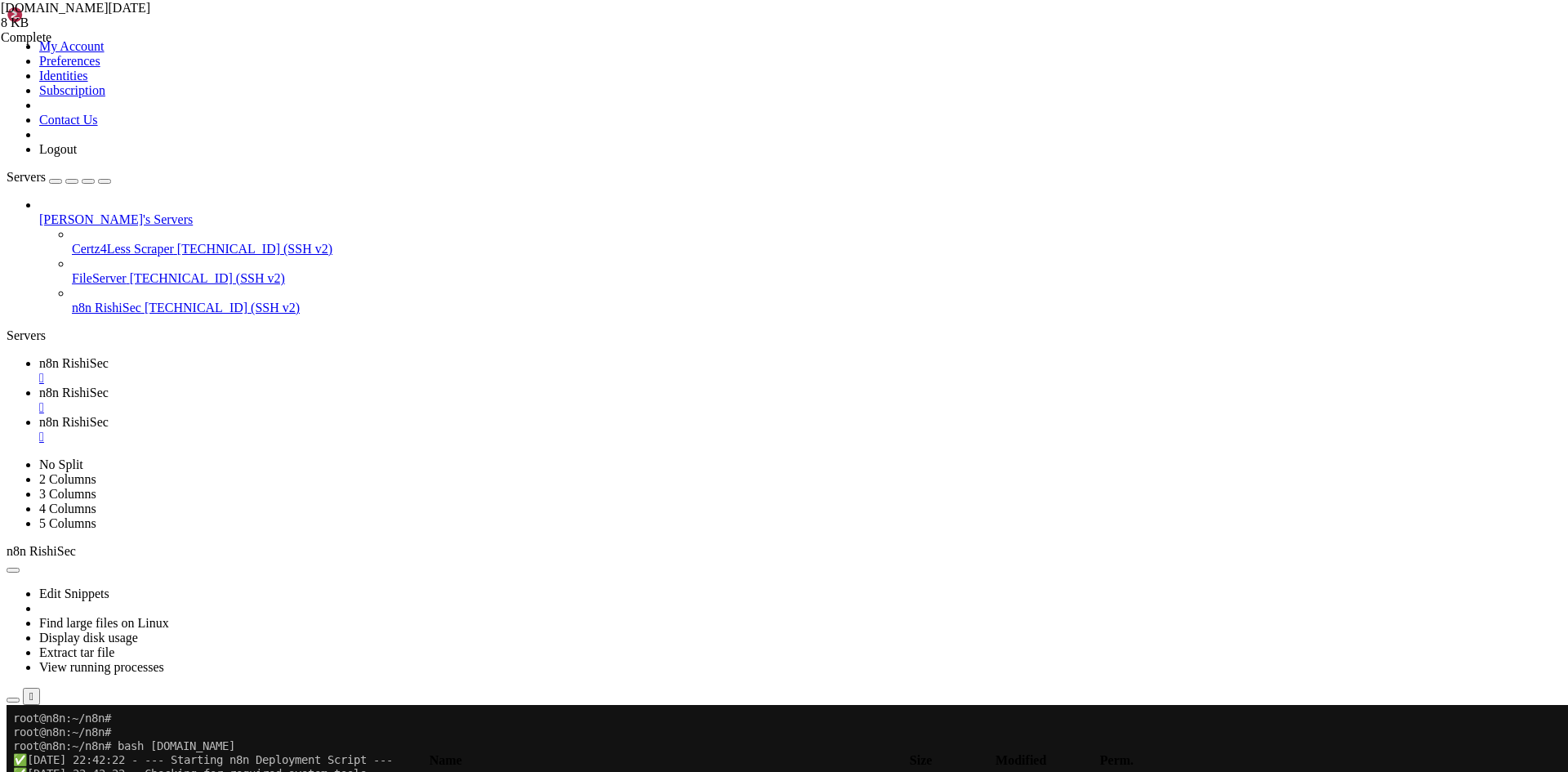
click at [21, 771] on span " .." at bounding box center [15, 781] width 12 height 14
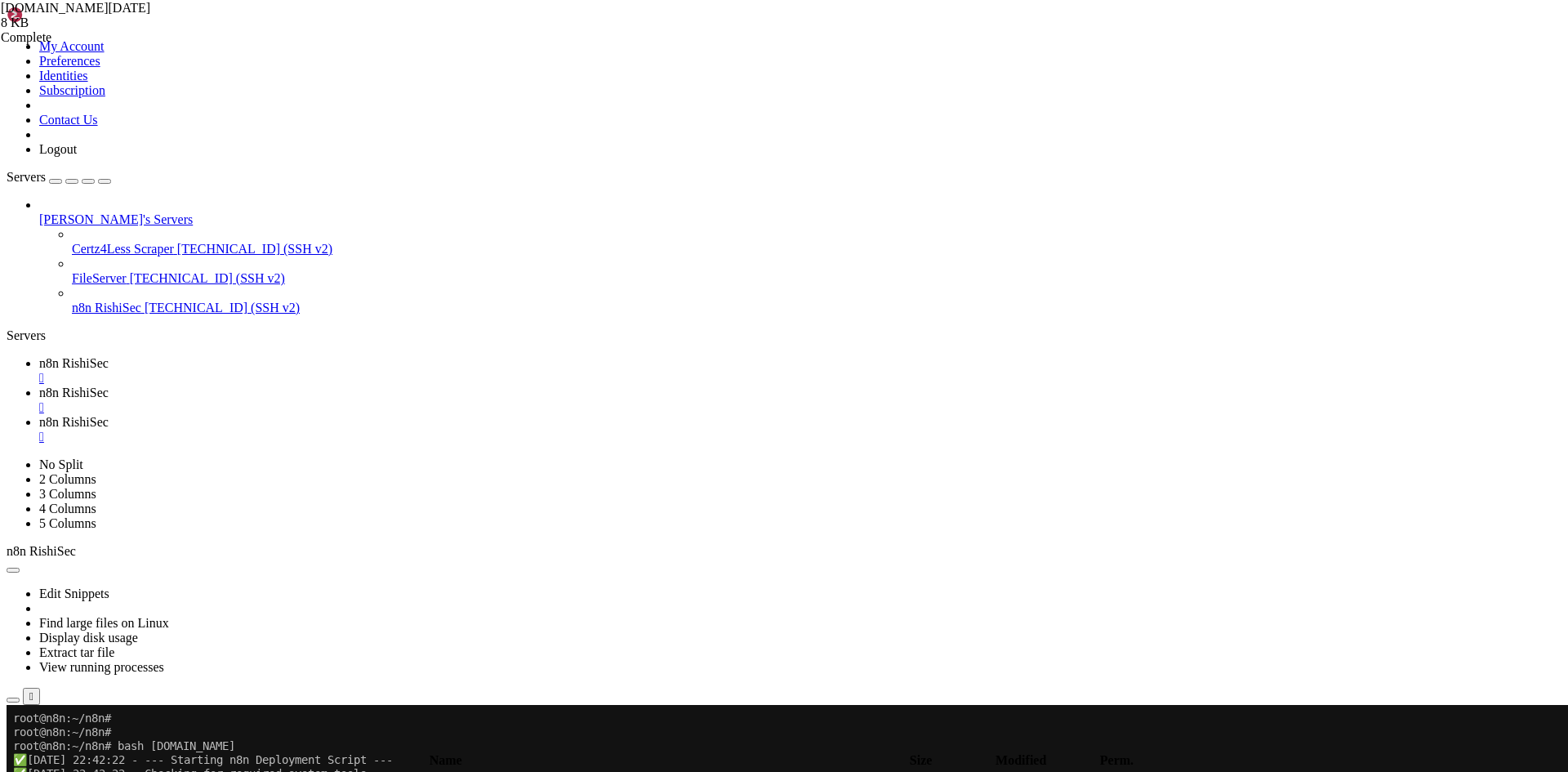
type input "/opt/n8n-backups"
click at [109, 357] on span "n8n RishiSec" at bounding box center [74, 363] width 70 height 14
